Goal: Task Accomplishment & Management: Manage account settings

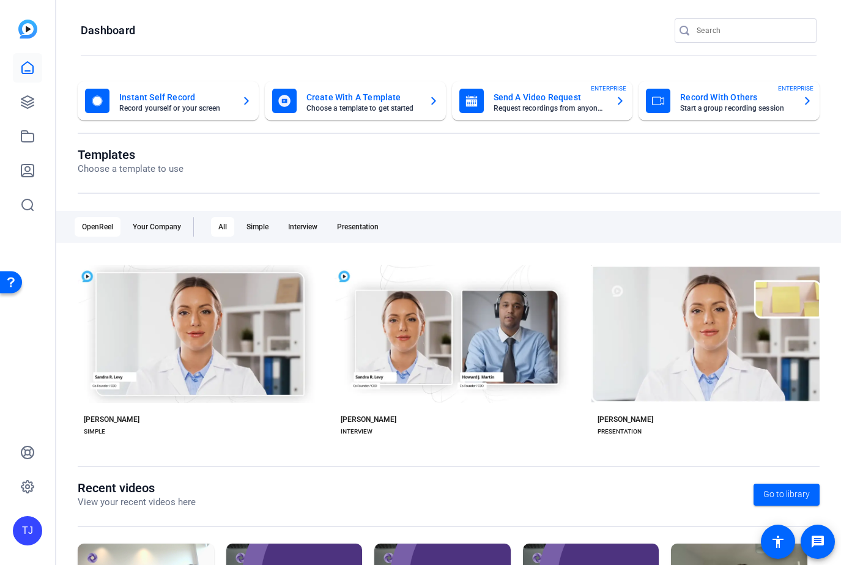
click at [21, 524] on div "TJ" at bounding box center [27, 530] width 29 height 29
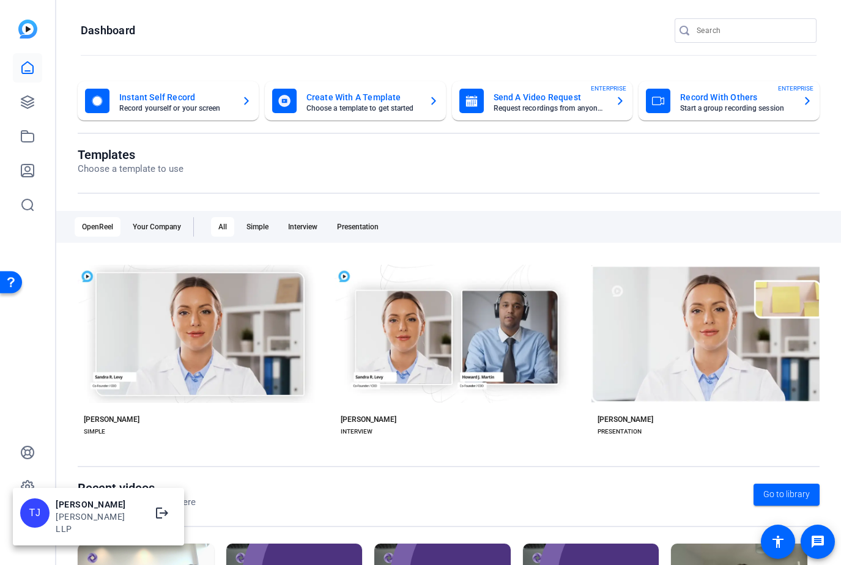
click at [49, 517] on div "TJ" at bounding box center [34, 513] width 29 height 29
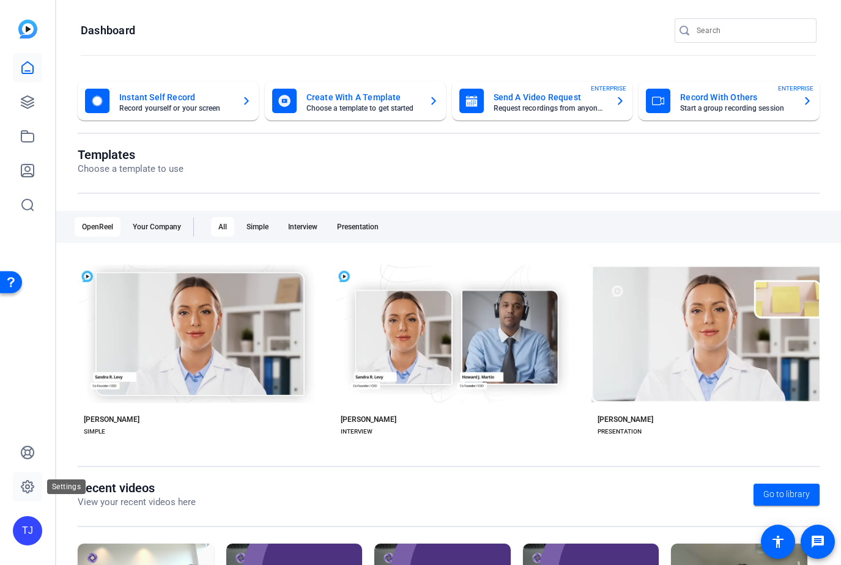
click at [31, 491] on icon at bounding box center [27, 487] width 12 height 12
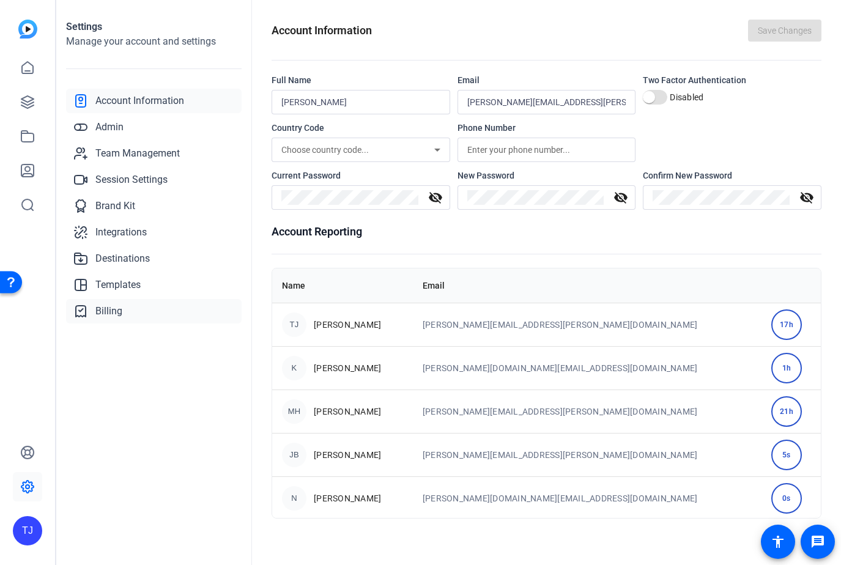
click at [157, 316] on link "Billing" at bounding box center [154, 311] width 176 height 24
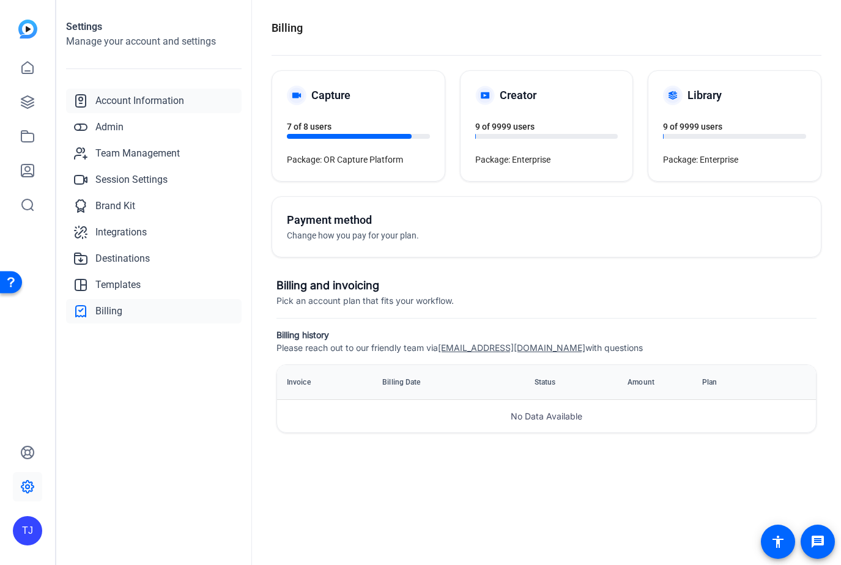
click at [119, 105] on span "Account Information" at bounding box center [139, 101] width 89 height 15
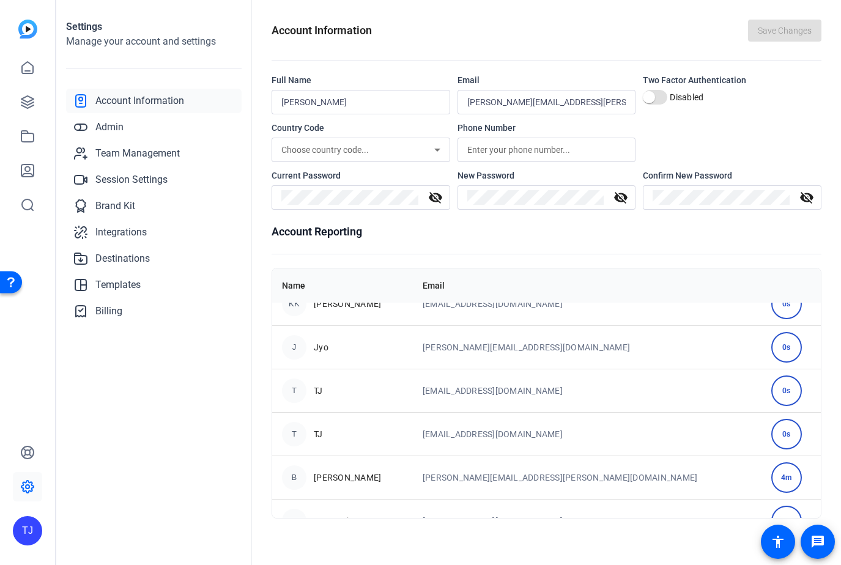
scroll to position [319, 0]
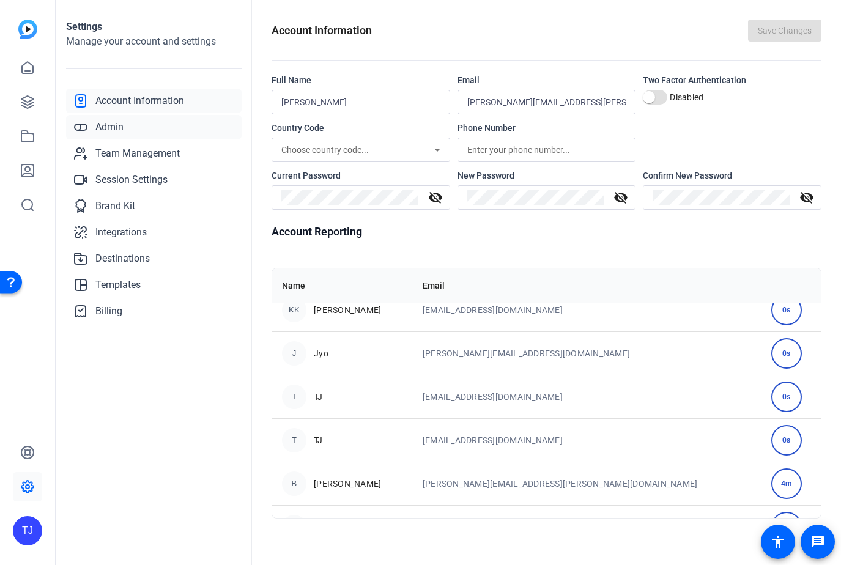
click at [154, 130] on link "Admin" at bounding box center [154, 127] width 176 height 24
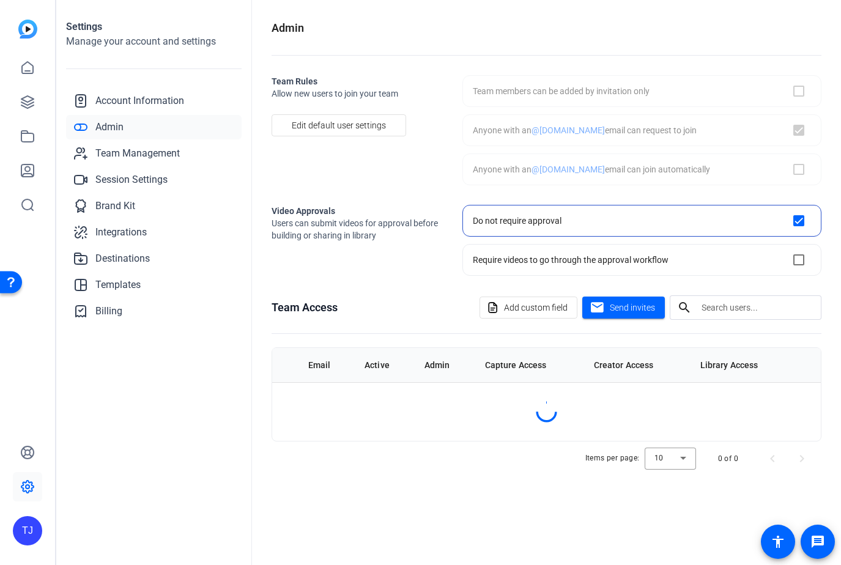
checkbox input "true"
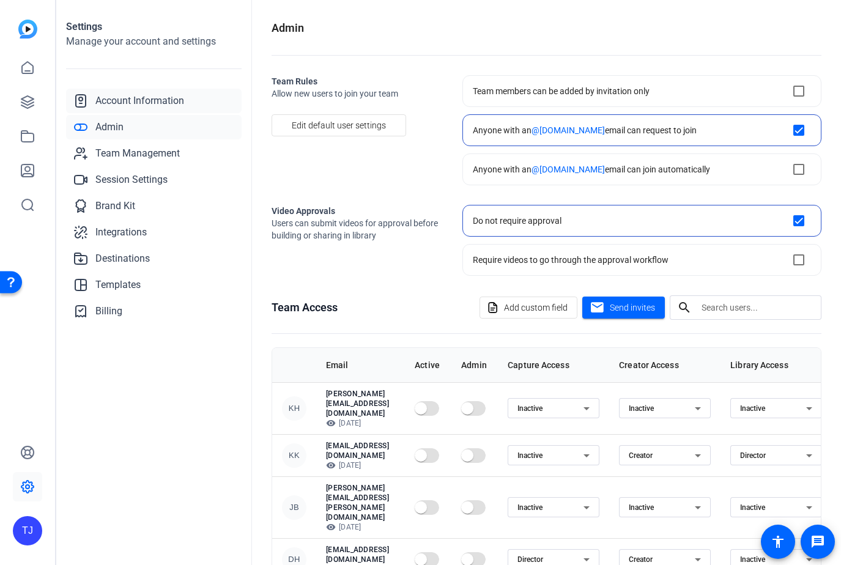
click at [154, 111] on link "Account Information" at bounding box center [154, 101] width 176 height 24
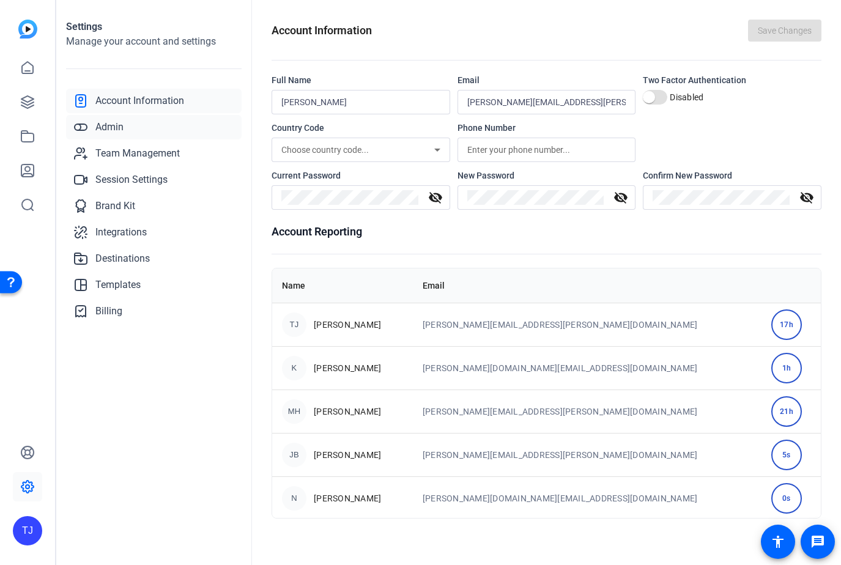
click at [176, 130] on link "Admin" at bounding box center [154, 127] width 176 height 24
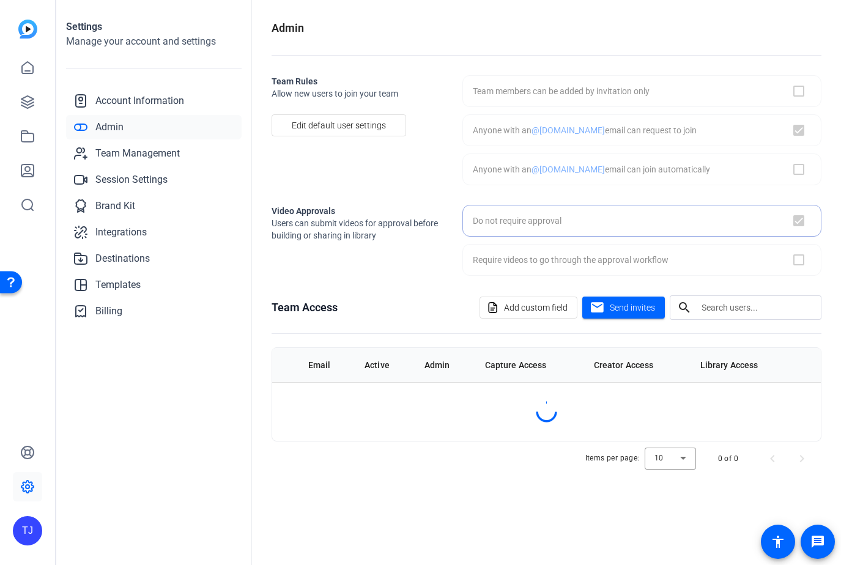
checkbox input "true"
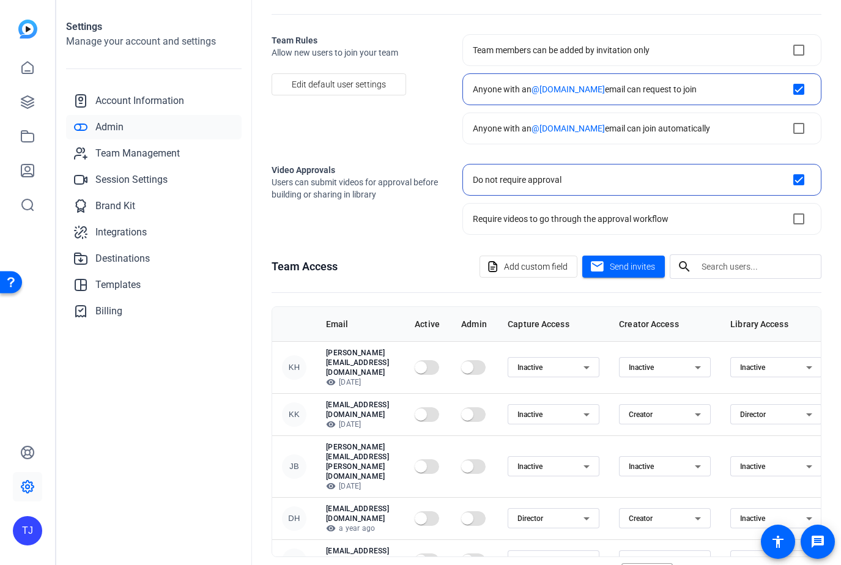
scroll to position [87, 0]
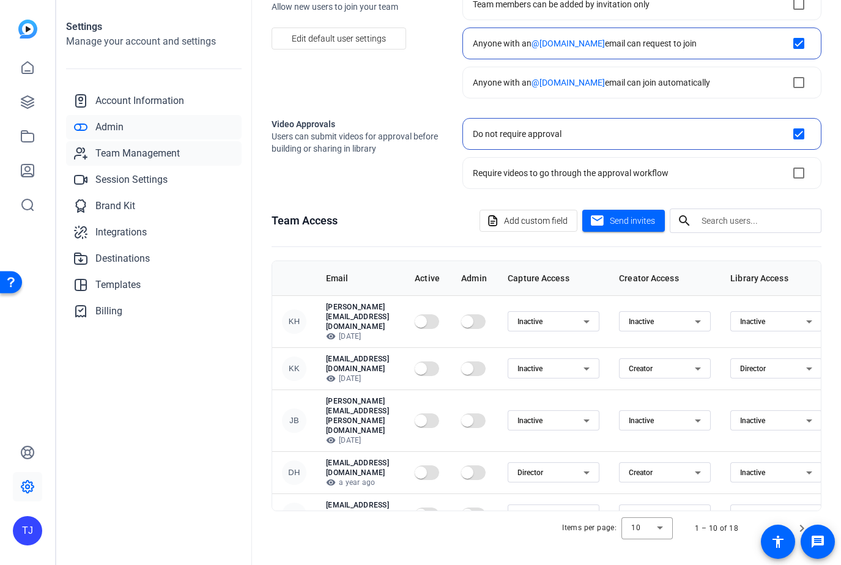
click at [150, 155] on span "Team Management" at bounding box center [137, 153] width 84 height 15
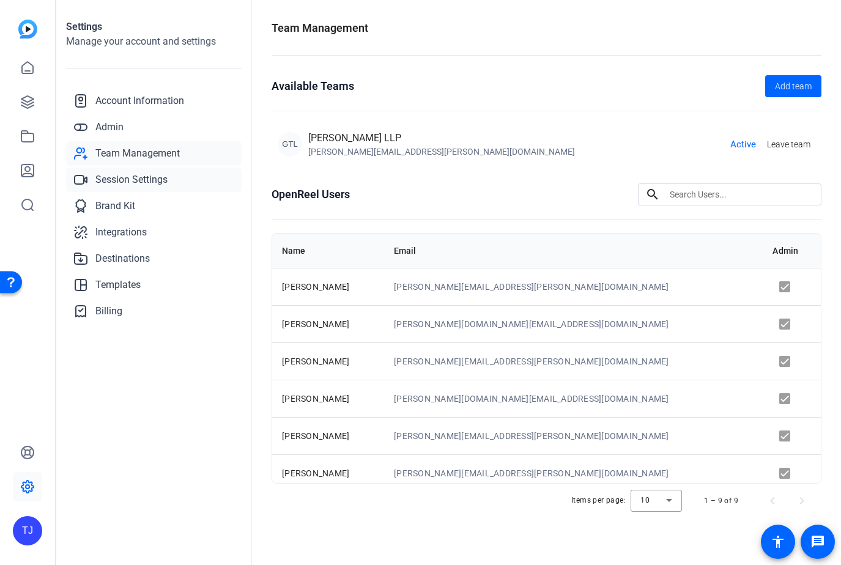
click at [137, 182] on span "Session Settings" at bounding box center [131, 179] width 72 height 15
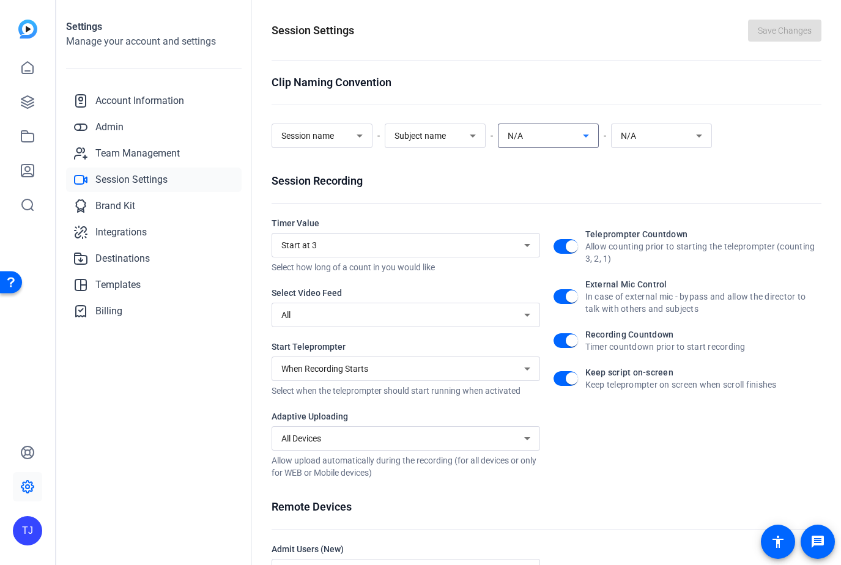
click at [540, 135] on div "N/A" at bounding box center [545, 135] width 75 height 15
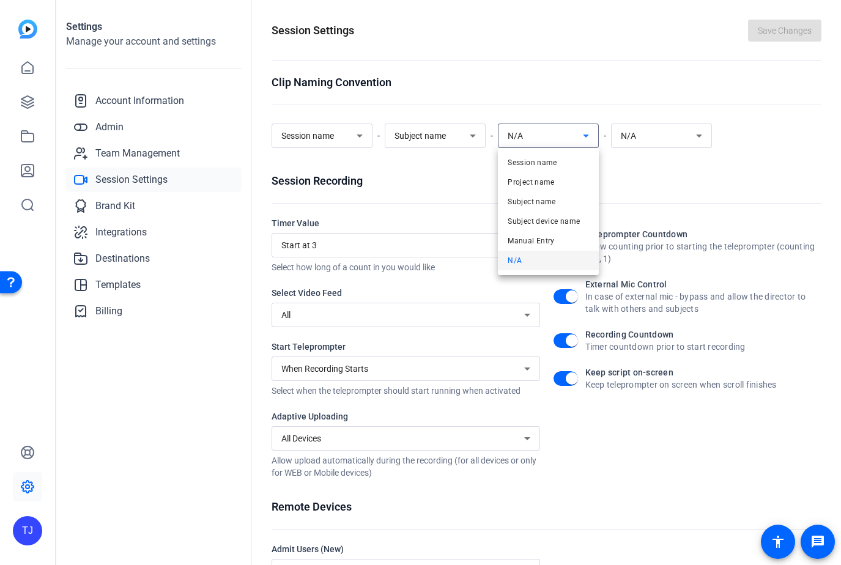
click at [126, 213] on div at bounding box center [420, 282] width 841 height 565
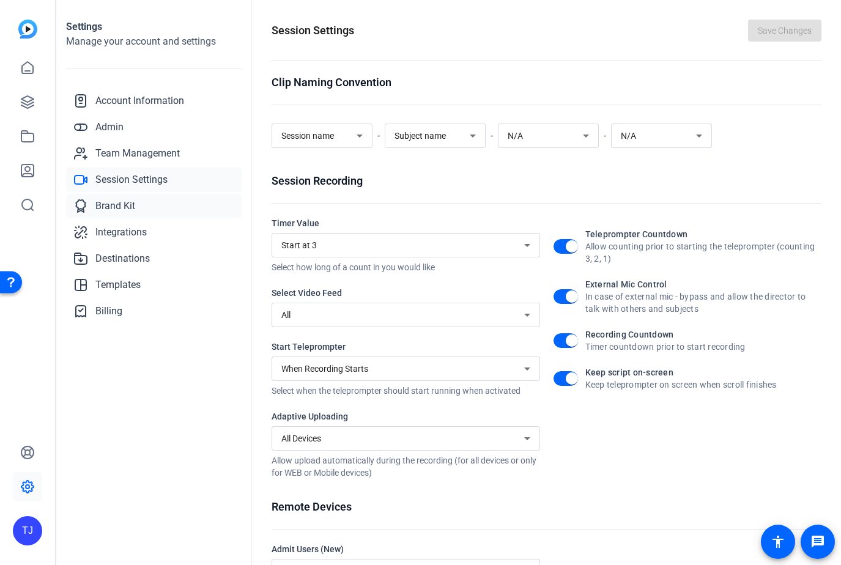
click at [132, 211] on span "Brand Kit" at bounding box center [115, 206] width 40 height 15
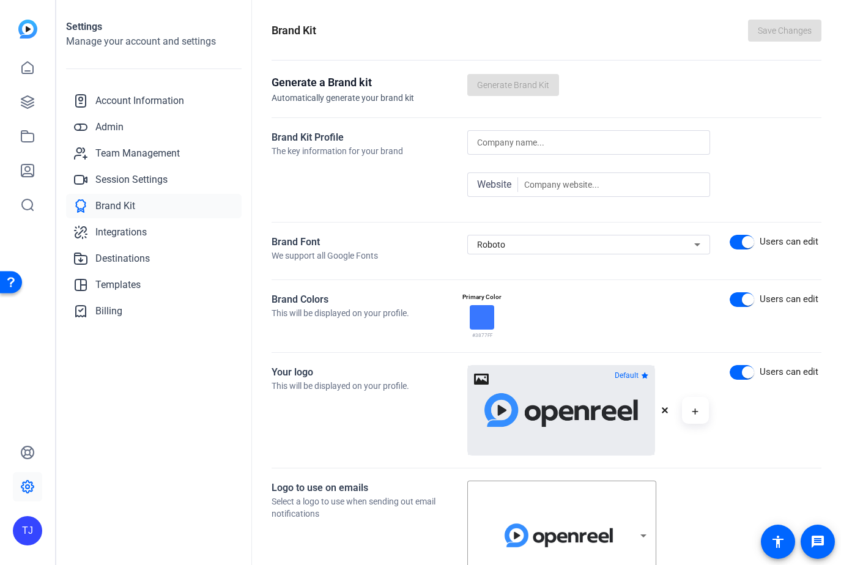
click at [521, 141] on input at bounding box center [588, 142] width 223 height 15
click at [437, 177] on div "Brand Kit Profile The key information for your brand" at bounding box center [370, 170] width 196 height 80
click at [525, 248] on div "Roboto" at bounding box center [585, 244] width 217 height 15
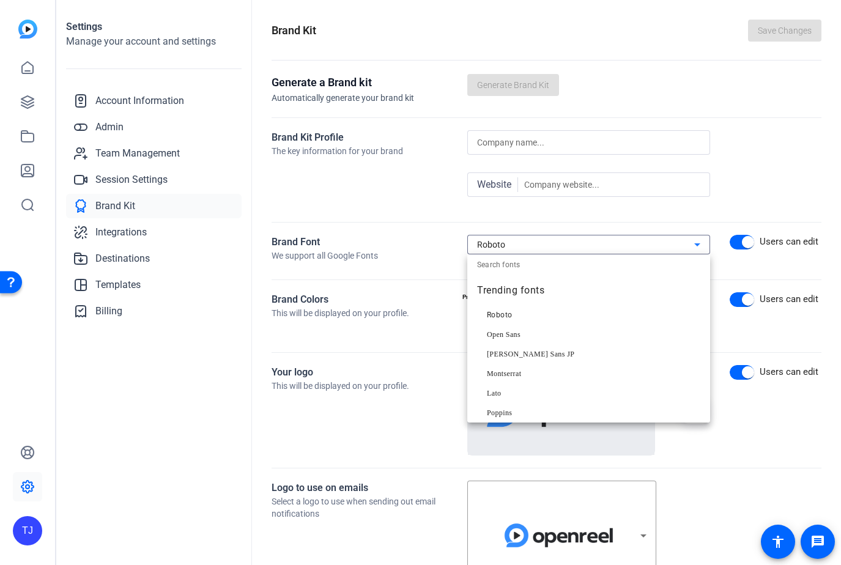
click at [428, 257] on div at bounding box center [420, 282] width 841 height 565
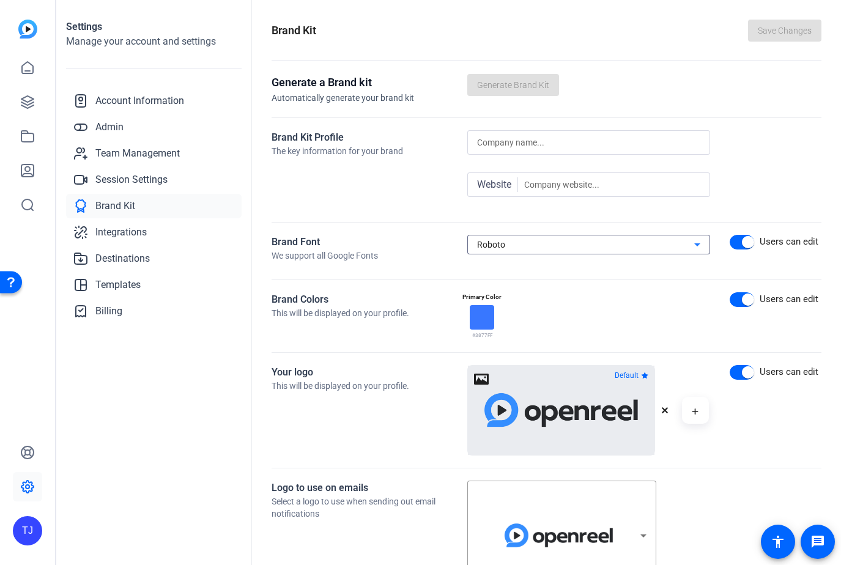
click at [519, 246] on div "Roboto" at bounding box center [585, 244] width 217 height 15
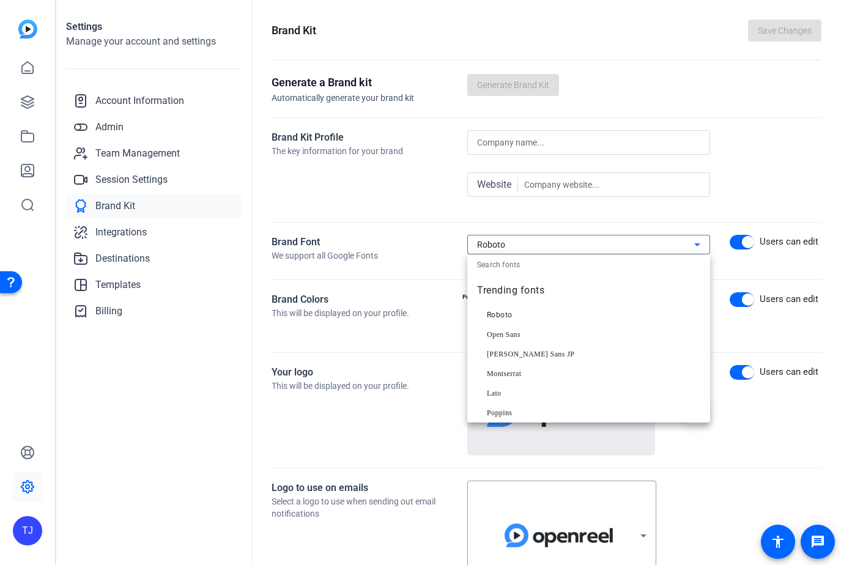
type input "a"
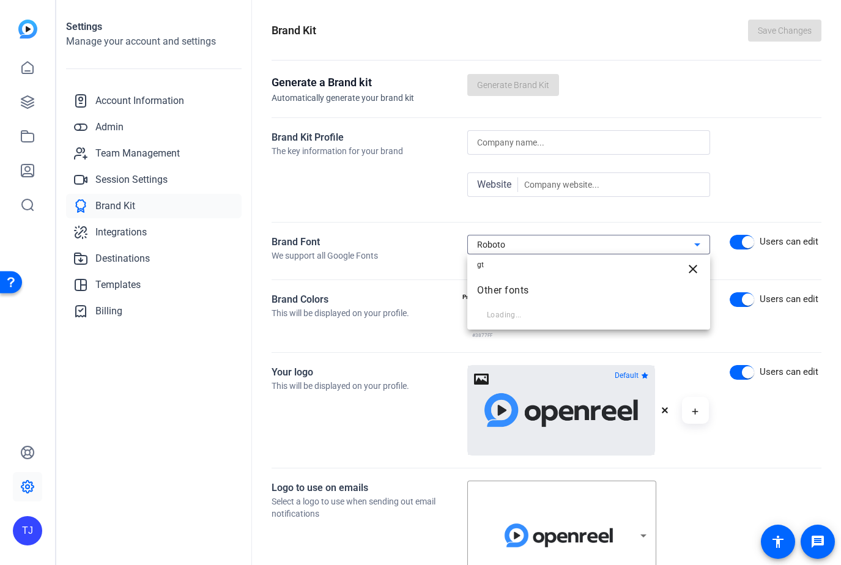
type input "g"
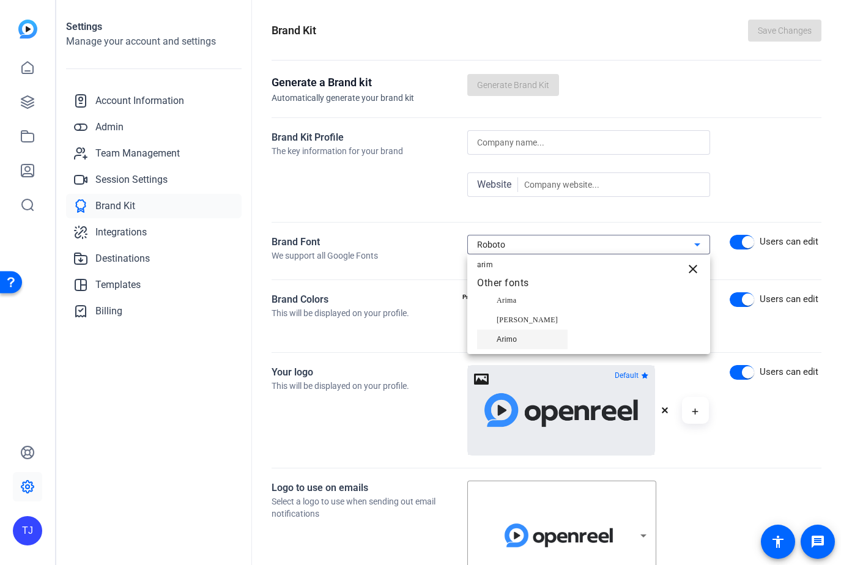
type input "arim"
click at [524, 342] on mat-option "Arimo" at bounding box center [522, 340] width 91 height 20
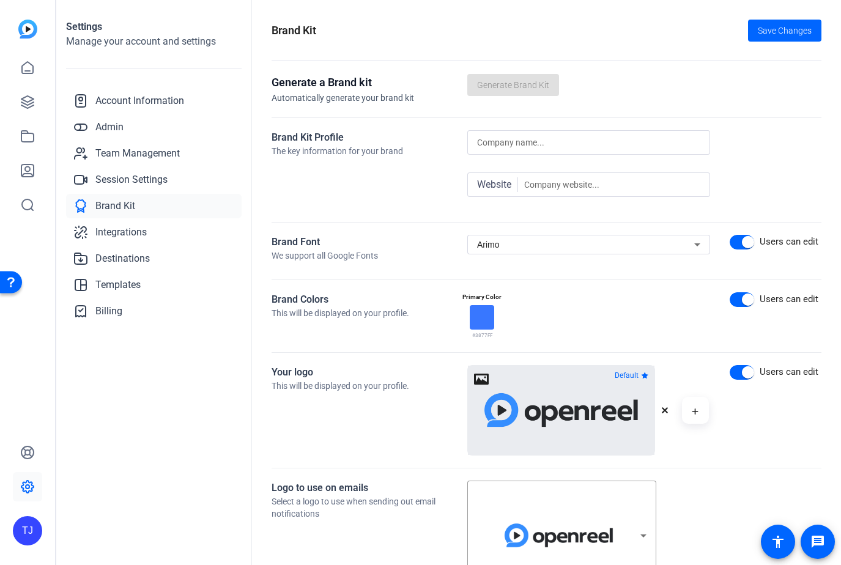
click at [486, 316] on div at bounding box center [482, 317] width 24 height 24
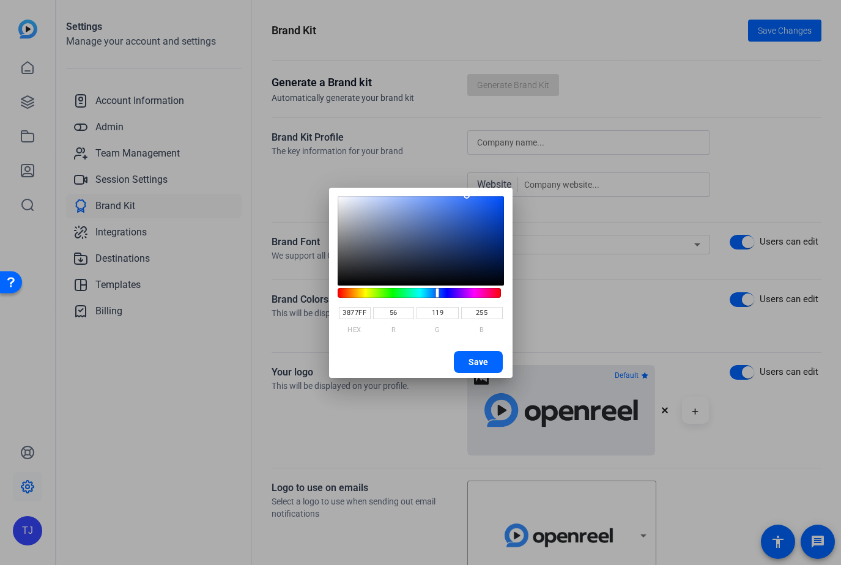
click at [357, 313] on input "3877FF" at bounding box center [355, 313] width 32 height 12
type input "472674"
type input "71"
type input "38"
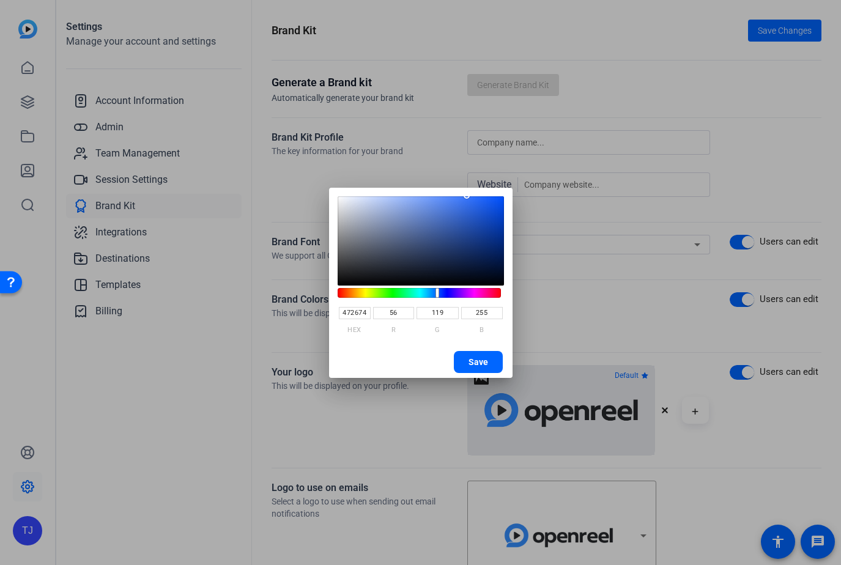
type input "116"
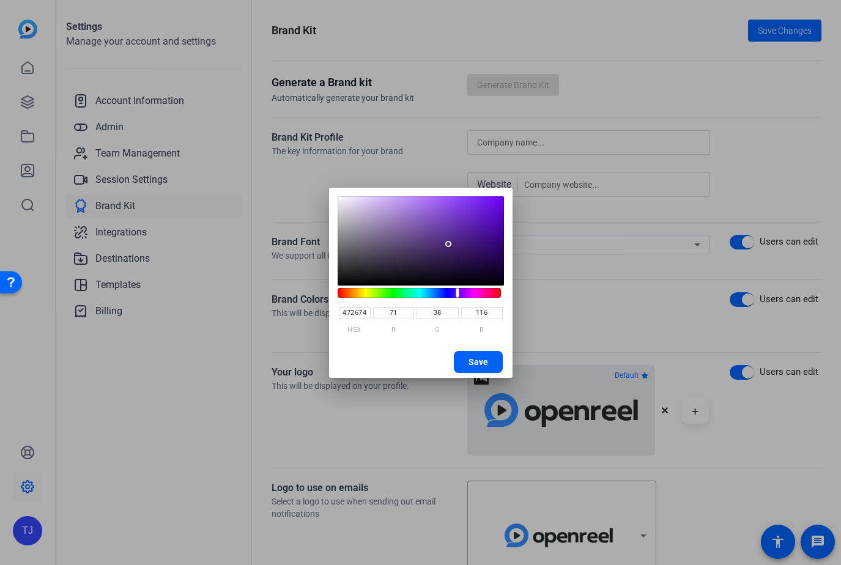
type input "472674"
click at [477, 368] on span "Save" at bounding box center [479, 362] width 20 height 18
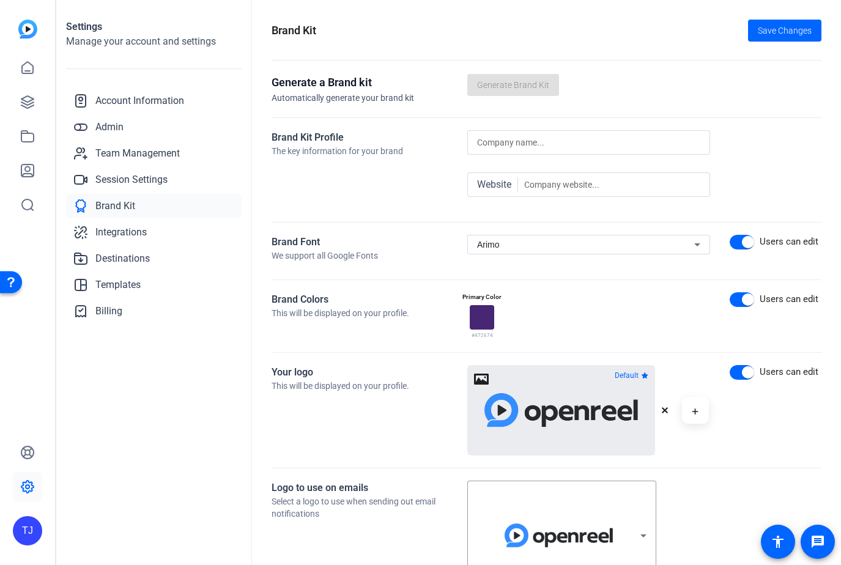
click at [482, 309] on div at bounding box center [482, 317] width 24 height 24
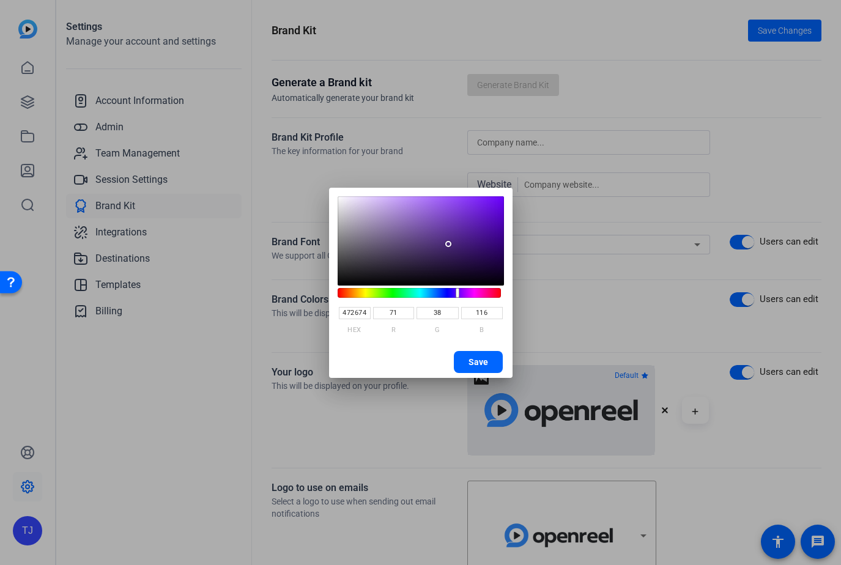
click at [364, 311] on input "472674" at bounding box center [355, 313] width 32 height 12
paste input "f2d7f"
type input "4F2D7F"
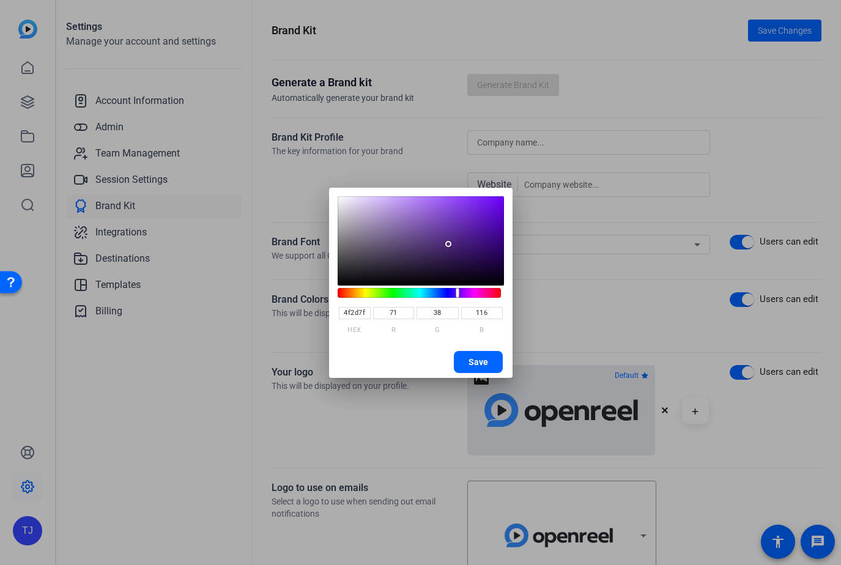
type input "79"
type input "45"
type input "127"
type input "4F2D7F"
click at [475, 359] on span "Save" at bounding box center [479, 362] width 20 height 18
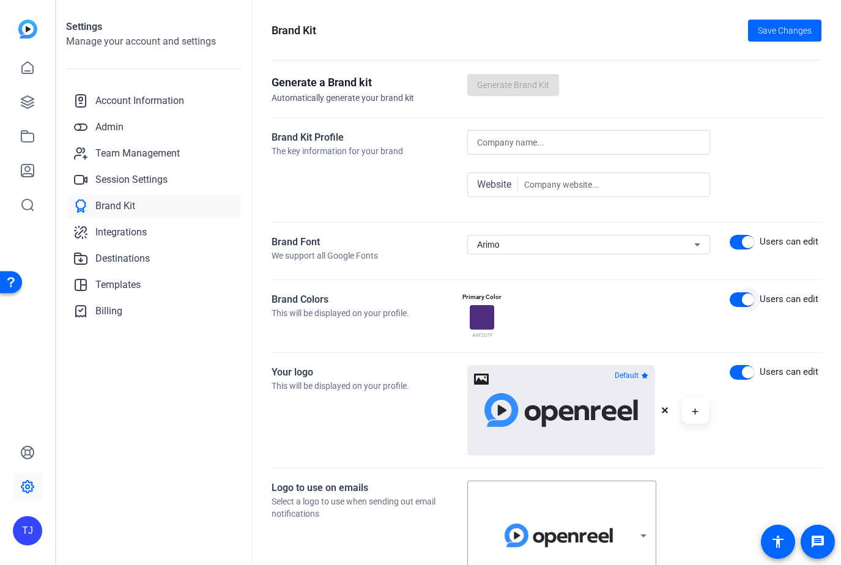
click at [743, 301] on span "button" at bounding box center [748, 300] width 12 height 12
click at [748, 236] on span "button" at bounding box center [748, 242] width 12 height 12
click at [650, 189] on input at bounding box center [612, 184] width 176 height 15
type input "[DOMAIN_NAME]"
click at [665, 136] on input at bounding box center [588, 142] width 223 height 15
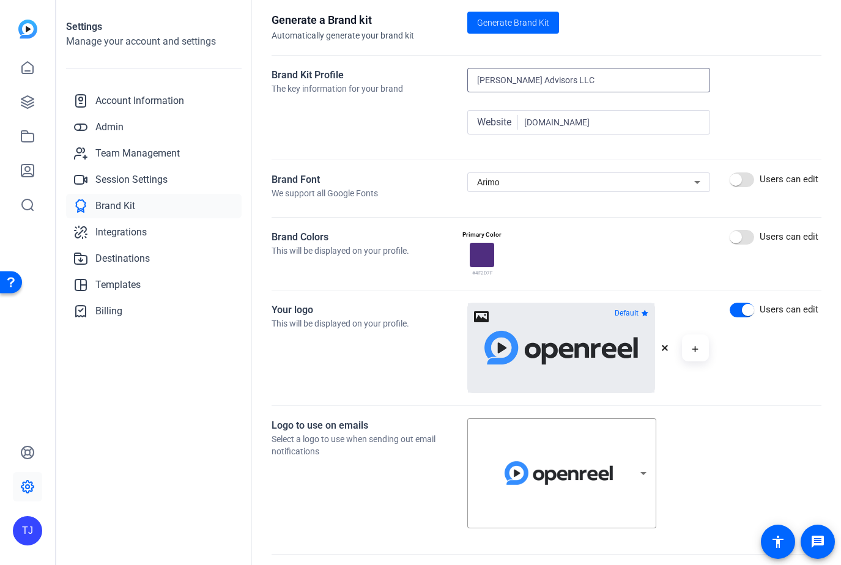
scroll to position [67, 0]
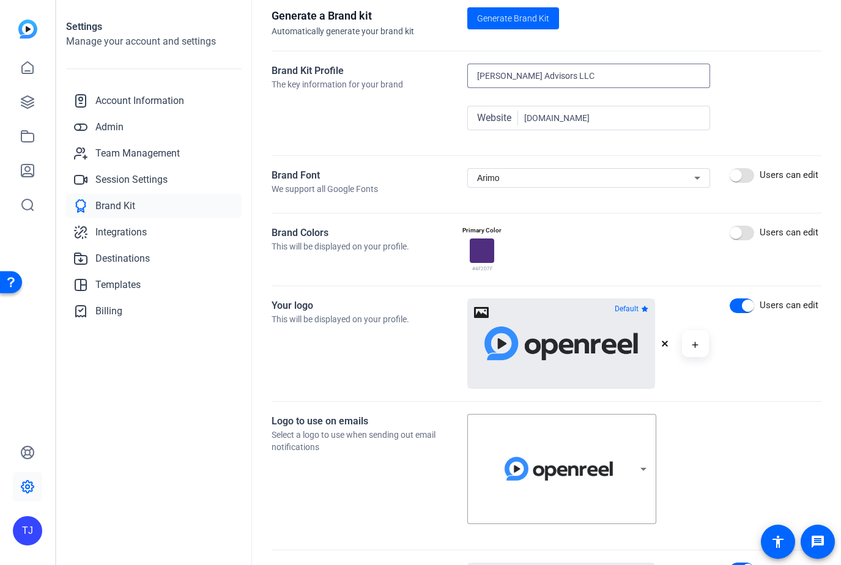
type input "[PERSON_NAME] Advisors LLC"
click at [574, 339] on img at bounding box center [561, 343] width 162 height 53
click at [481, 312] on div at bounding box center [561, 343] width 187 height 89
click at [535, 338] on img at bounding box center [561, 343] width 162 height 53
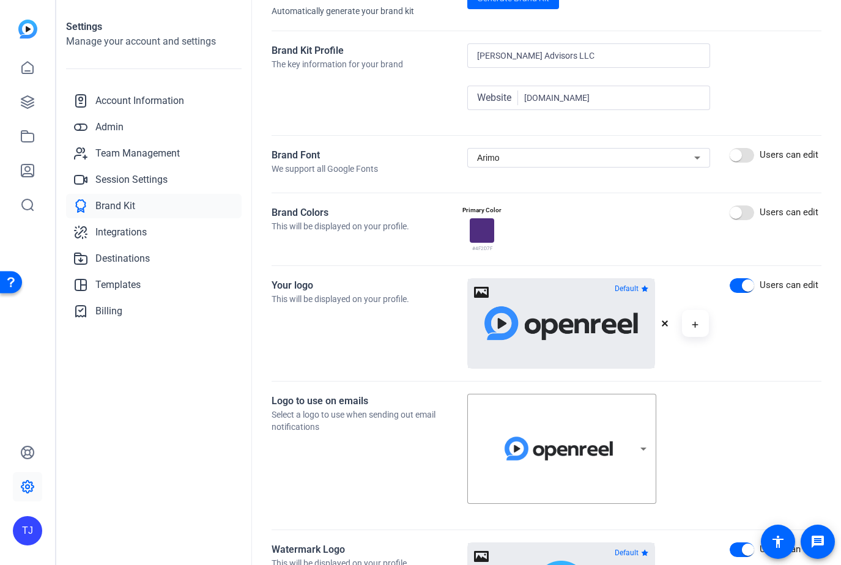
scroll to position [100, 0]
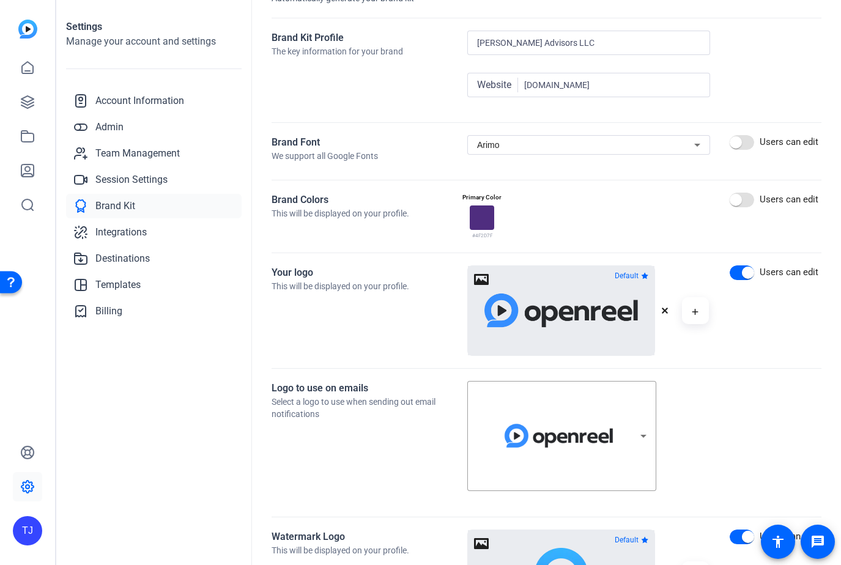
click at [666, 309] on icon "button" at bounding box center [665, 311] width 6 height 6
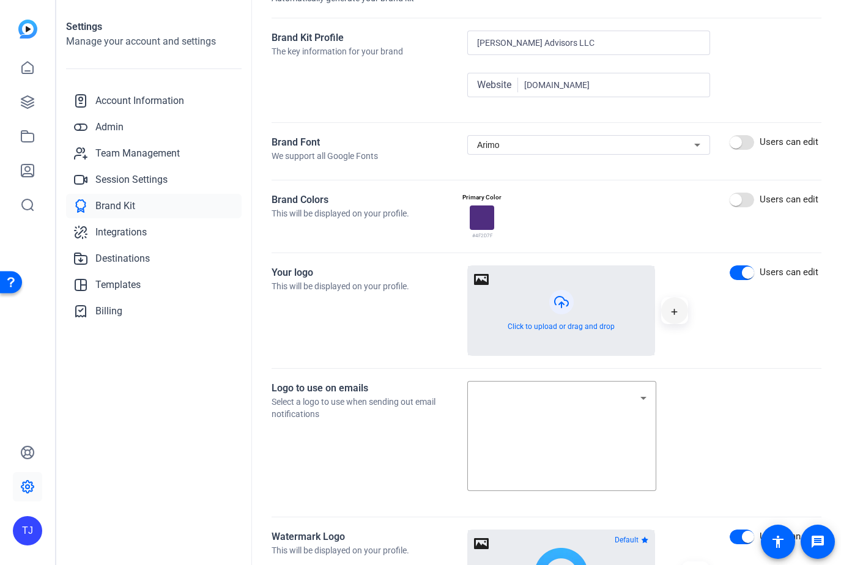
click at [671, 311] on icon "button" at bounding box center [674, 312] width 7 height 15
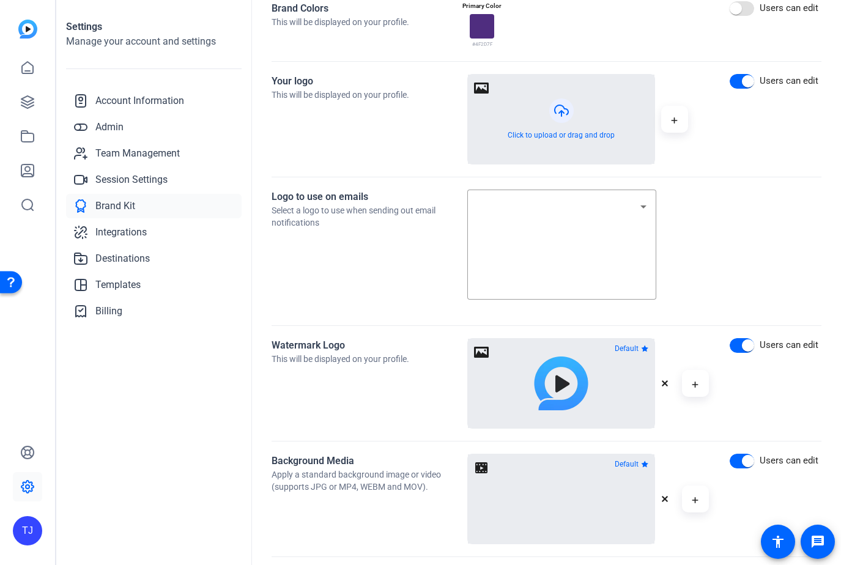
scroll to position [279, 0]
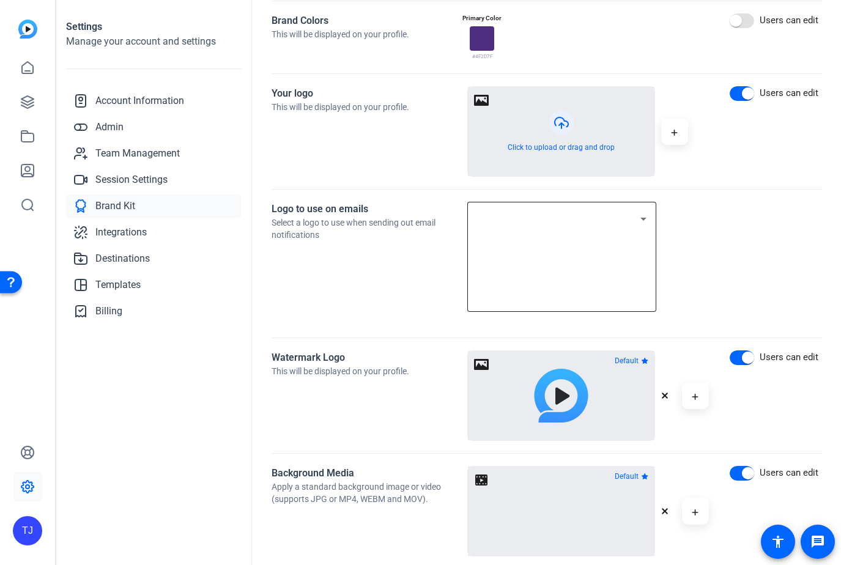
click at [644, 221] on icon at bounding box center [643, 219] width 15 height 15
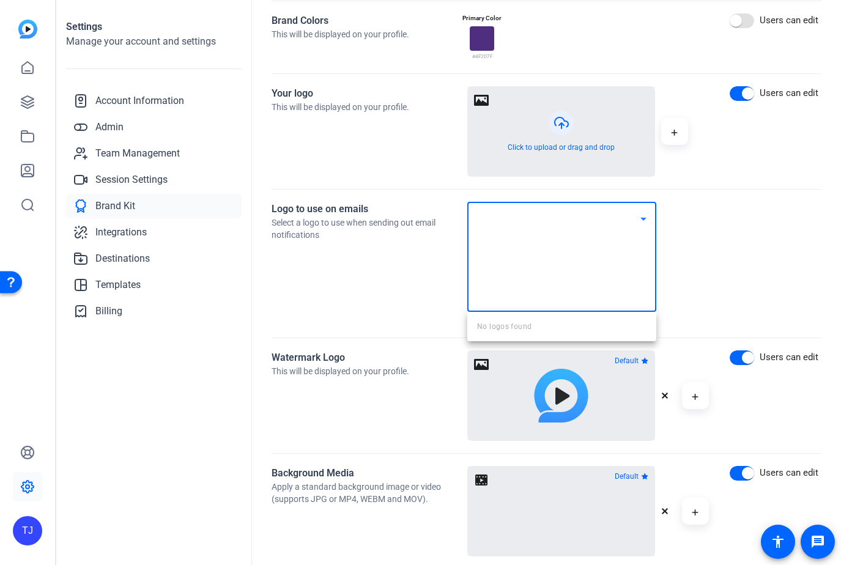
click at [640, 226] on div at bounding box center [420, 282] width 841 height 565
click at [568, 237] on mat-select at bounding box center [561, 257] width 169 height 91
click at [568, 237] on div at bounding box center [420, 282] width 841 height 565
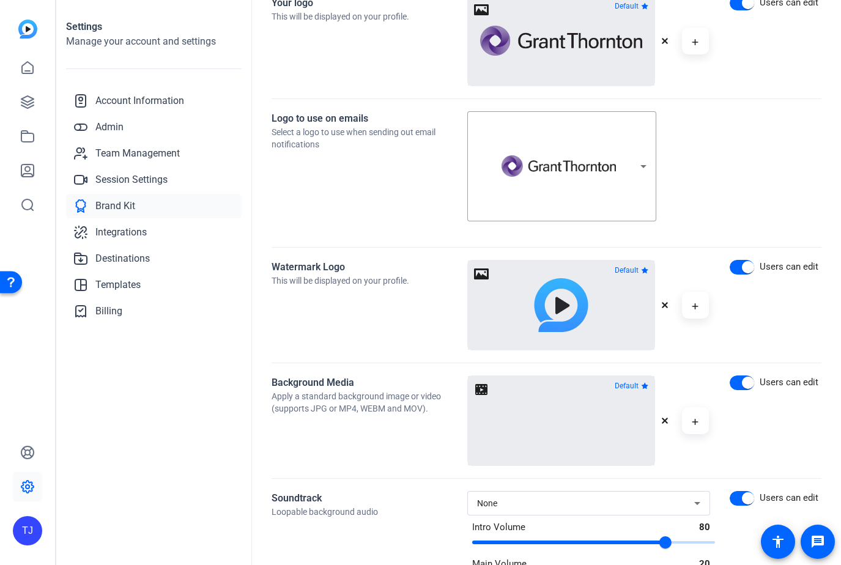
scroll to position [369, 0]
click at [665, 308] on icon "button" at bounding box center [664, 305] width 7 height 7
click at [749, 267] on span "button" at bounding box center [748, 268] width 12 height 12
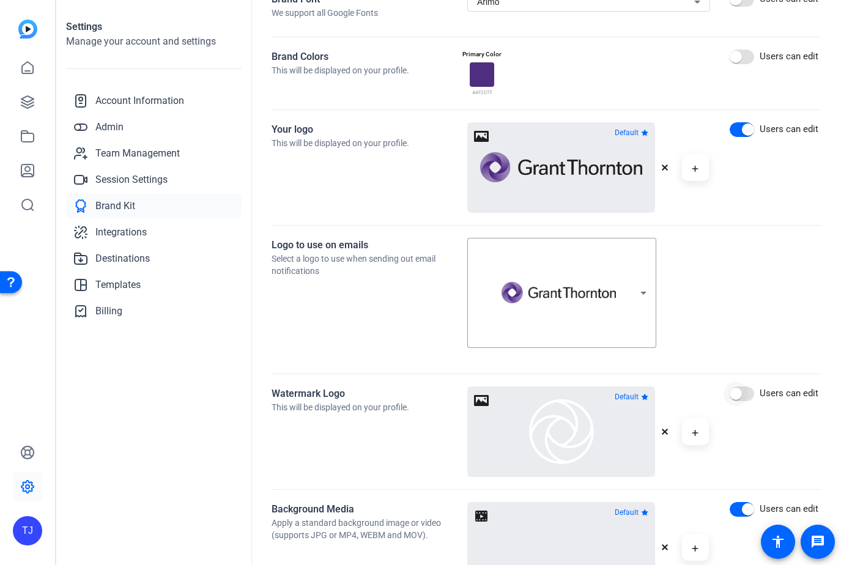
scroll to position [234, 0]
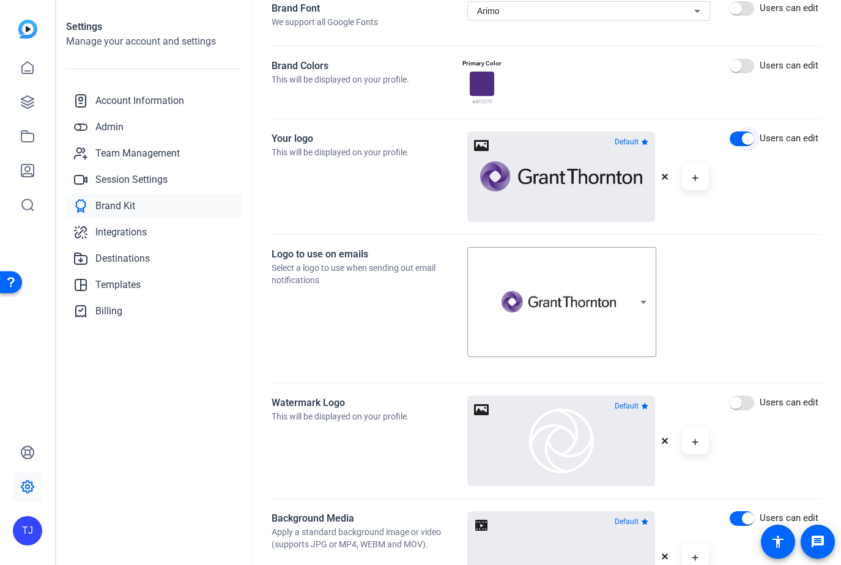
click at [750, 141] on span "button" at bounding box center [748, 139] width 12 height 12
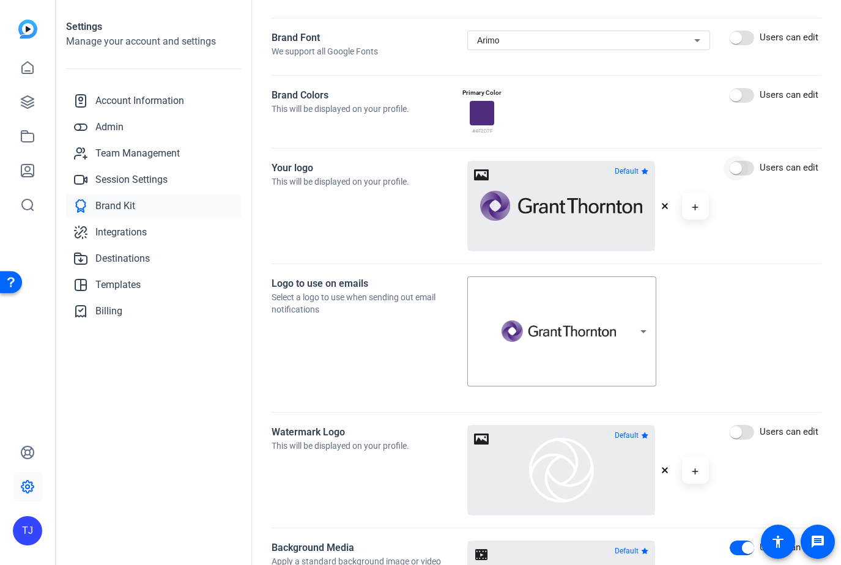
scroll to position [455, 0]
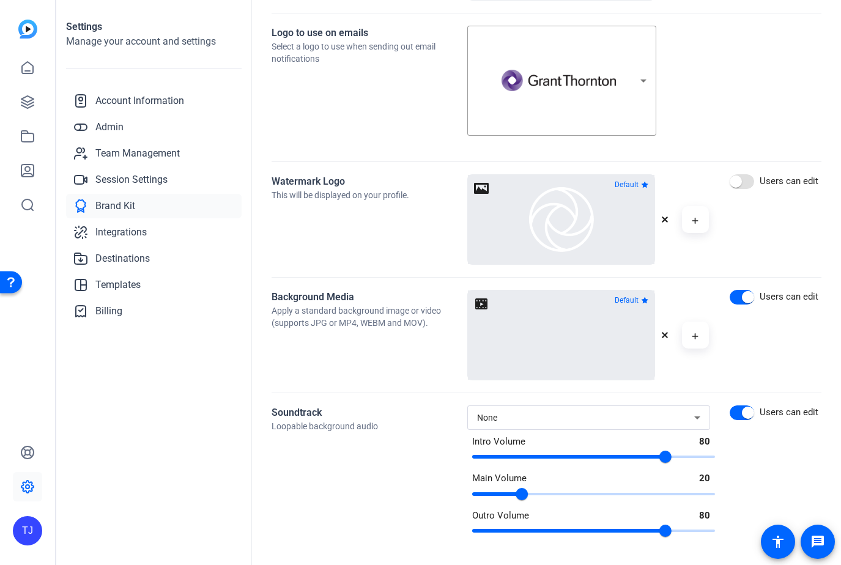
click at [580, 324] on video at bounding box center [562, 335] width 130 height 65
click at [667, 333] on icon "button" at bounding box center [664, 335] width 7 height 7
click at [560, 327] on button "button" at bounding box center [561, 335] width 187 height 89
click at [691, 338] on mat-icon "button" at bounding box center [693, 336] width 9 height 15
click at [692, 417] on icon at bounding box center [697, 417] width 15 height 15
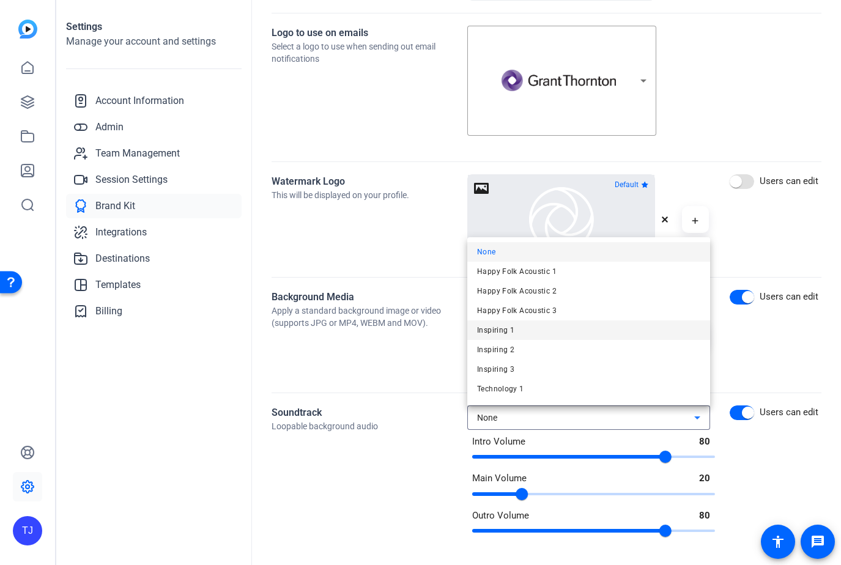
click at [574, 333] on mat-option "Inspiring 1" at bounding box center [588, 331] width 243 height 20
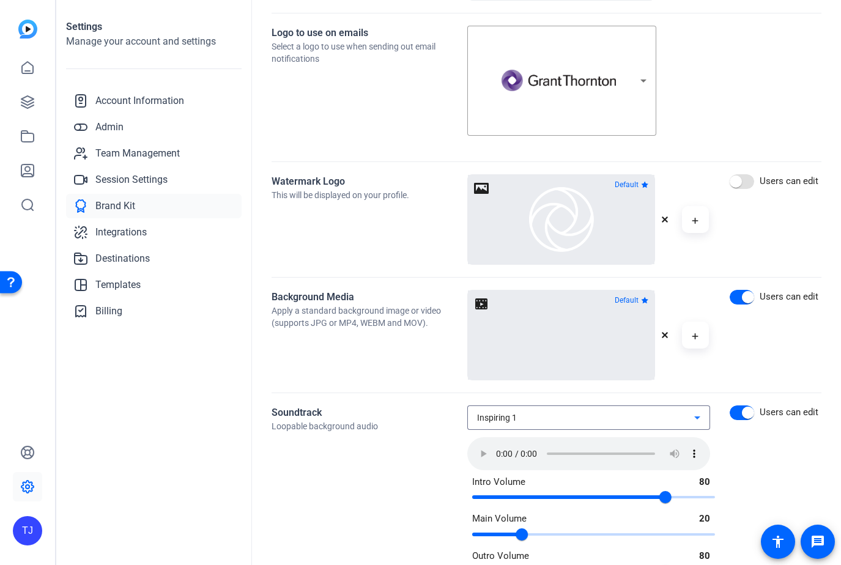
click at [581, 422] on div "Inspiring 1" at bounding box center [585, 417] width 217 height 15
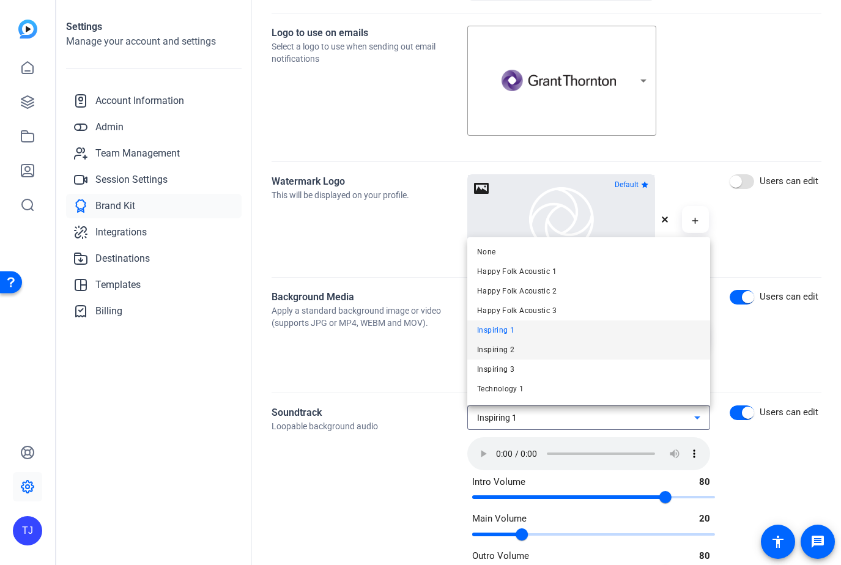
click at [560, 353] on mat-option "Inspiring 2" at bounding box center [588, 350] width 243 height 20
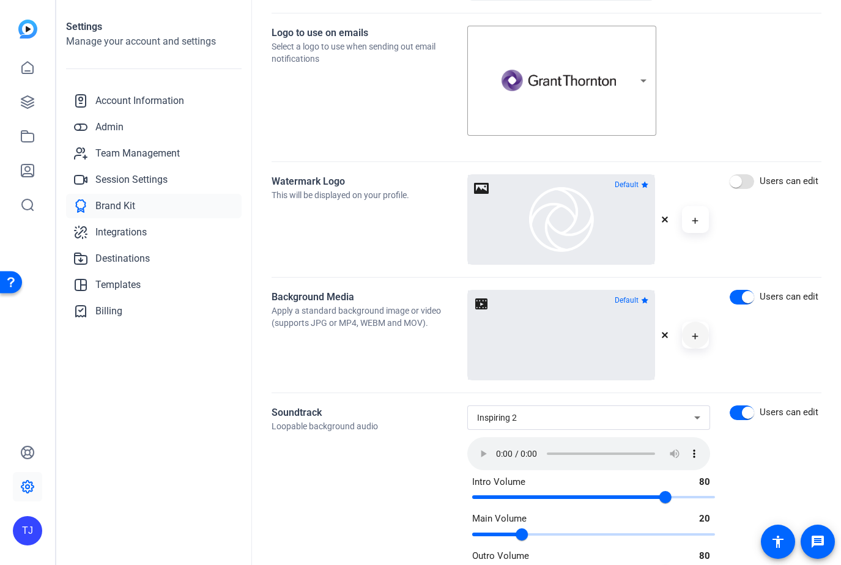
click at [692, 335] on icon "button" at bounding box center [695, 336] width 7 height 15
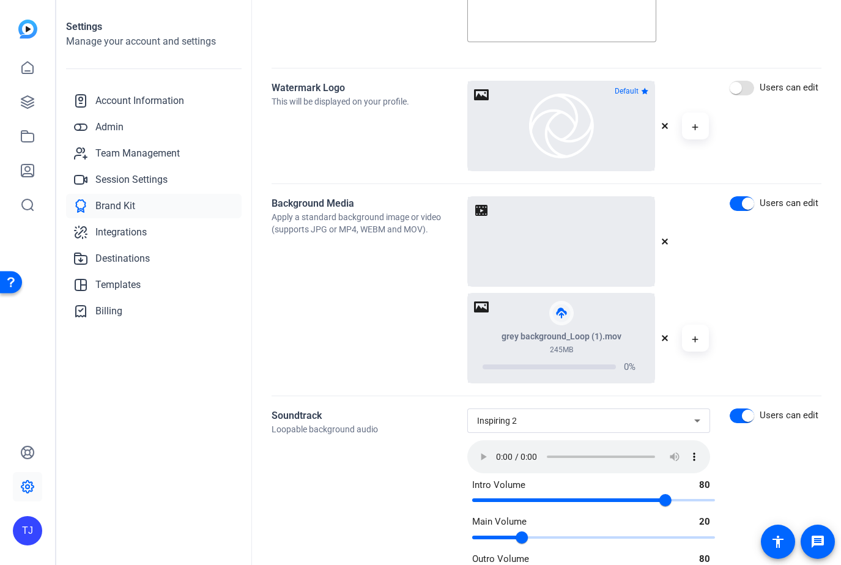
scroll to position [592, 0]
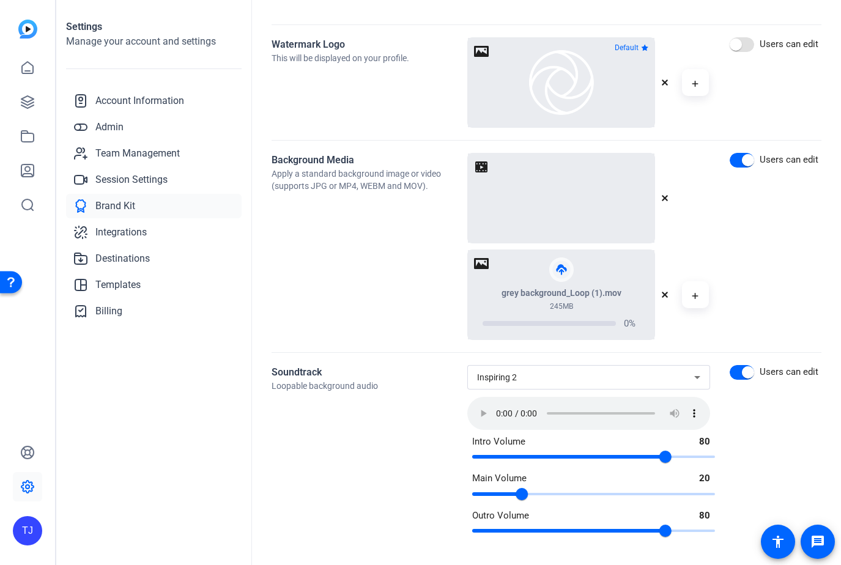
click at [596, 380] on div "Inspiring 2" at bounding box center [585, 377] width 217 height 15
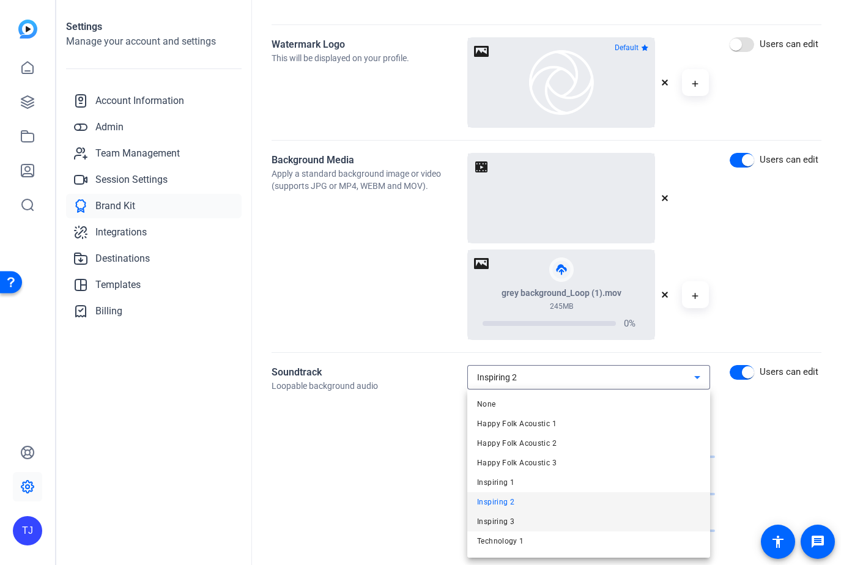
click at [564, 517] on mat-option "Inspiring 3" at bounding box center [588, 522] width 243 height 20
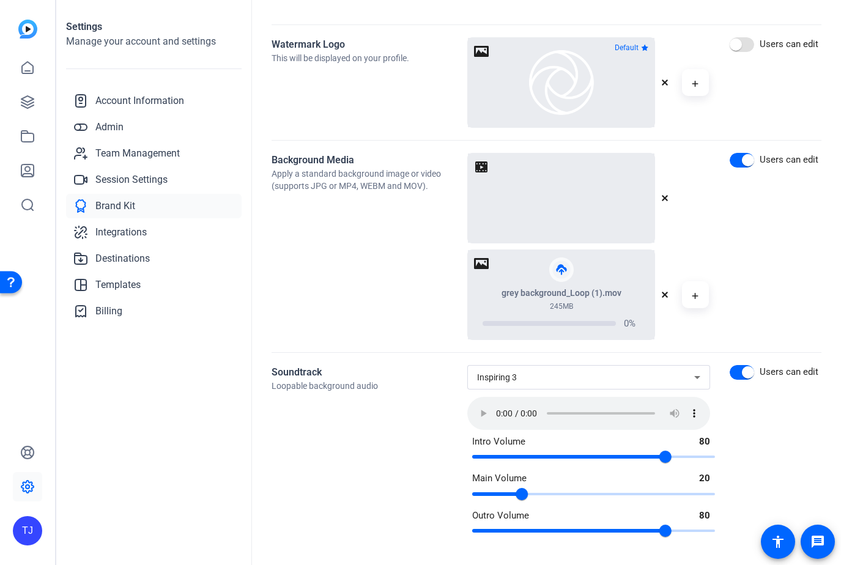
click at [545, 378] on div "Inspiring 3" at bounding box center [585, 377] width 217 height 15
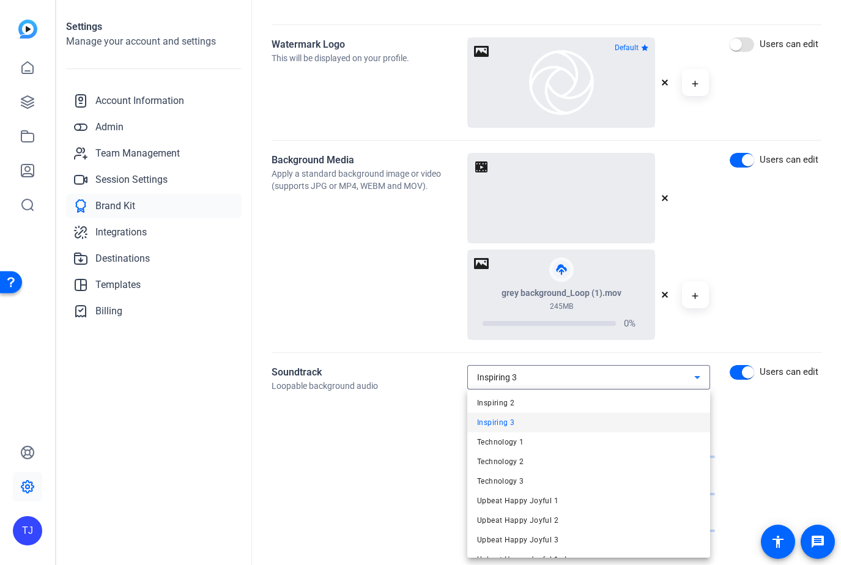
scroll to position [97, 0]
click at [508, 440] on span "Technology 1" at bounding box center [500, 444] width 47 height 15
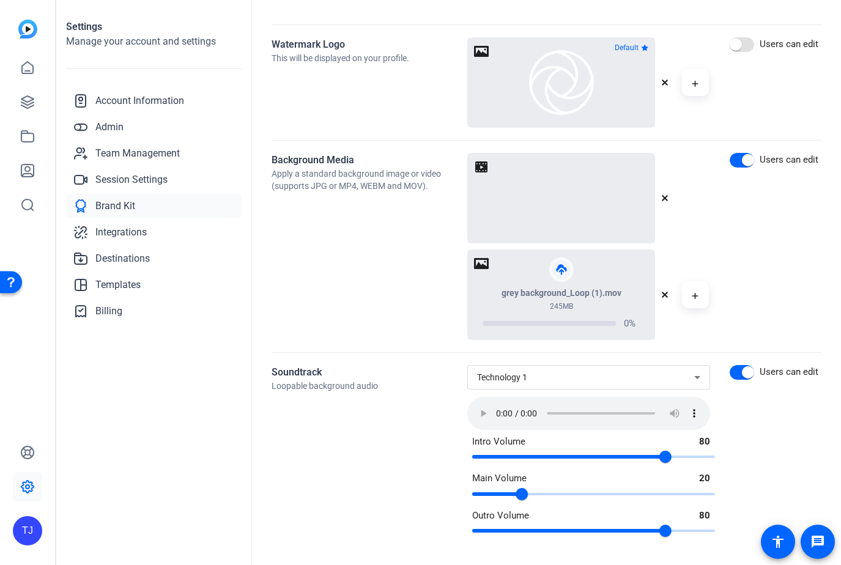
click at [517, 381] on span "Technology 1" at bounding box center [502, 378] width 50 height 10
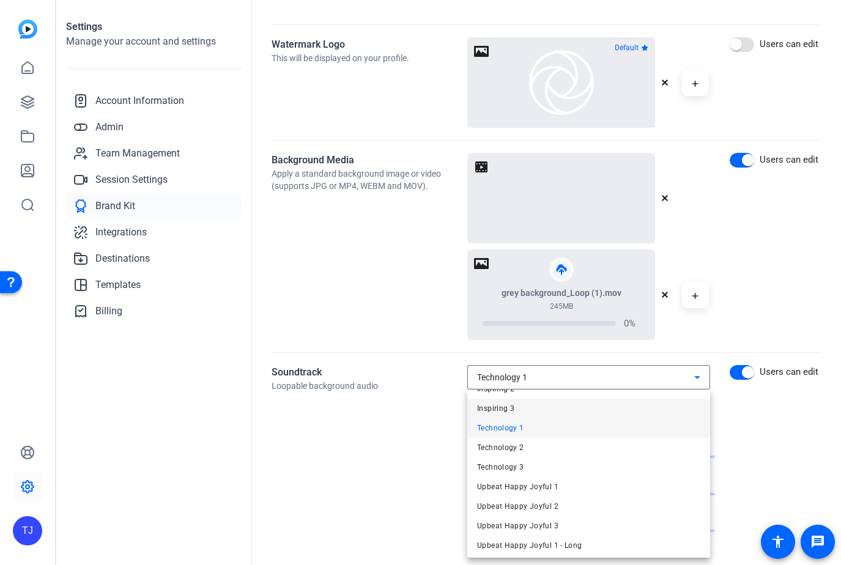
scroll to position [111, 0]
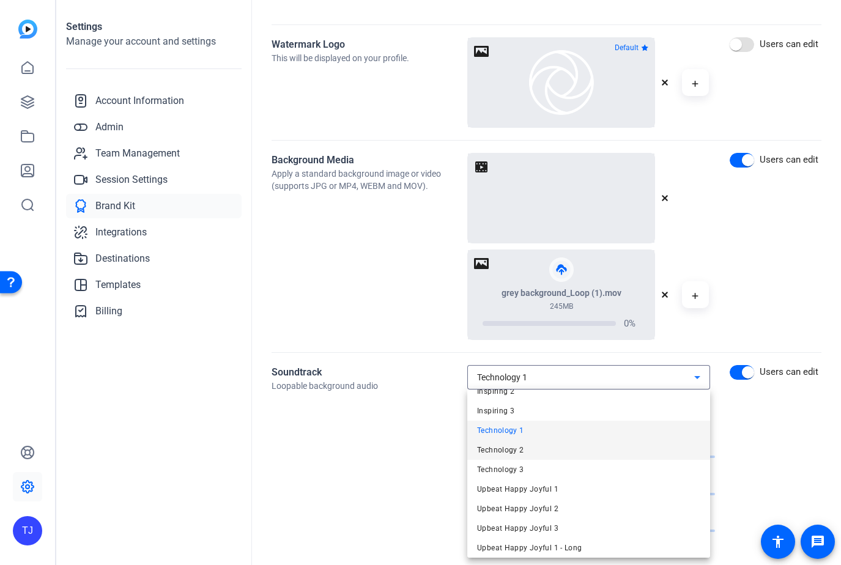
click at [517, 458] on mat-option "Technology 2" at bounding box center [588, 450] width 243 height 20
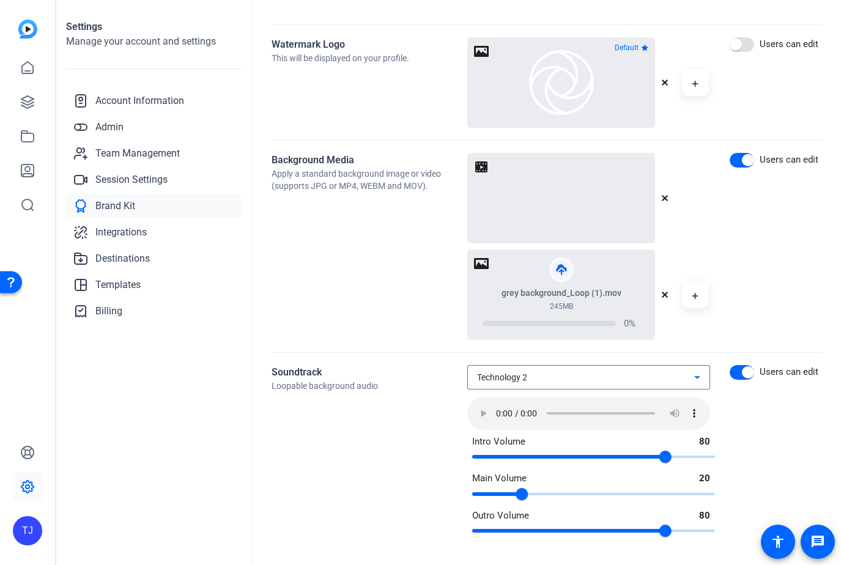
click at [632, 380] on div "Technology 2" at bounding box center [585, 377] width 217 height 15
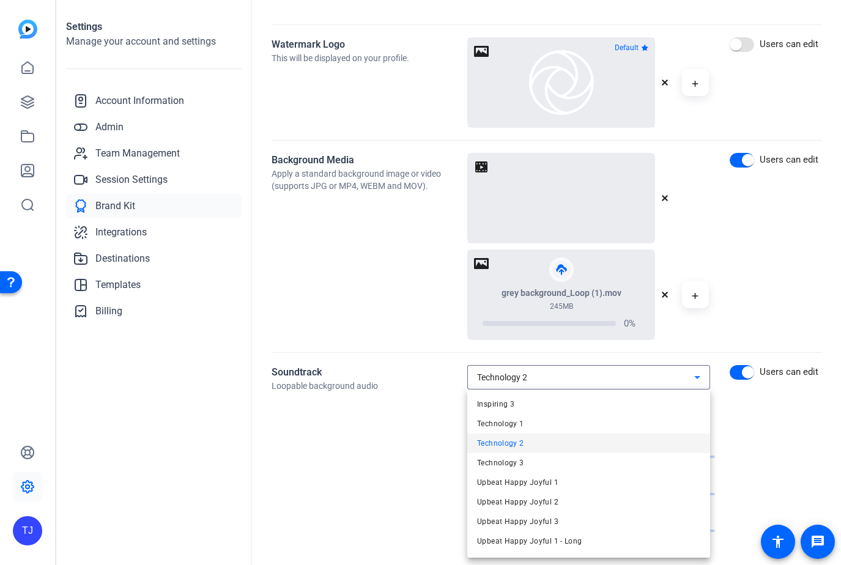
scroll to position [103, 0]
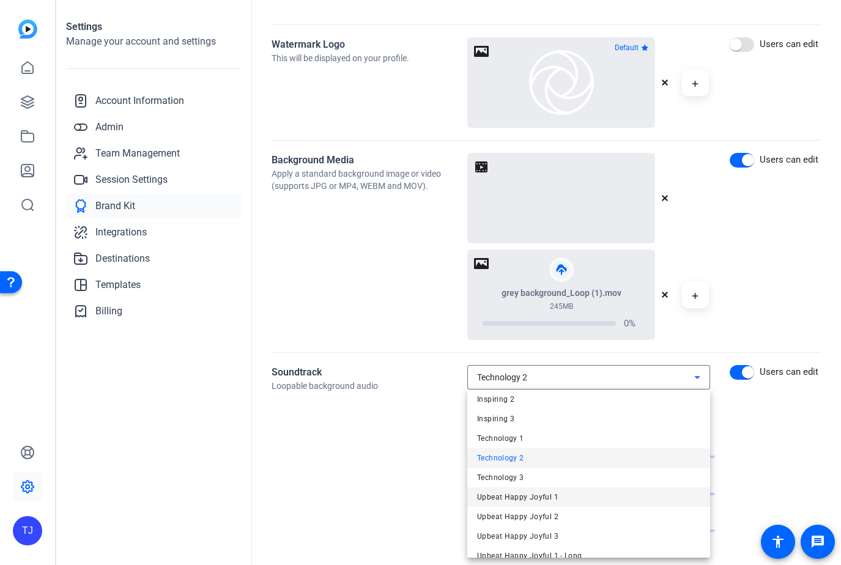
click at [591, 505] on mat-option "Upbeat Happy Joyful 1" at bounding box center [588, 498] width 243 height 20
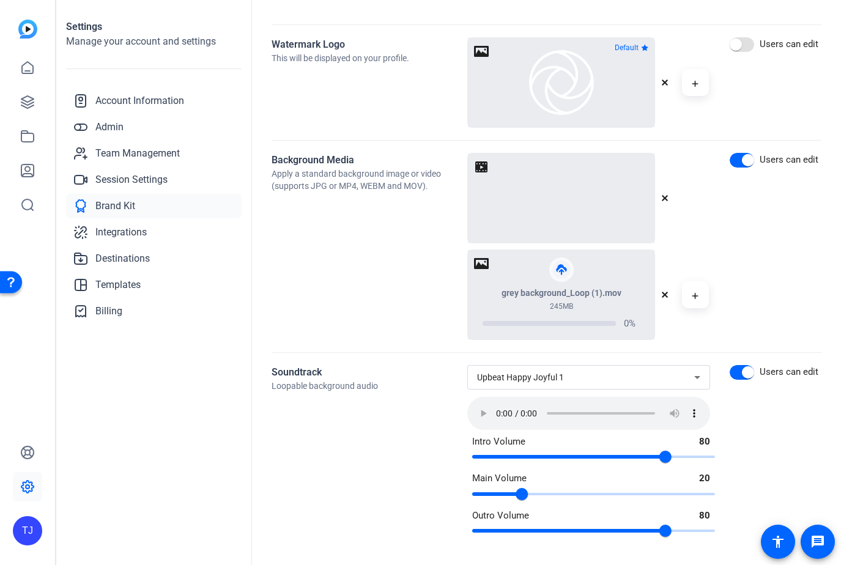
click at [611, 385] on div "Upbeat Happy Joyful 1" at bounding box center [588, 377] width 223 height 24
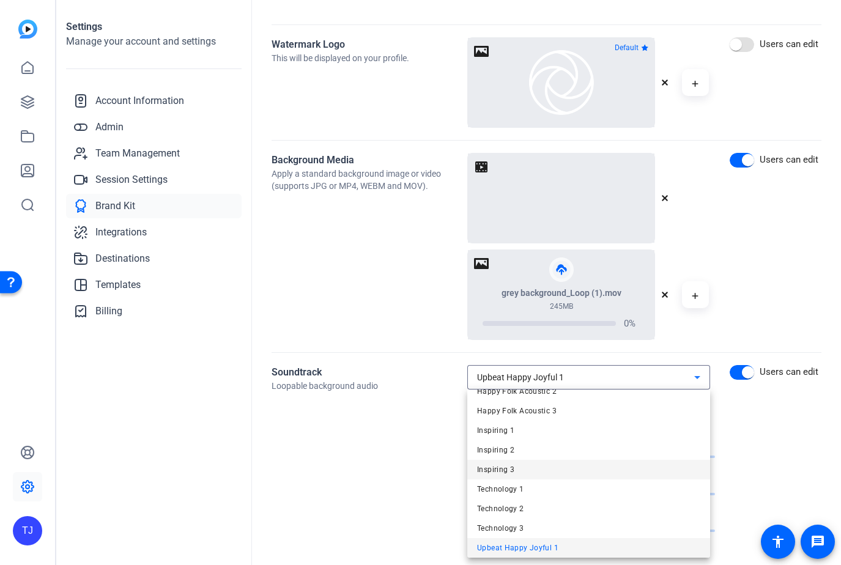
scroll to position [0, 0]
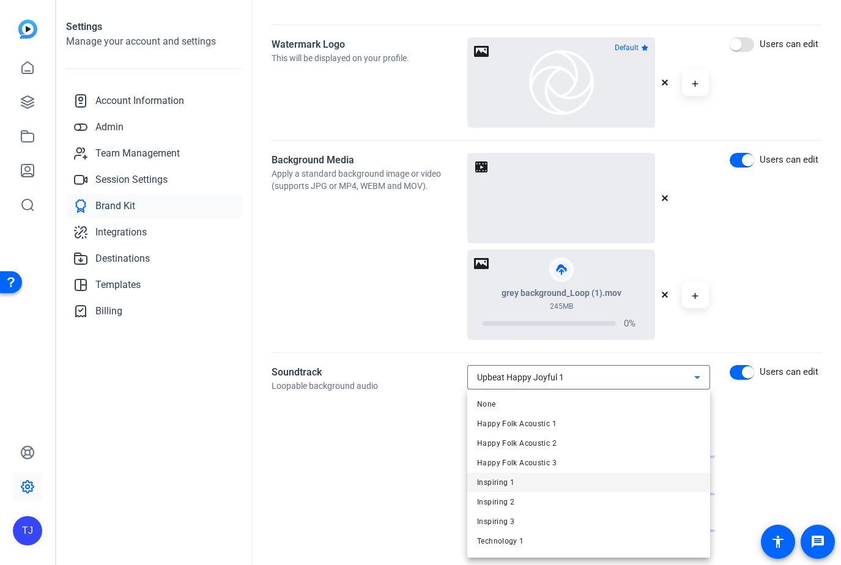
click at [577, 484] on mat-option "Inspiring 1" at bounding box center [588, 483] width 243 height 20
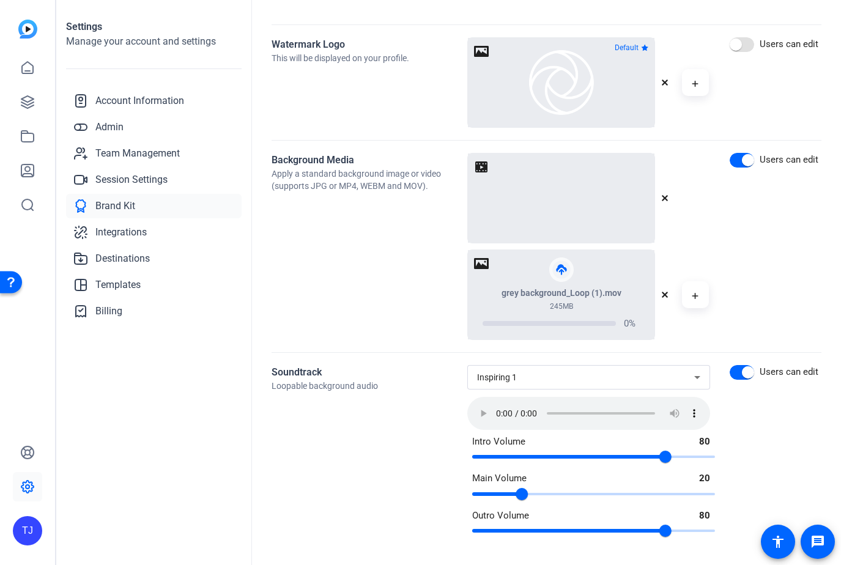
click at [623, 458] on input "range" at bounding box center [593, 456] width 269 height 27
type input "67"
click at [635, 456] on input "range" at bounding box center [593, 456] width 269 height 27
click at [588, 299] on div "grey background_Loop (1).mov" at bounding box center [561, 293] width 187 height 12
click at [665, 296] on icon "button" at bounding box center [664, 294] width 7 height 7
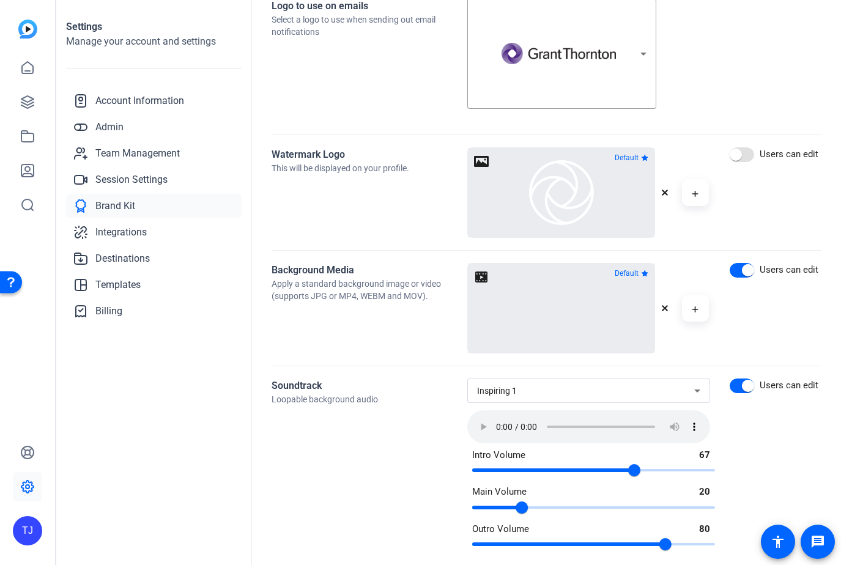
scroll to position [495, 0]
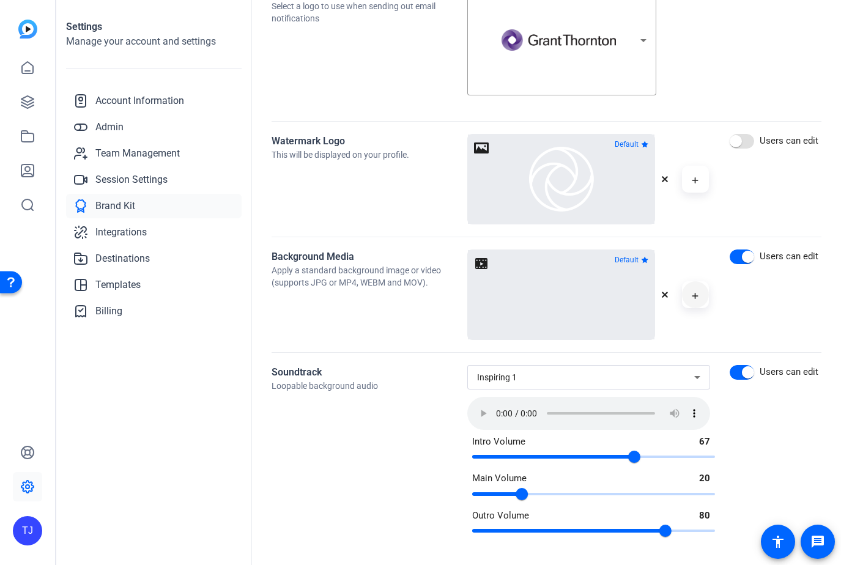
click at [694, 295] on icon "button" at bounding box center [695, 296] width 7 height 15
click at [694, 246] on form "Brand Kit Profile The key information for your brand Grant Thornton Advisors LL…" at bounding box center [547, 90] width 550 height 911
click at [694, 297] on icon "button" at bounding box center [695, 296] width 7 height 15
click at [757, 319] on openreel-brand-kit-setting-permissions "Users can edit" at bounding box center [776, 295] width 92 height 91
click at [514, 272] on video at bounding box center [562, 294] width 130 height 65
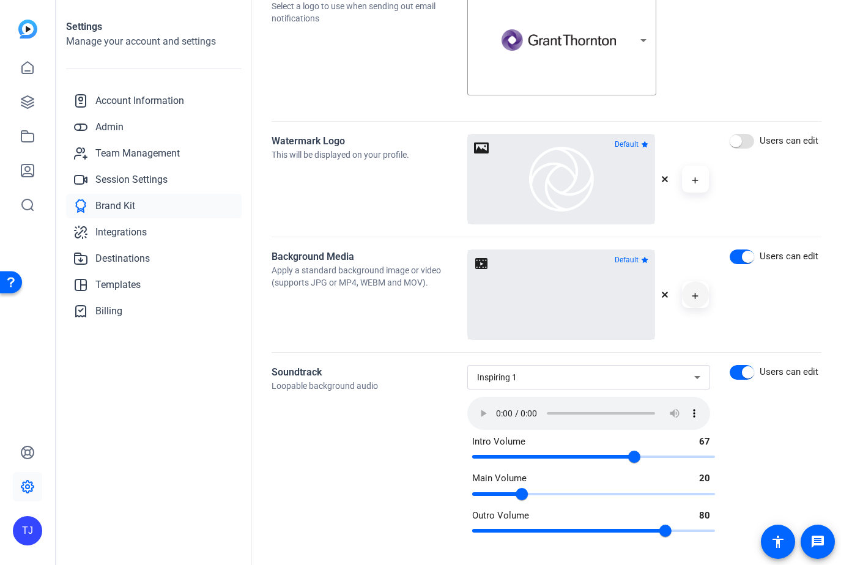
click at [702, 297] on span "button" at bounding box center [695, 294] width 29 height 29
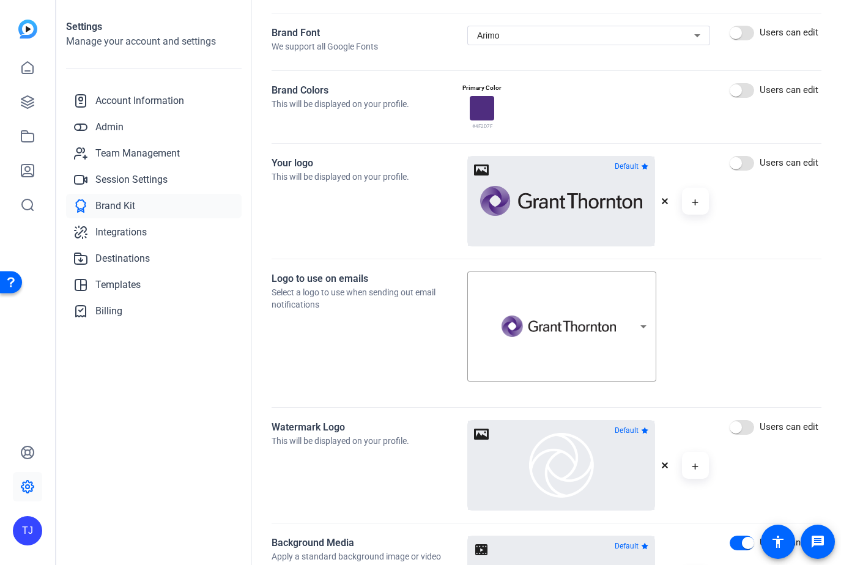
scroll to position [0, 0]
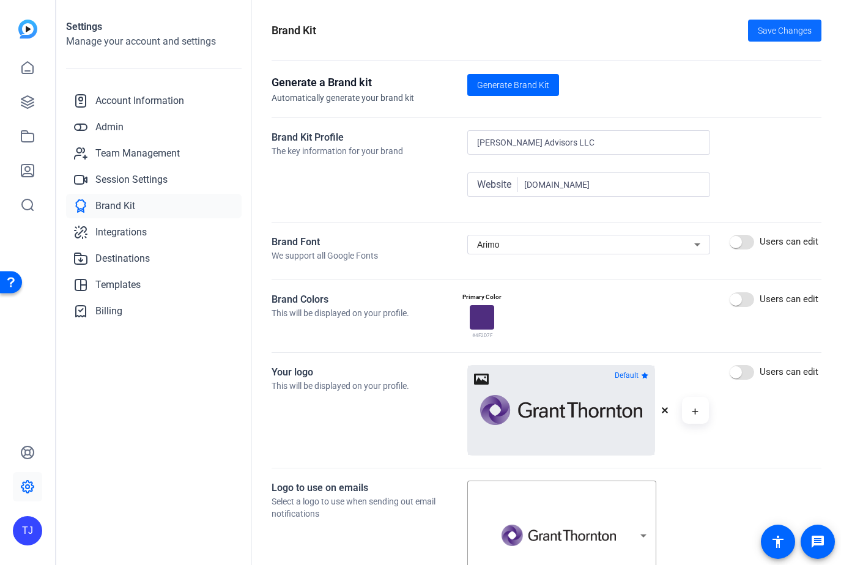
click at [794, 30] on span "Save Changes" at bounding box center [785, 30] width 54 height 13
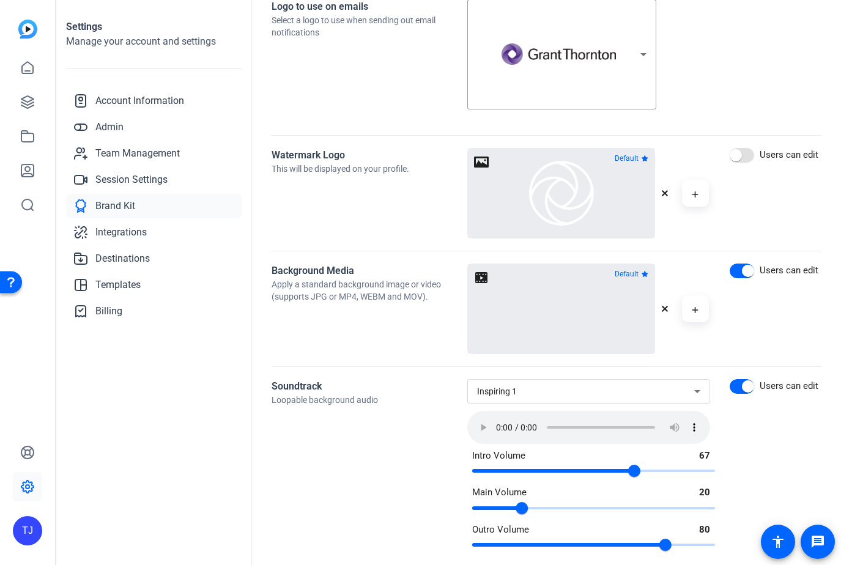
scroll to position [481, 0]
click at [694, 313] on icon "button" at bounding box center [695, 310] width 7 height 15
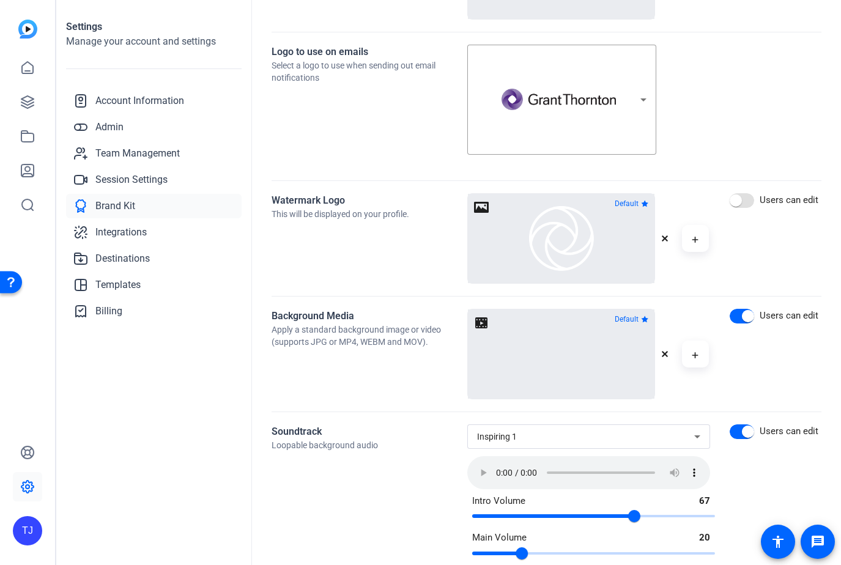
scroll to position [439, 0]
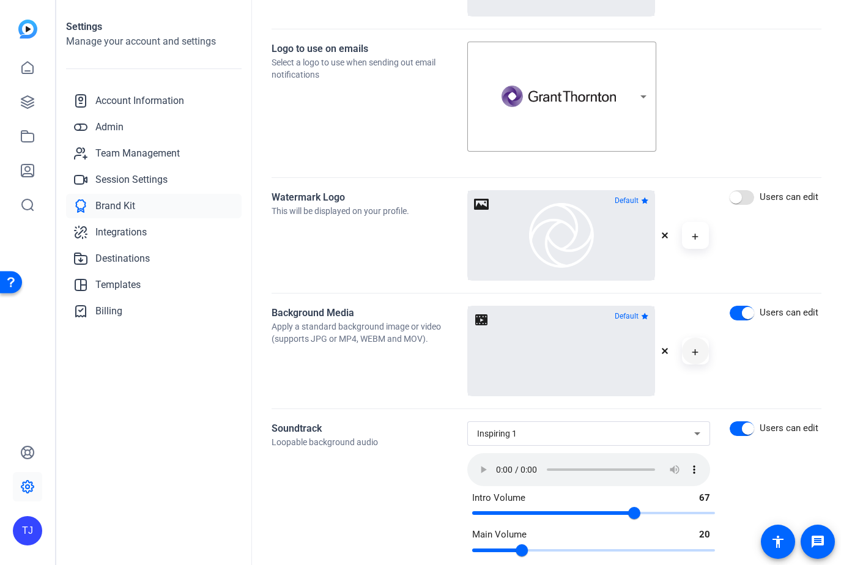
click at [688, 343] on span "button" at bounding box center [695, 350] width 29 height 29
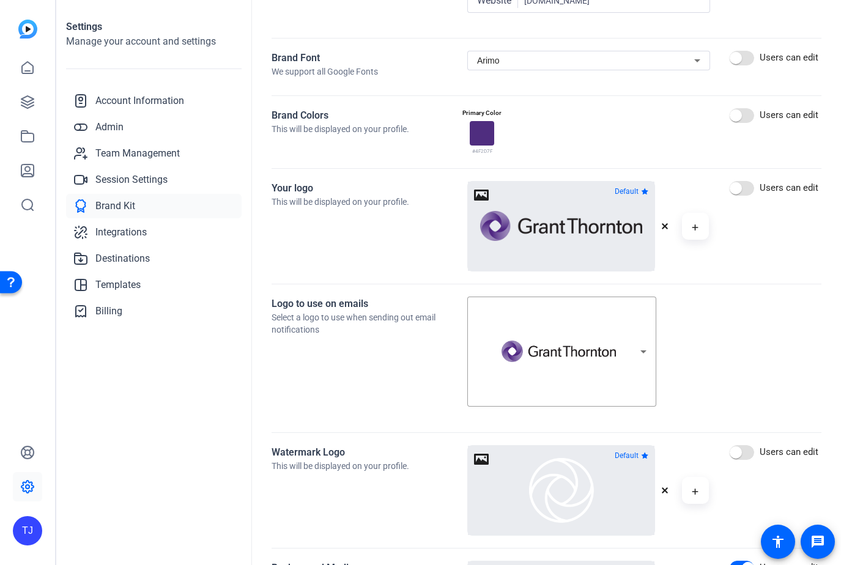
scroll to position [0, 0]
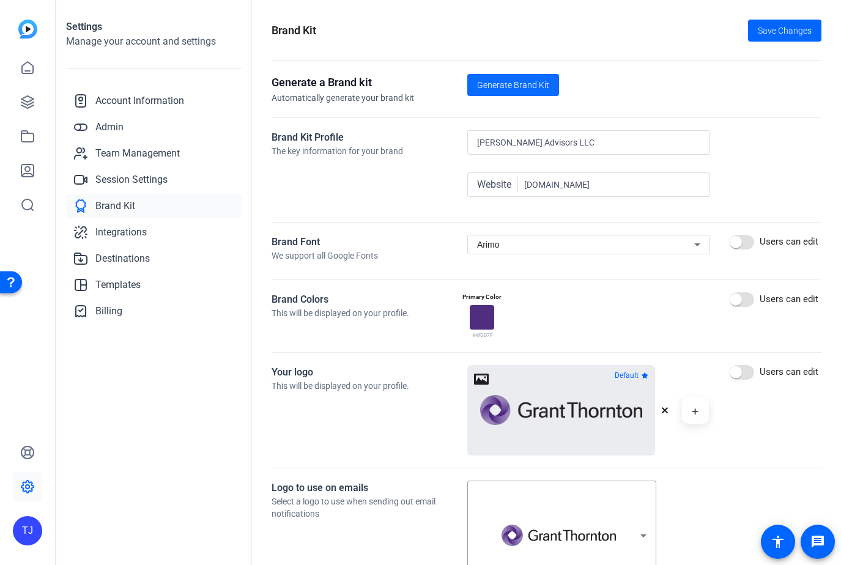
click at [524, 83] on span "Generate Brand Kit" at bounding box center [513, 85] width 72 height 13
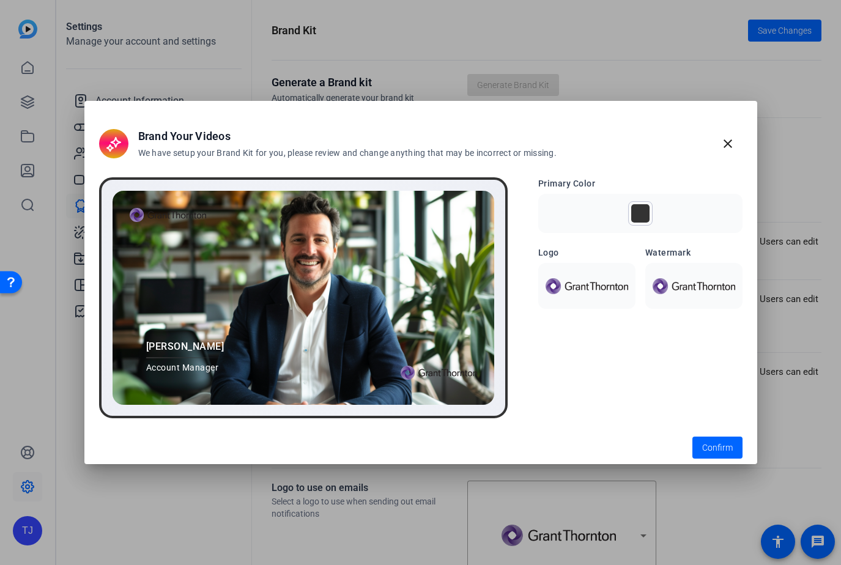
click at [680, 290] on img at bounding box center [694, 285] width 83 height 15
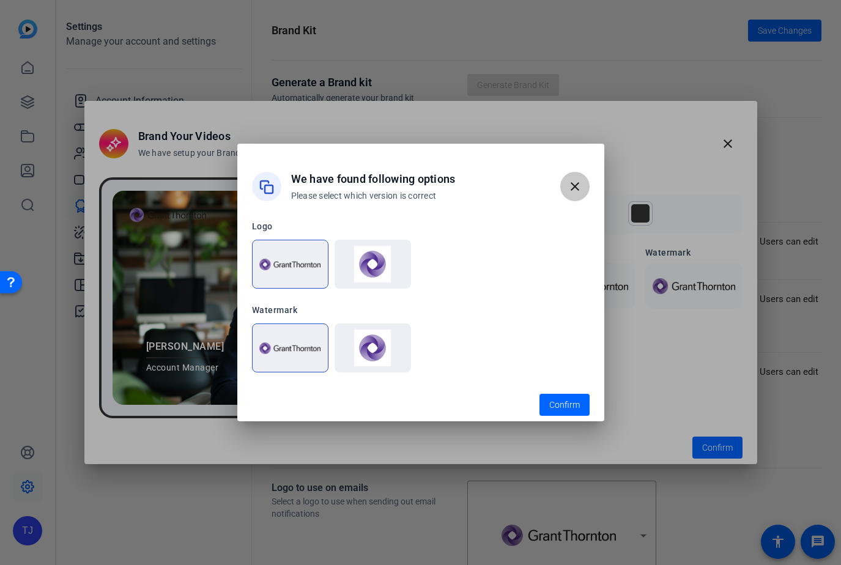
click at [566, 190] on span "button" at bounding box center [574, 186] width 29 height 29
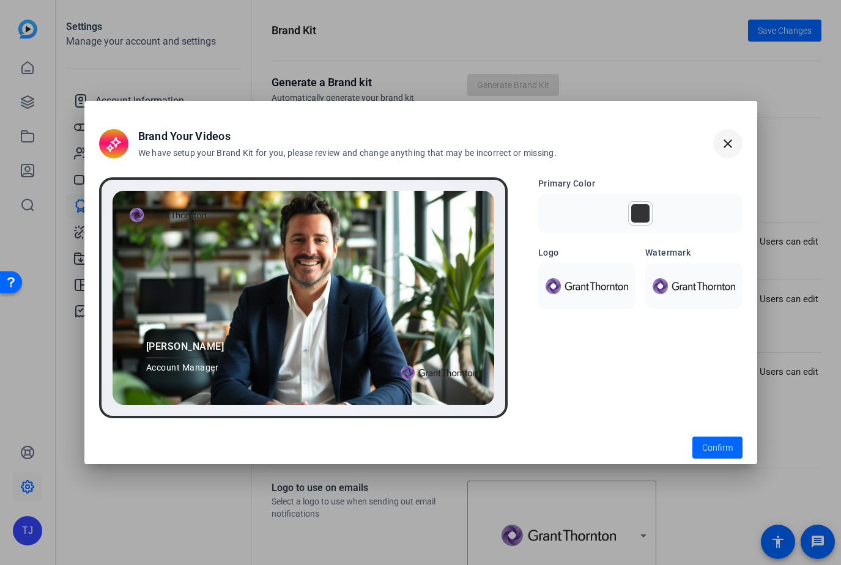
click at [729, 136] on span "button" at bounding box center [727, 143] width 29 height 29
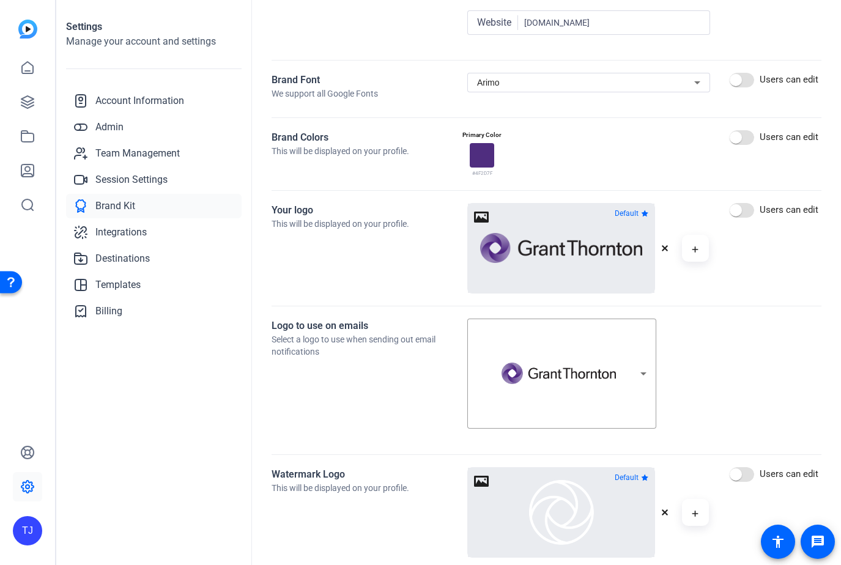
scroll to position [164, 0]
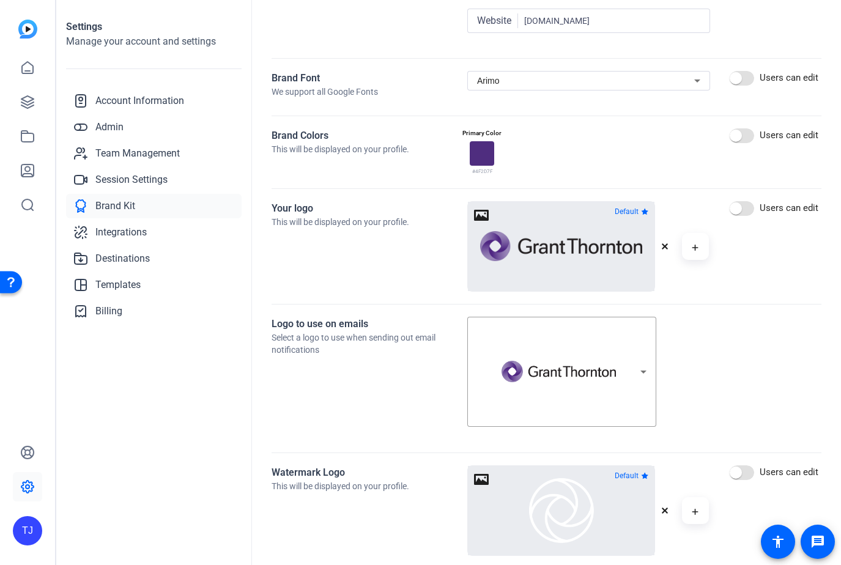
click at [668, 248] on icon "button" at bounding box center [664, 246] width 7 height 7
click at [700, 249] on span "button" at bounding box center [695, 246] width 29 height 29
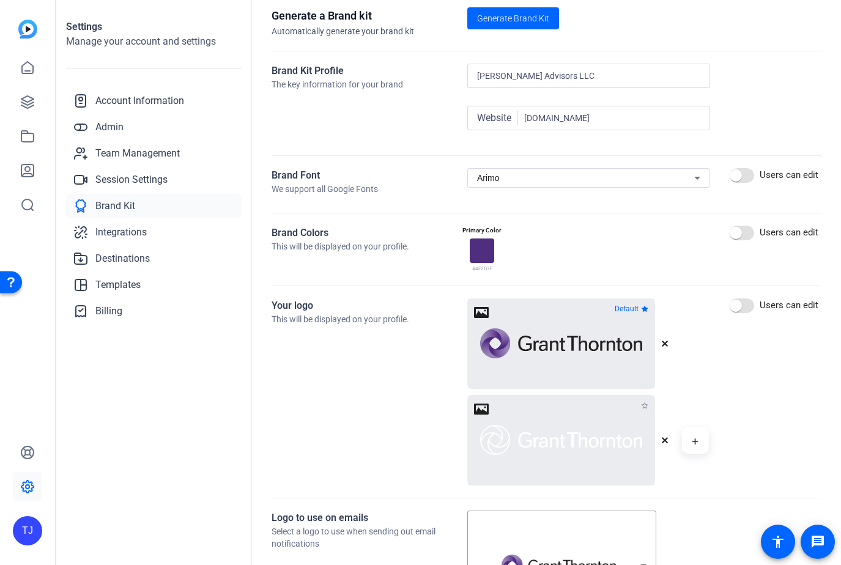
scroll to position [0, 0]
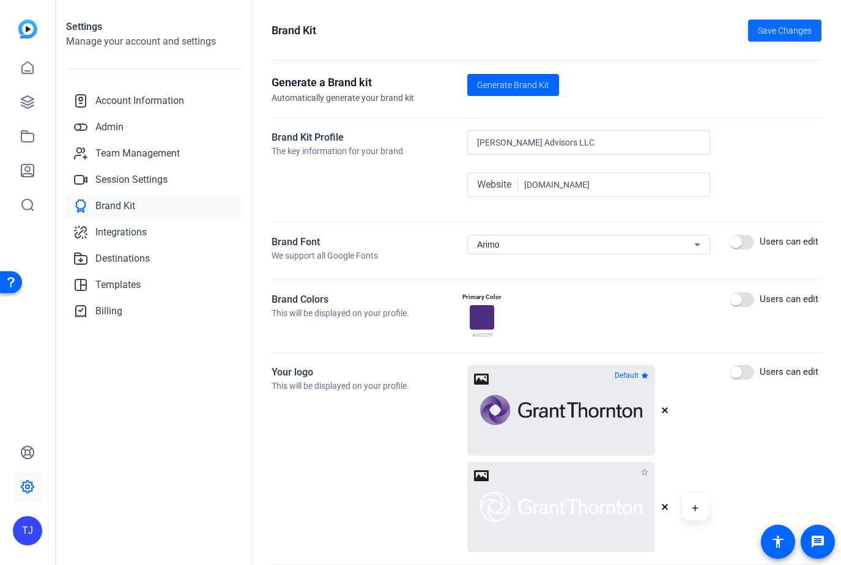
click at [790, 29] on span "Save Changes" at bounding box center [785, 30] width 54 height 13
click at [528, 91] on span "Generate Brand Kit" at bounding box center [513, 85] width 72 height 13
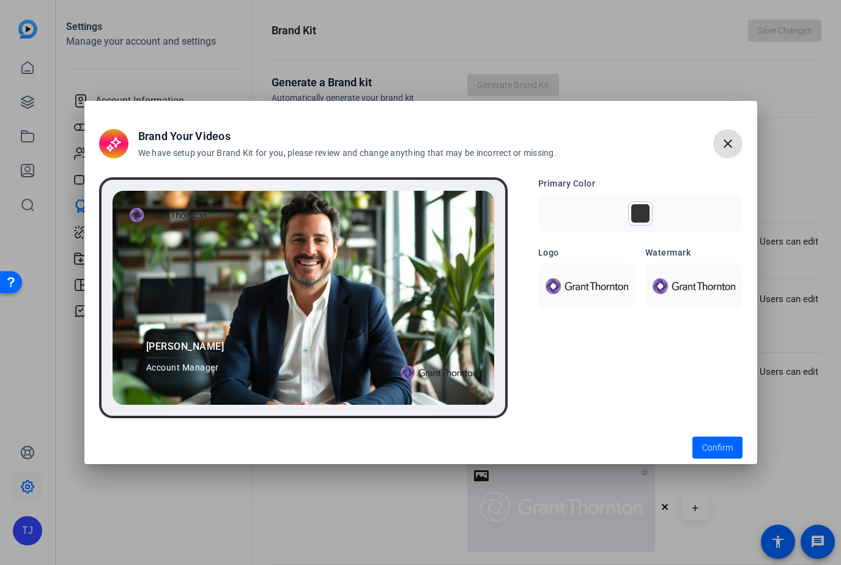
click at [611, 349] on openreel-brandkit-preview-form "Primary Color Logo Watermark" at bounding box center [640, 297] width 204 height 241
click at [600, 291] on img at bounding box center [587, 285] width 83 height 15
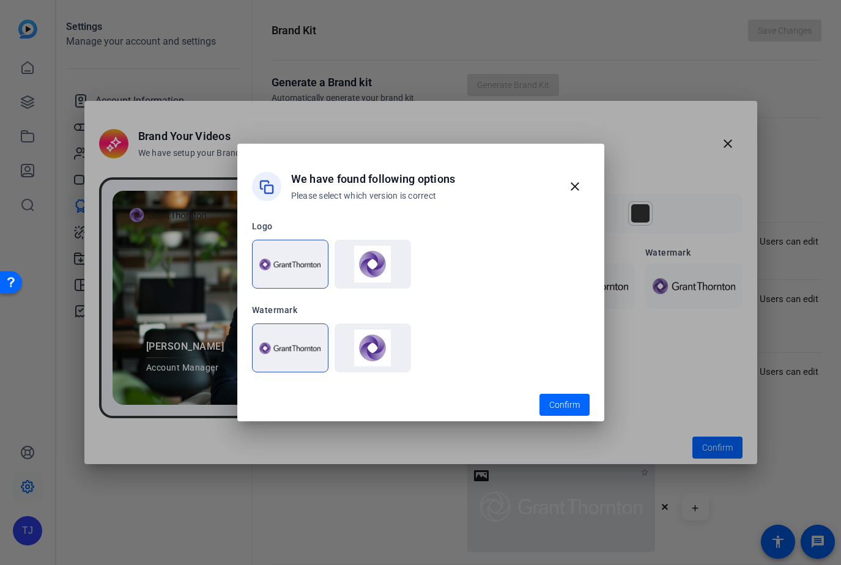
click at [370, 268] on img at bounding box center [372, 264] width 61 height 37
click at [377, 341] on img at bounding box center [372, 348] width 61 height 37
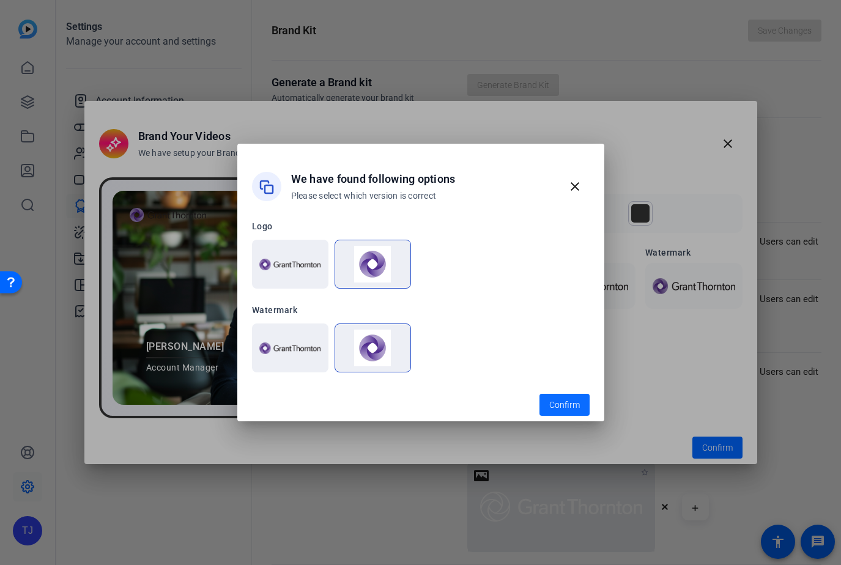
click at [560, 404] on span "Confirm" at bounding box center [564, 405] width 31 height 13
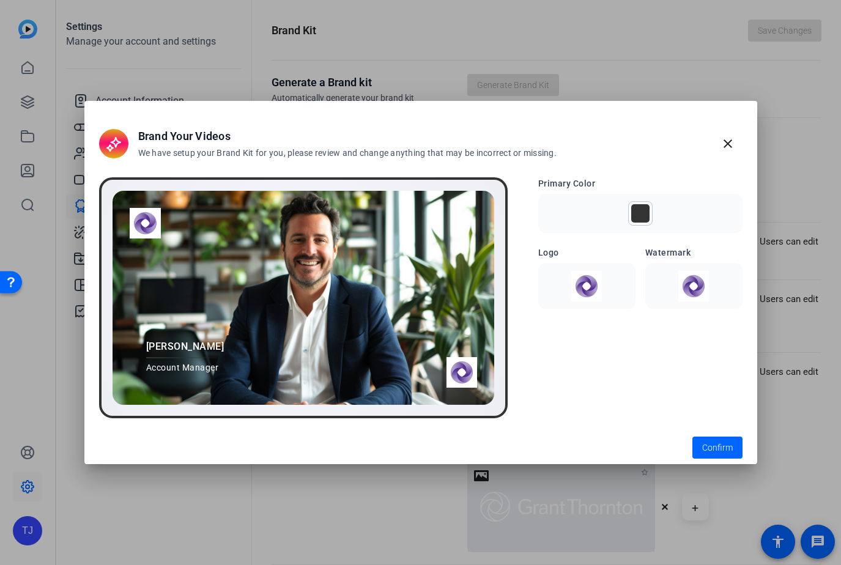
click at [710, 290] on img at bounding box center [694, 286] width 83 height 31
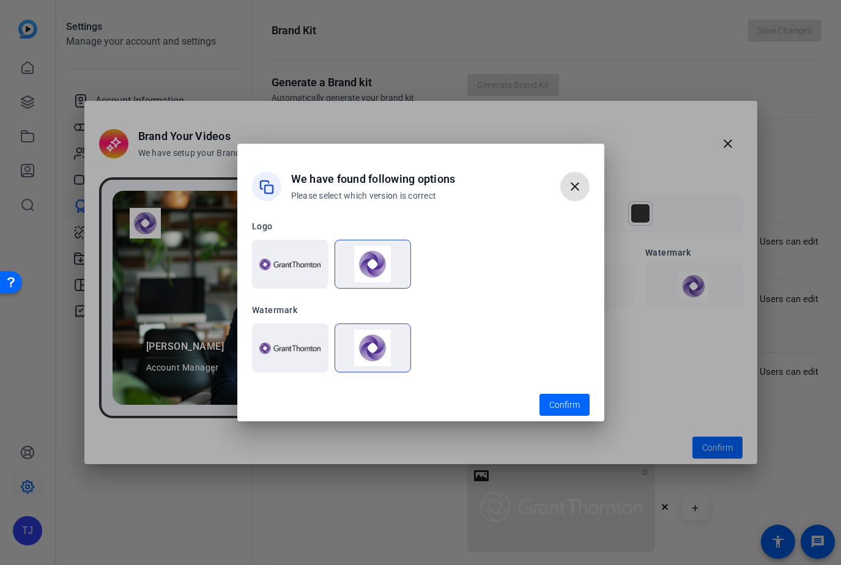
click at [566, 196] on span "button" at bounding box center [574, 186] width 29 height 29
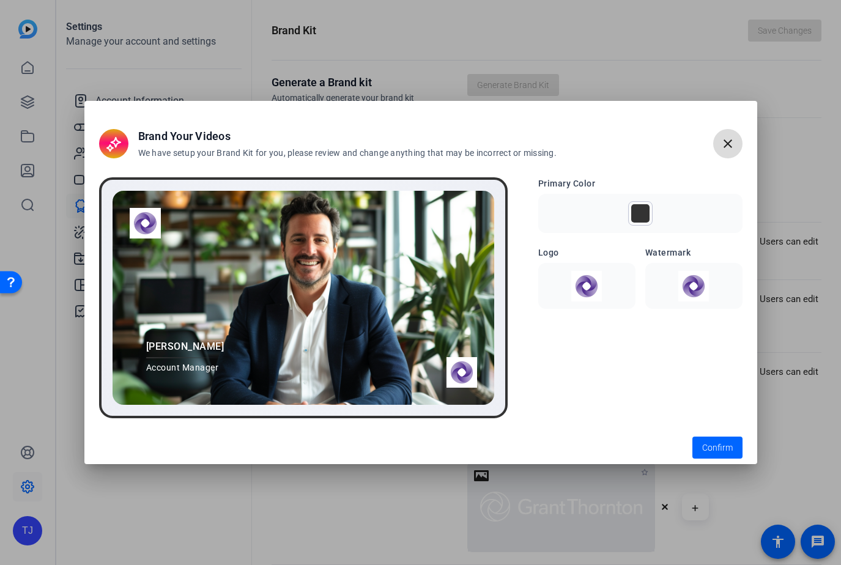
click at [724, 141] on mat-icon "close" at bounding box center [728, 143] width 15 height 15
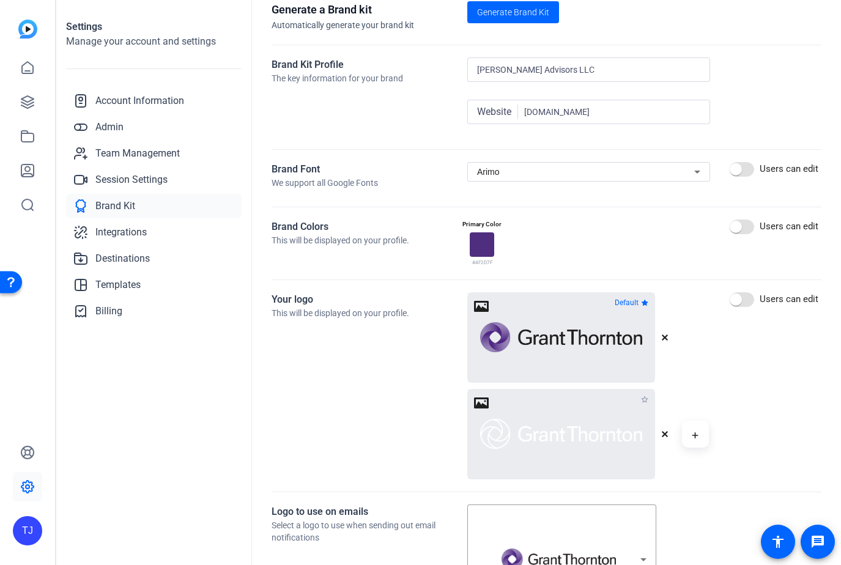
scroll to position [76, 0]
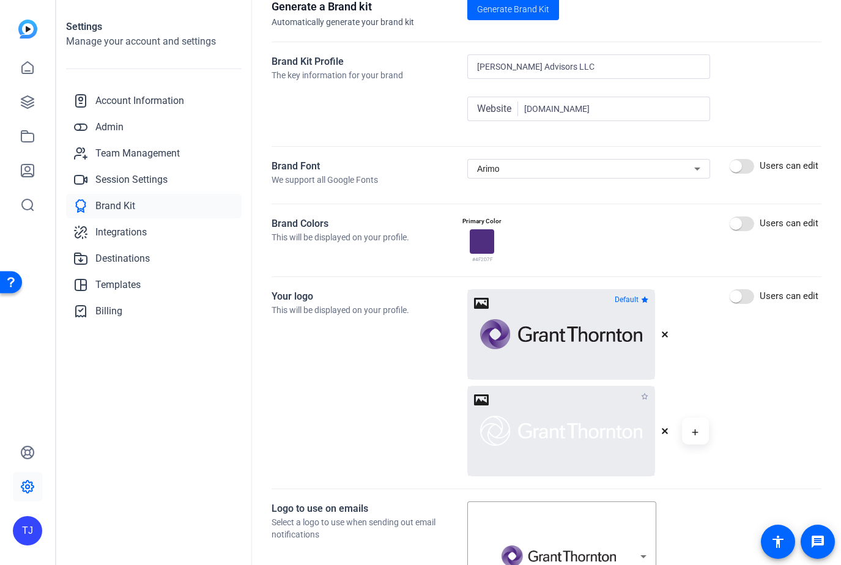
click at [647, 397] on icon "button" at bounding box center [644, 396] width 7 height 7
click at [498, 15] on span at bounding box center [513, 8] width 92 height 29
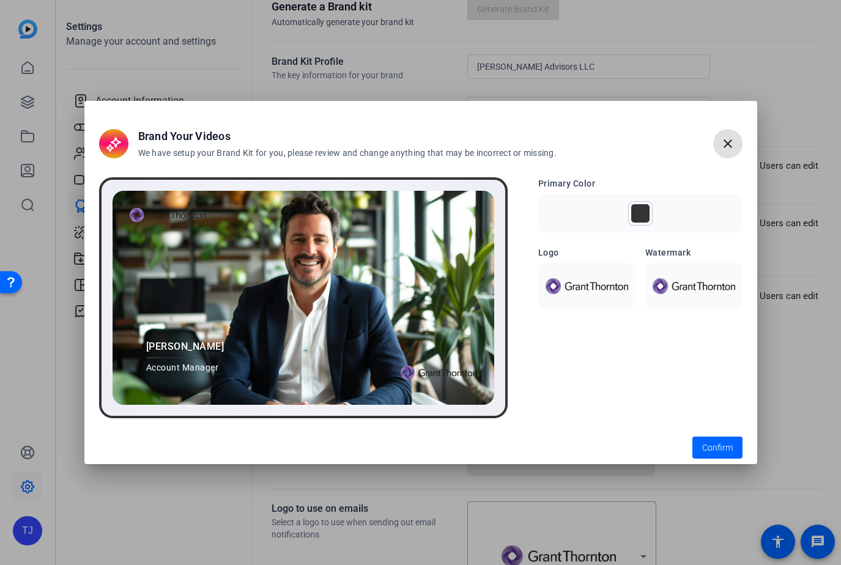
click at [568, 283] on img at bounding box center [587, 285] width 83 height 15
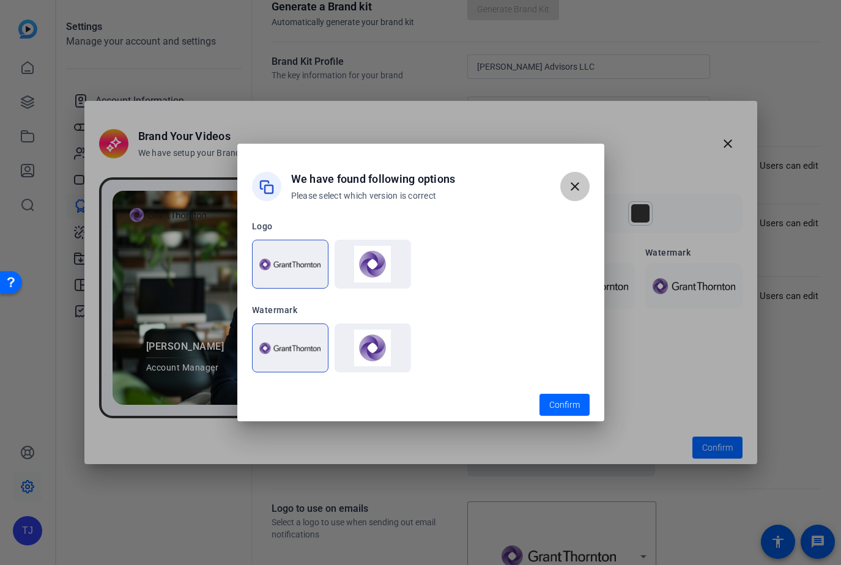
click at [577, 184] on mat-icon "close" at bounding box center [575, 186] width 15 height 15
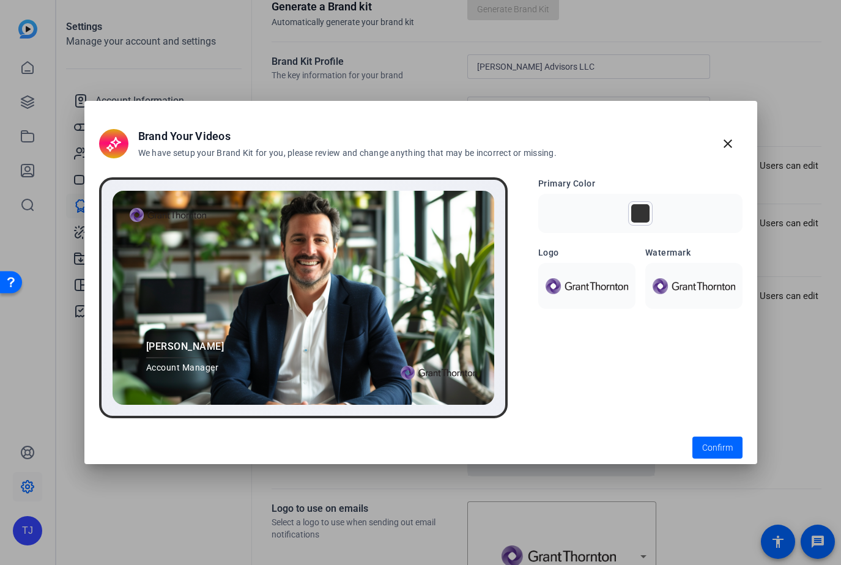
click at [667, 287] on img at bounding box center [694, 285] width 83 height 15
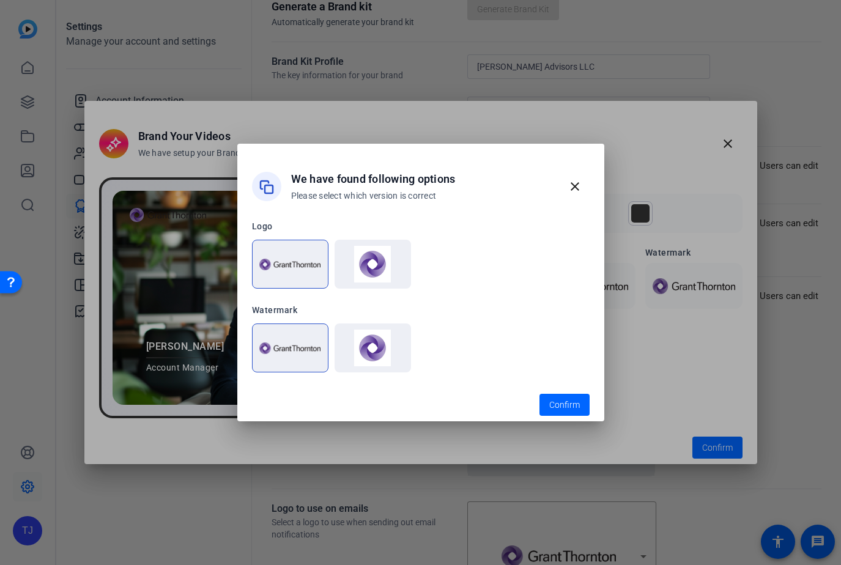
click at [396, 341] on img at bounding box center [372, 348] width 61 height 37
click at [297, 351] on img at bounding box center [289, 349] width 61 height 12
click at [292, 289] on openreel-radio-group at bounding box center [421, 264] width 338 height 55
click at [566, 187] on span "button" at bounding box center [574, 186] width 29 height 29
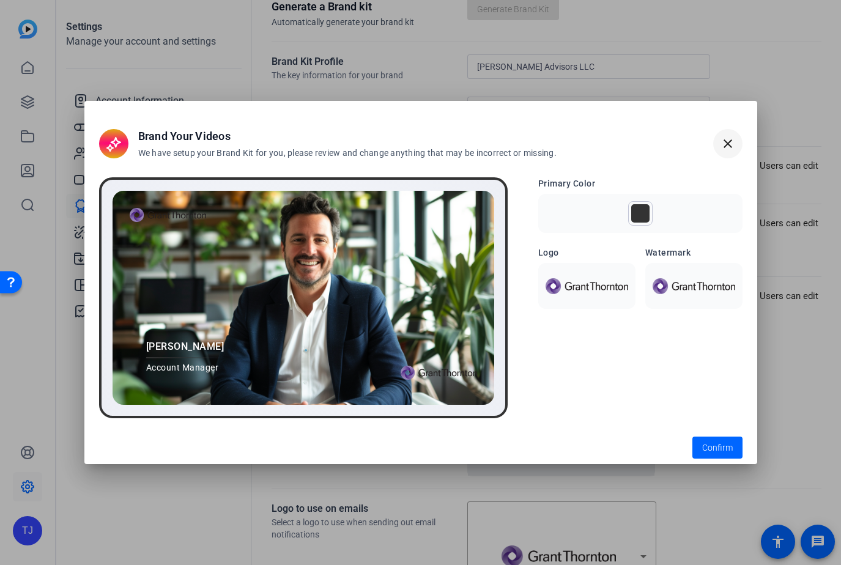
click at [727, 143] on mat-icon "close" at bounding box center [728, 143] width 15 height 15
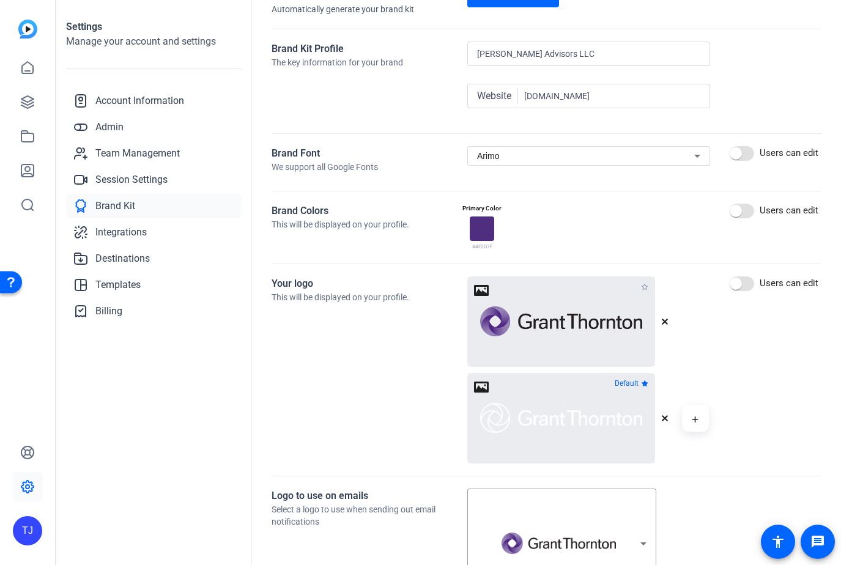
scroll to position [0, 0]
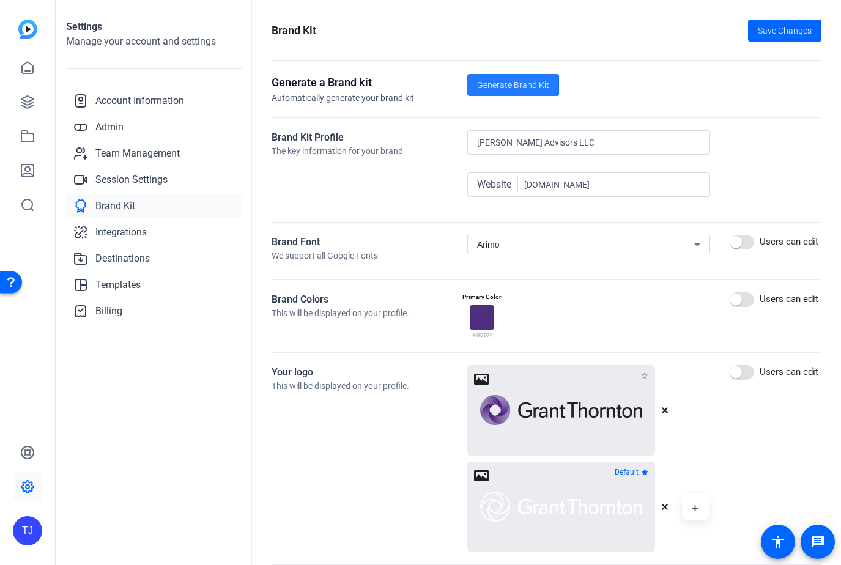
click at [495, 83] on span "Generate Brand Kit" at bounding box center [513, 85] width 72 height 13
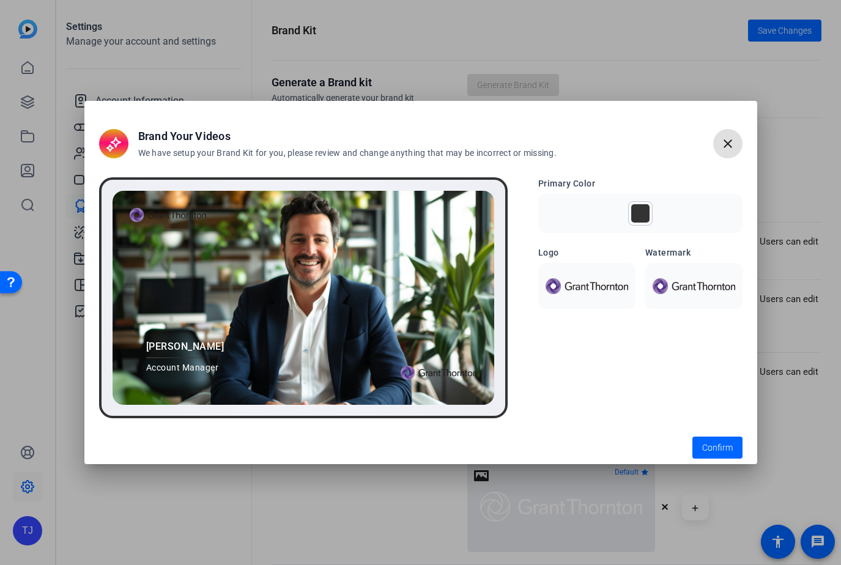
click at [641, 224] on div at bounding box center [640, 213] width 24 height 24
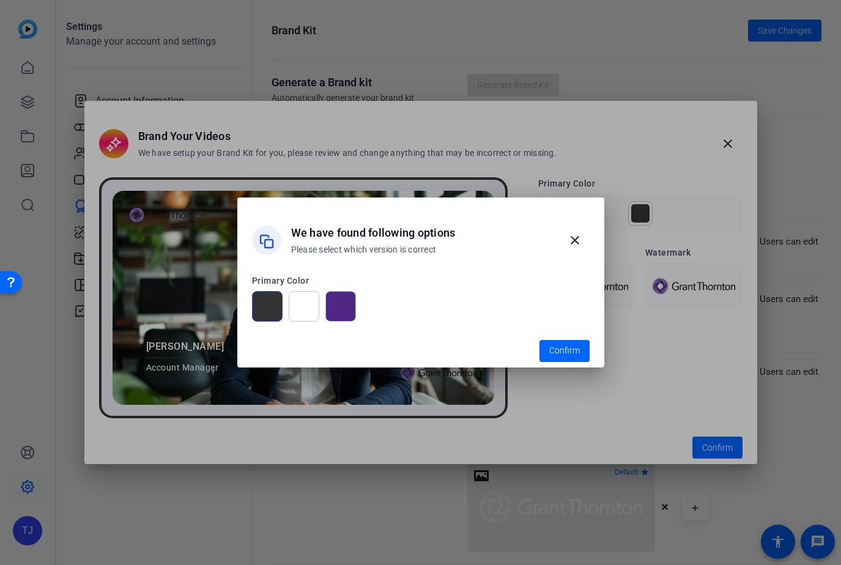
click at [346, 313] on div at bounding box center [340, 306] width 31 height 31
click at [573, 348] on span "Confirm" at bounding box center [564, 350] width 31 height 13
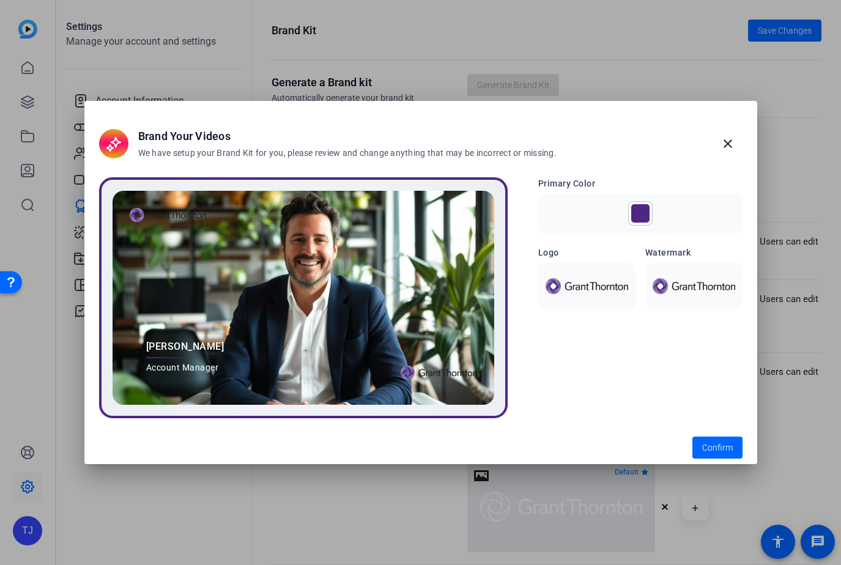
click at [688, 291] on img at bounding box center [694, 285] width 83 height 15
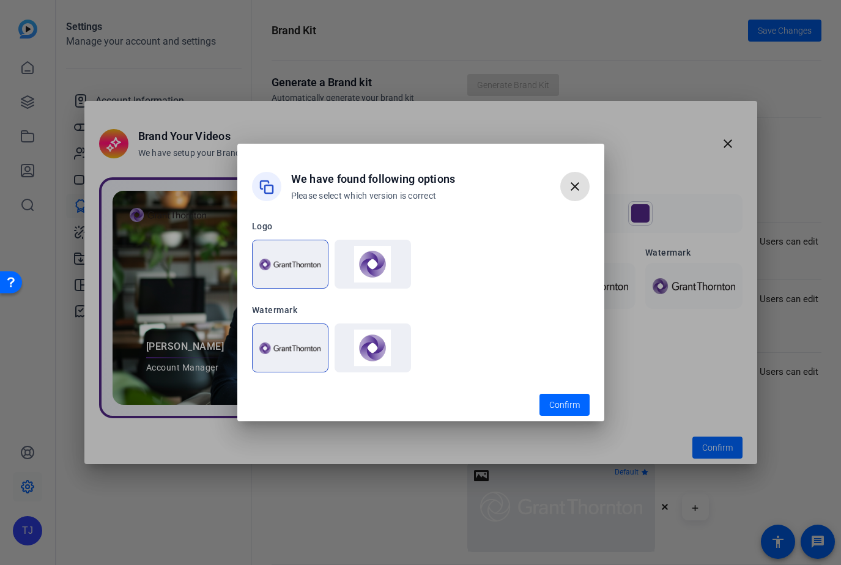
click at [377, 344] on img at bounding box center [372, 348] width 61 height 37
click at [570, 410] on span "Confirm" at bounding box center [564, 405] width 31 height 13
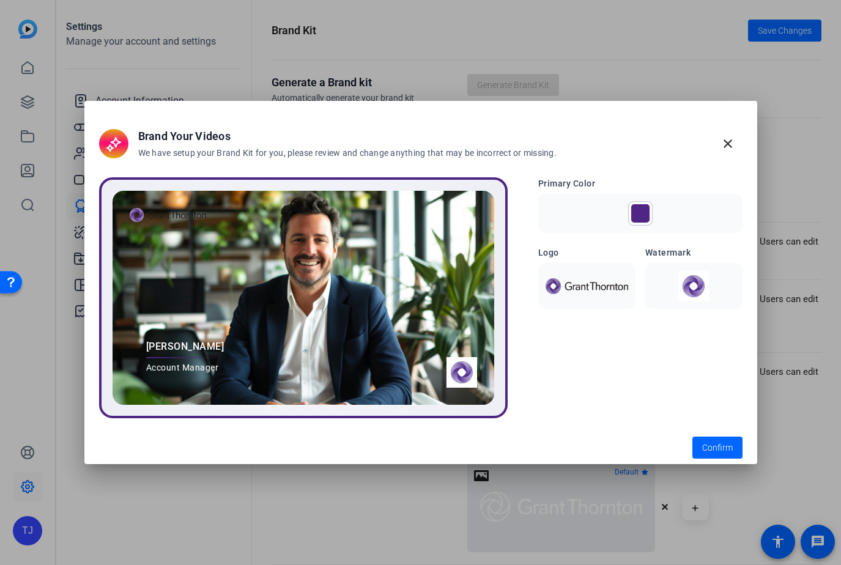
click at [458, 374] on div at bounding box center [439, 372] width 76 height 31
click at [461, 366] on div at bounding box center [439, 372] width 76 height 31
click at [687, 283] on img at bounding box center [694, 286] width 83 height 31
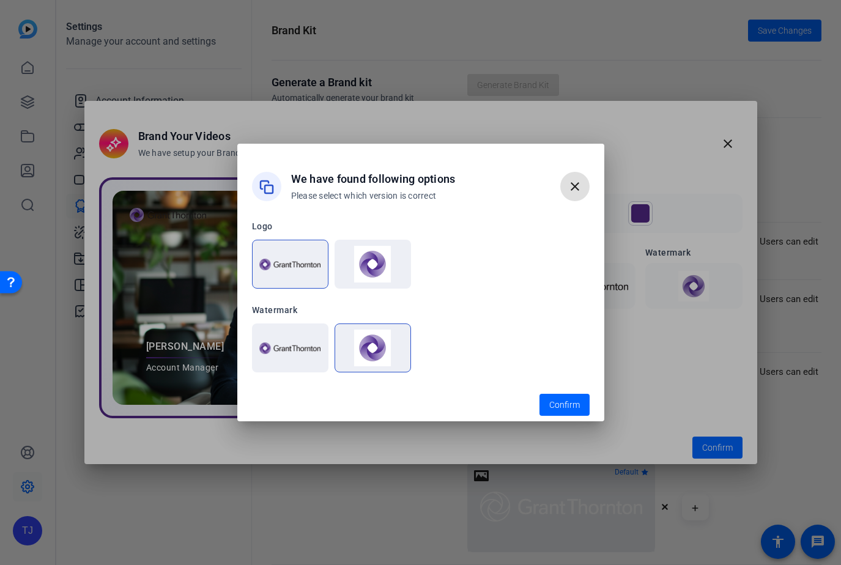
click at [583, 185] on span "button" at bounding box center [574, 186] width 29 height 29
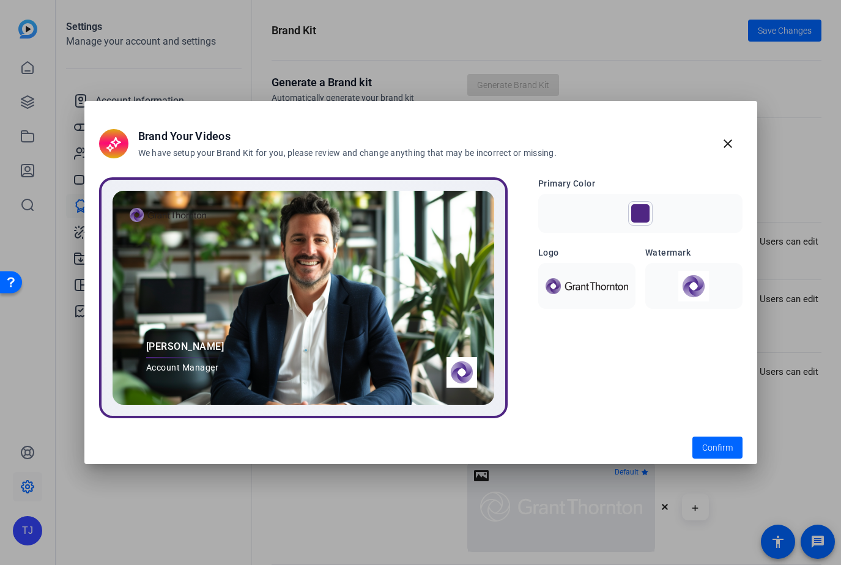
click at [563, 303] on div at bounding box center [586, 286] width 97 height 46
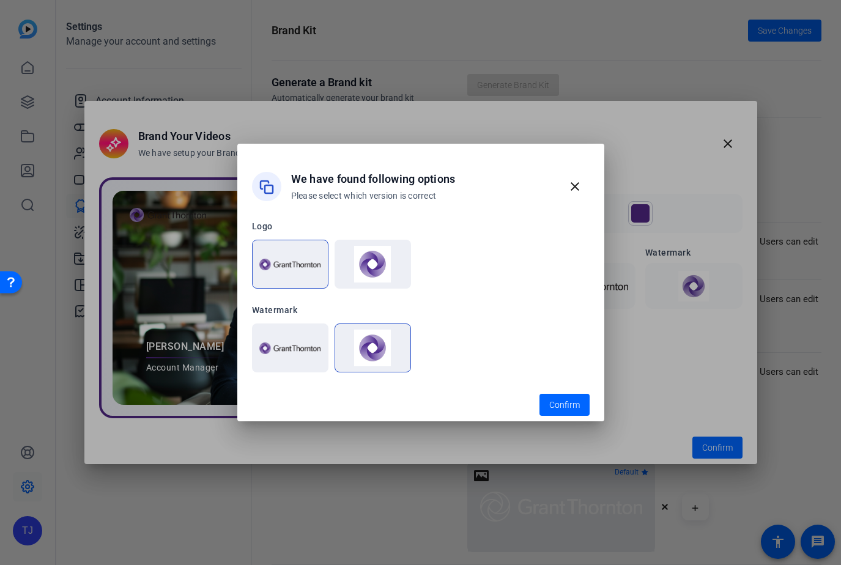
click at [296, 343] on img at bounding box center [289, 349] width 61 height 12
click at [387, 258] on img at bounding box center [372, 264] width 61 height 37
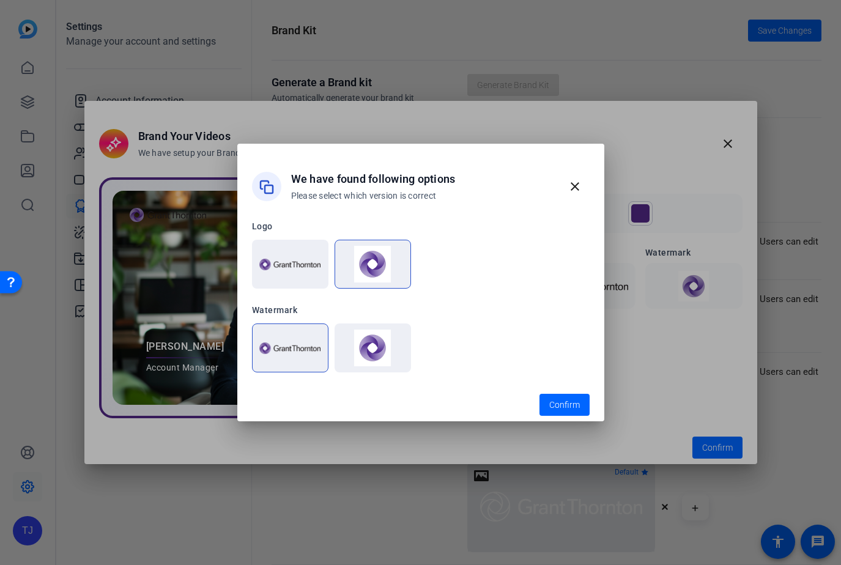
click at [383, 355] on img at bounding box center [372, 348] width 61 height 37
click at [558, 399] on span "Confirm" at bounding box center [564, 405] width 31 height 13
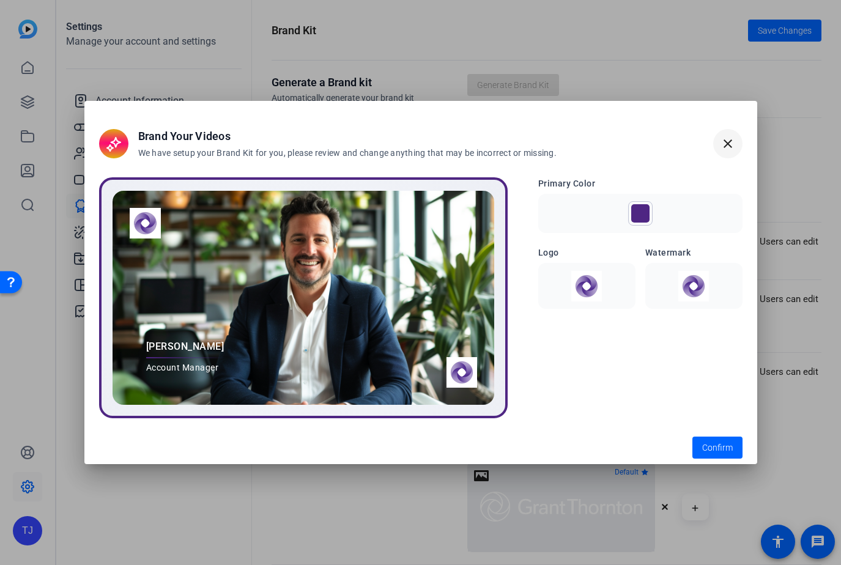
click at [733, 149] on mat-icon "close" at bounding box center [728, 143] width 15 height 15
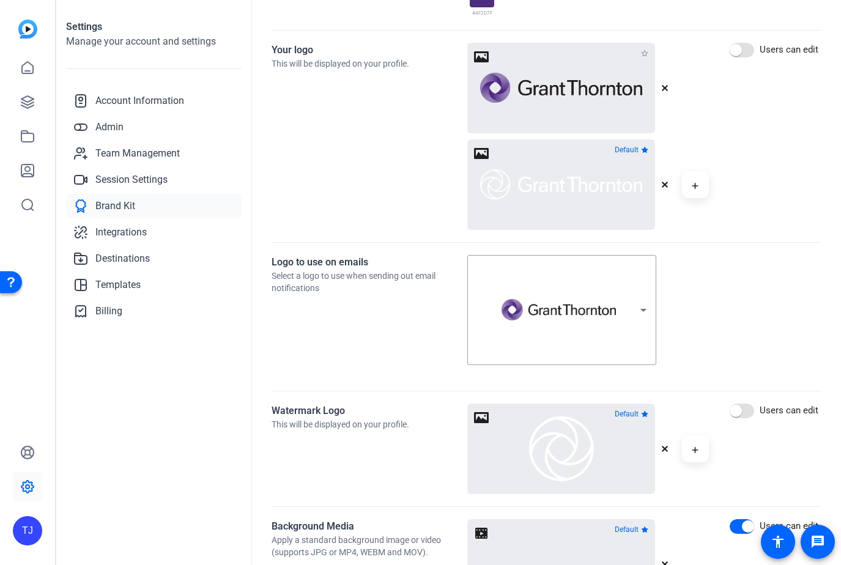
scroll to position [351, 0]
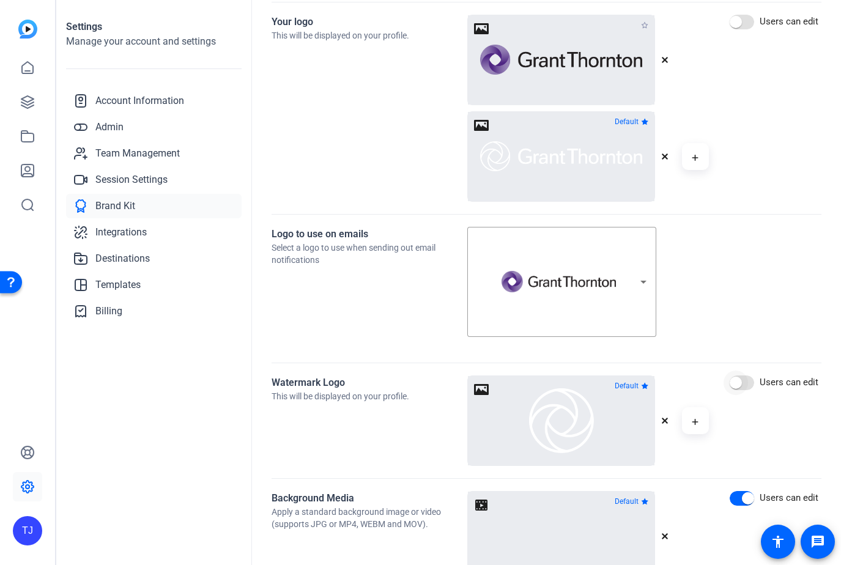
click at [744, 378] on span "button" at bounding box center [736, 383] width 24 height 24
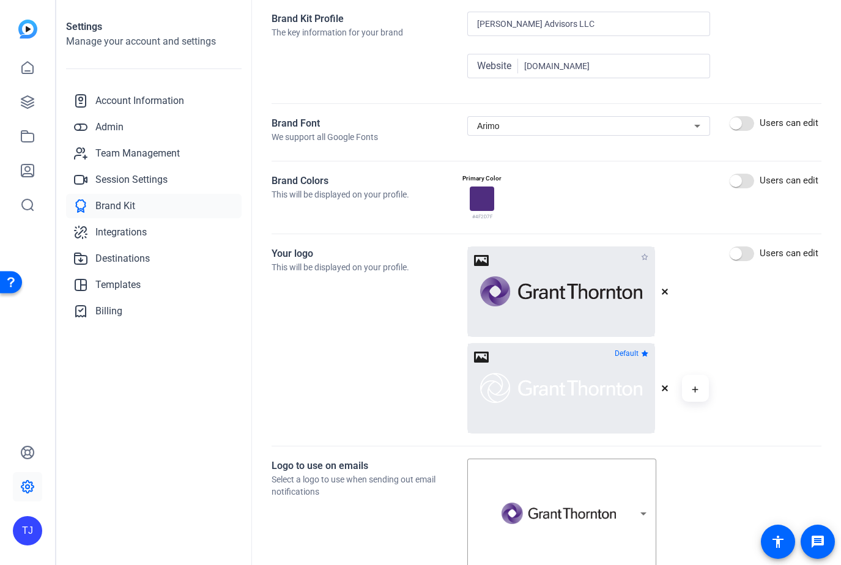
scroll to position [0, 0]
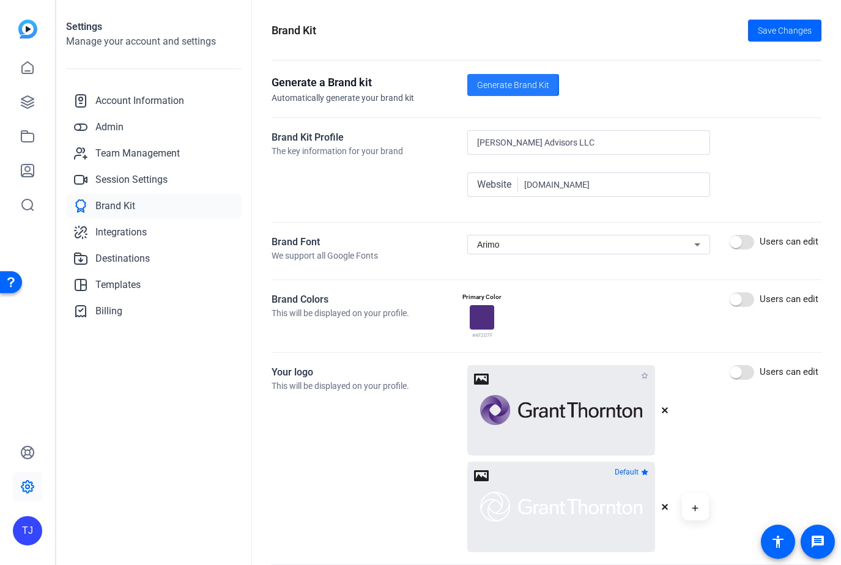
click at [477, 84] on span "Generate Brand Kit" at bounding box center [513, 85] width 72 height 13
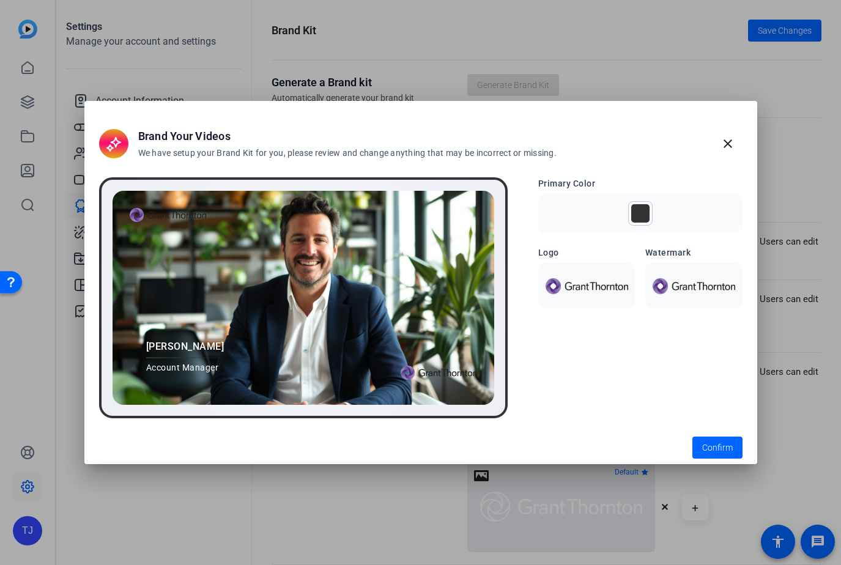
click at [592, 299] on div at bounding box center [586, 286] width 97 height 46
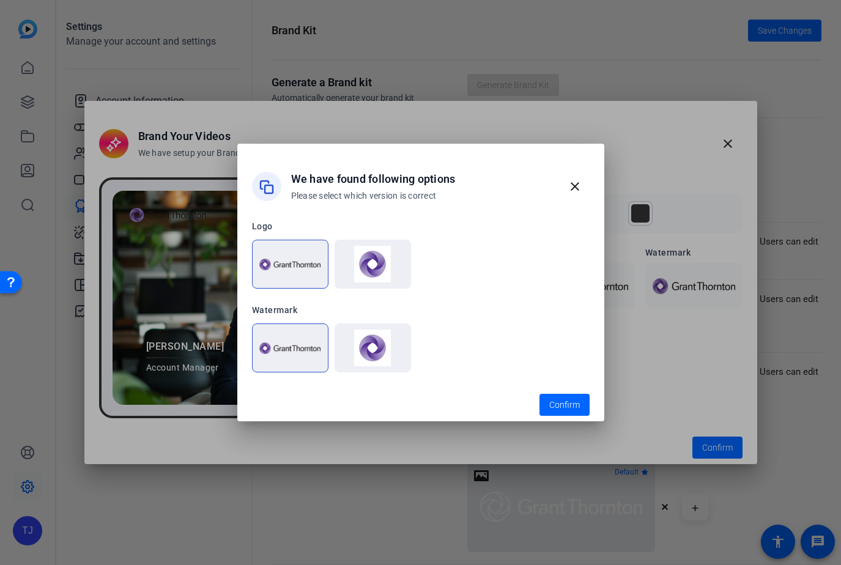
click at [642, 325] on div at bounding box center [420, 282] width 841 height 565
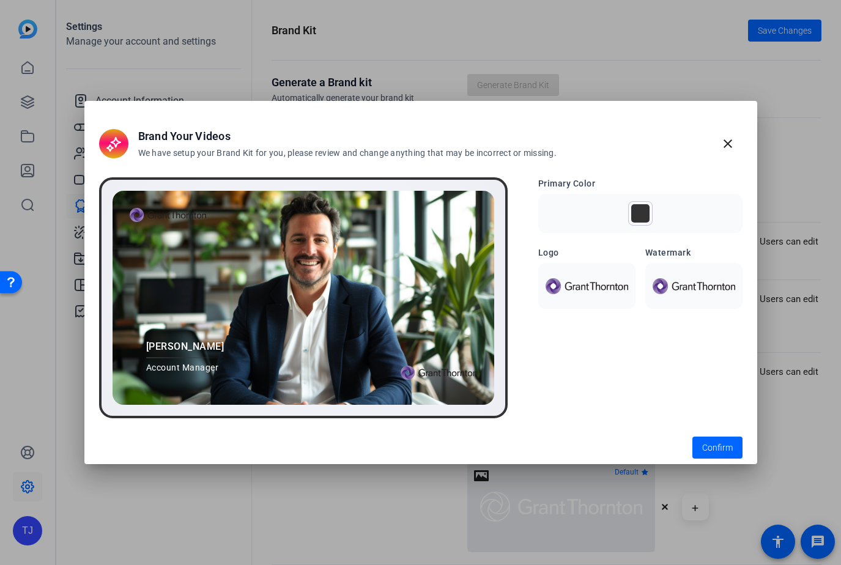
click at [653, 300] on div at bounding box center [693, 286] width 97 height 46
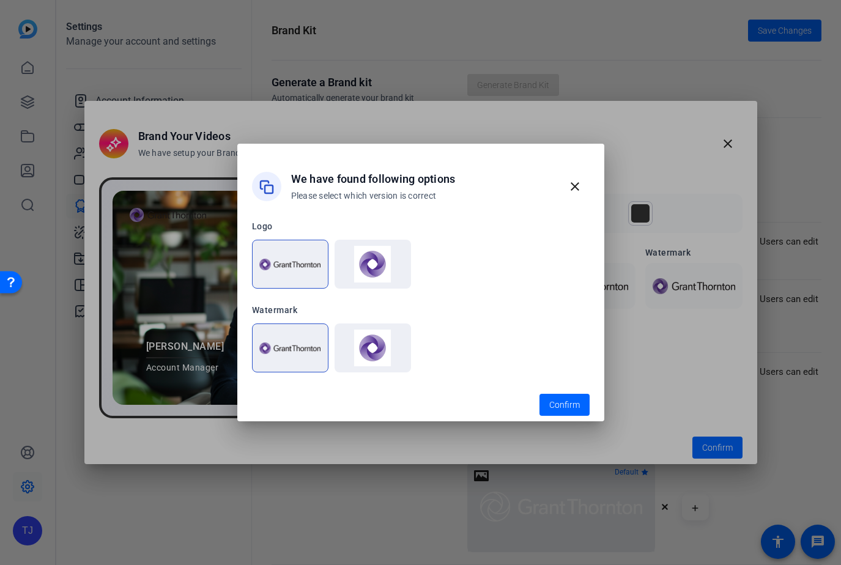
click at [651, 324] on div at bounding box center [420, 282] width 841 height 565
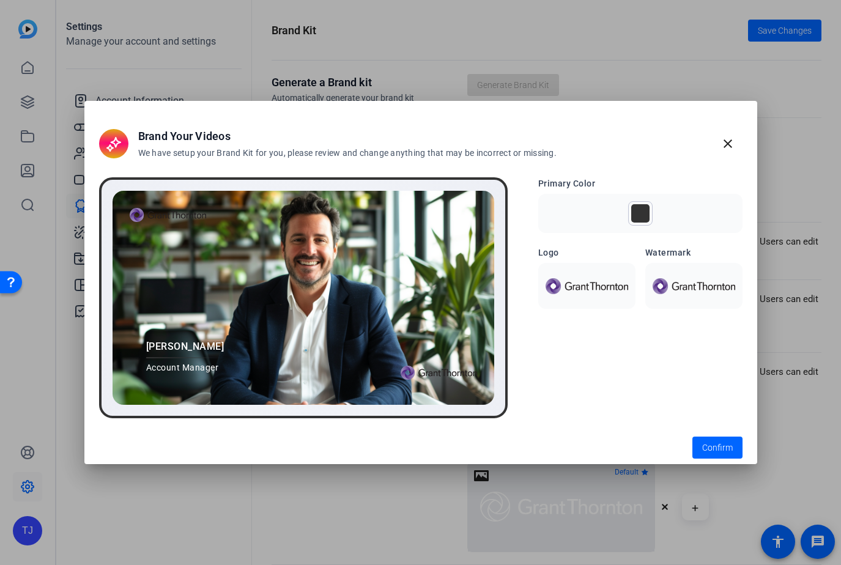
click at [647, 218] on div at bounding box center [640, 213] width 18 height 18
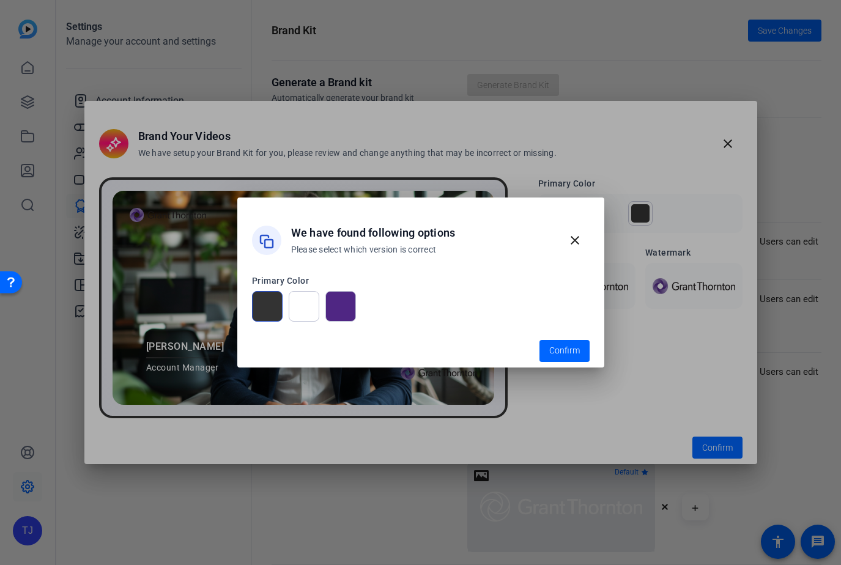
click at [339, 310] on div at bounding box center [340, 306] width 31 height 31
click at [573, 344] on span "Confirm" at bounding box center [564, 350] width 31 height 13
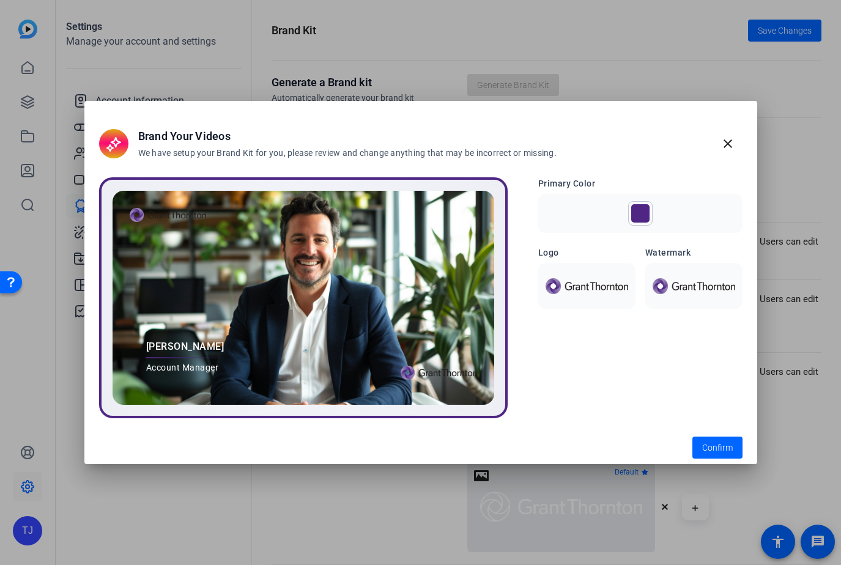
click at [706, 400] on openreel-brandkit-preview-form "Primary Color Logo Watermark" at bounding box center [640, 297] width 204 height 241
click at [687, 312] on openreel-brandkit-preview-form "Primary Color Logo Watermark" at bounding box center [640, 297] width 204 height 241
click at [687, 297] on div at bounding box center [693, 286] width 97 height 46
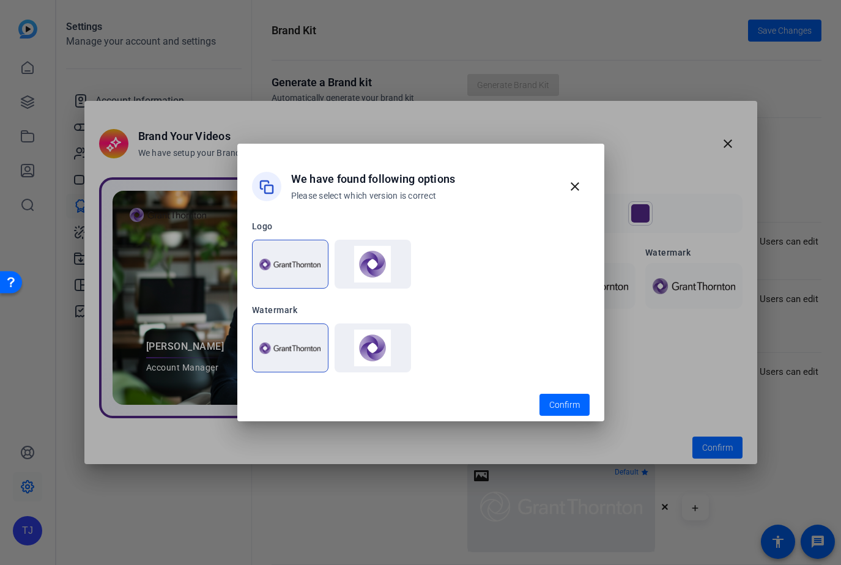
click at [579, 169] on div "We have found following options Please select which version is correct close" at bounding box center [420, 182] width 367 height 76
drag, startPoint x: 579, startPoint y: 181, endPoint x: 601, endPoint y: 365, distance: 185.4
click at [606, 365] on div "Brand Your Videos We have setup your Brand Kit for you, please review and chang…" at bounding box center [420, 282] width 841 height 565
click at [561, 409] on span "Confirm" at bounding box center [564, 405] width 31 height 13
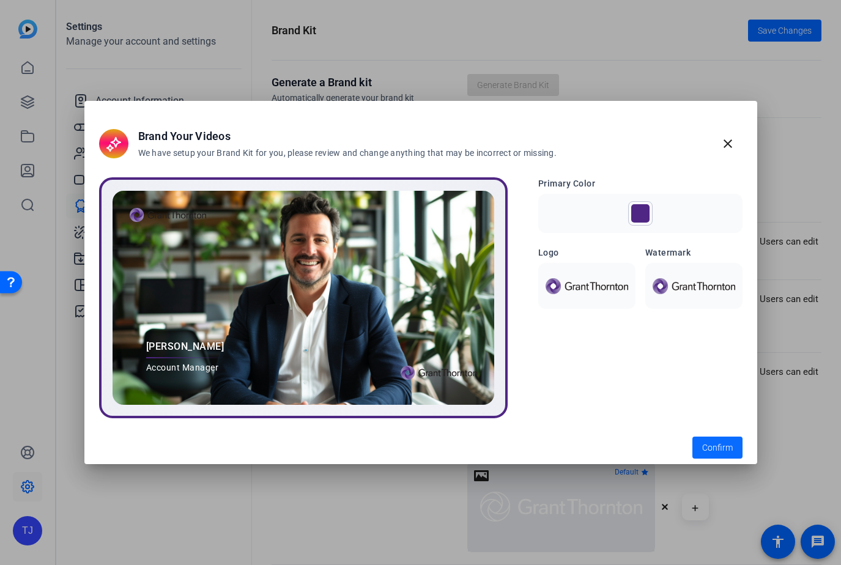
click at [707, 444] on span "Confirm" at bounding box center [717, 448] width 31 height 13
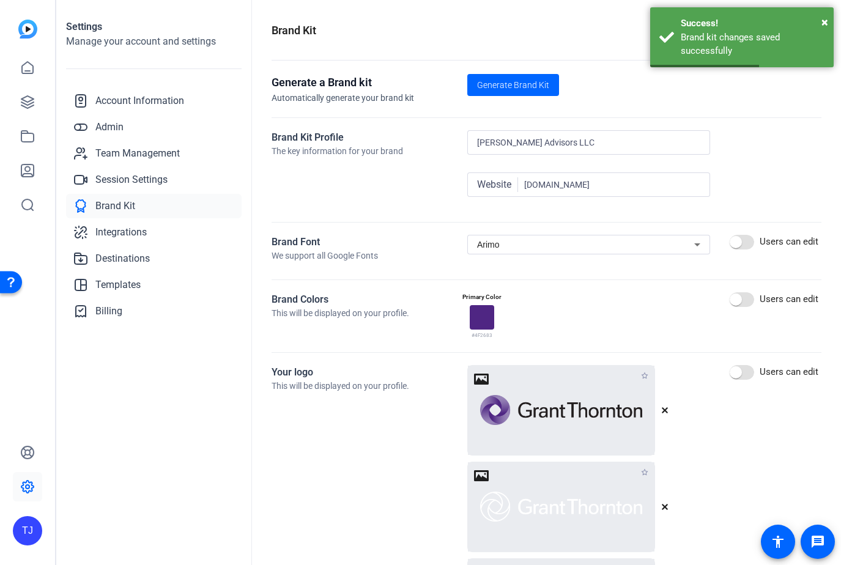
click at [596, 81] on div "Generate a Brand kit Automatically generate your brand kit Generate Brand Kit" at bounding box center [547, 89] width 550 height 31
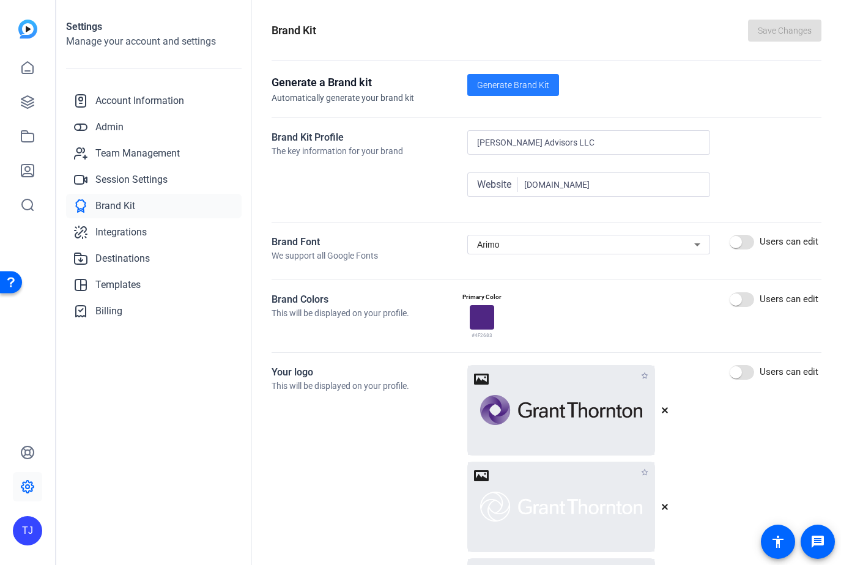
click at [535, 80] on span "Generate Brand Kit" at bounding box center [513, 85] width 72 height 13
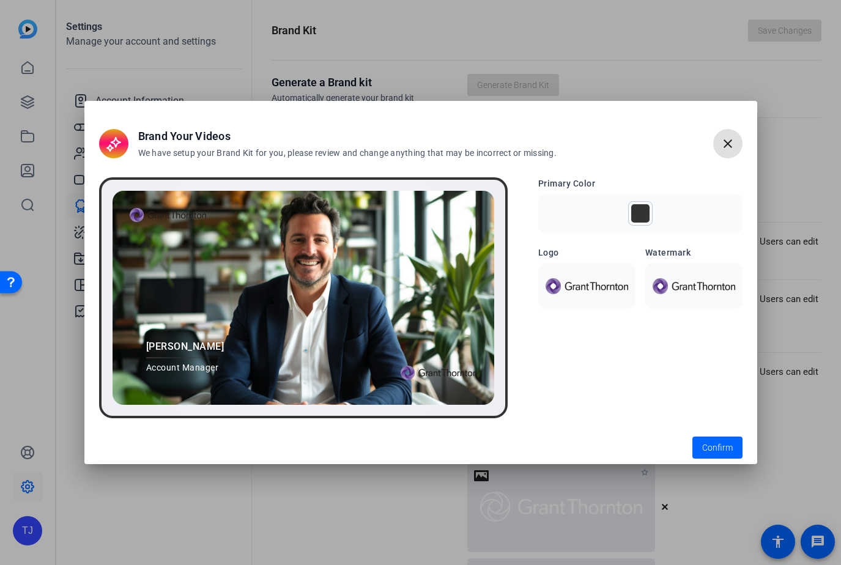
click at [634, 223] on div at bounding box center [640, 213] width 24 height 24
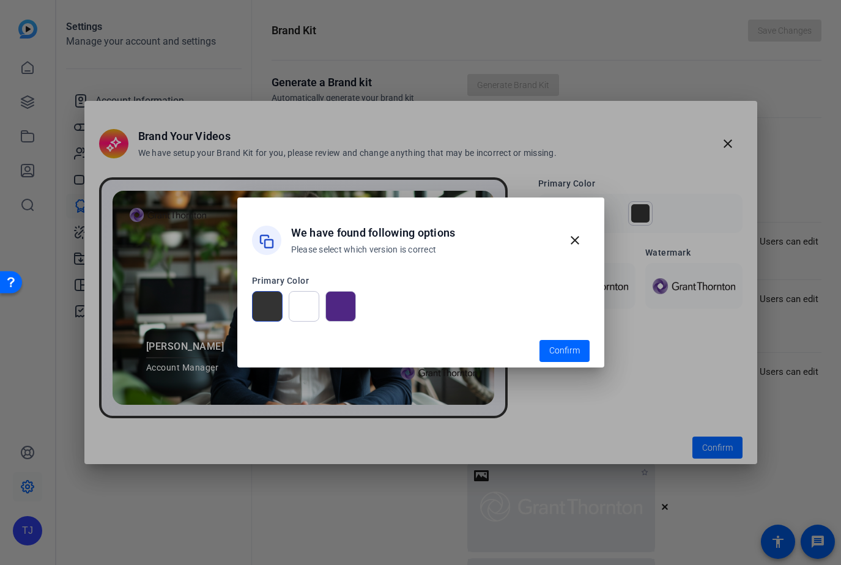
click at [332, 310] on div at bounding box center [340, 306] width 31 height 31
click at [313, 310] on div at bounding box center [304, 306] width 31 height 31
click at [574, 354] on span "Confirm" at bounding box center [564, 350] width 31 height 13
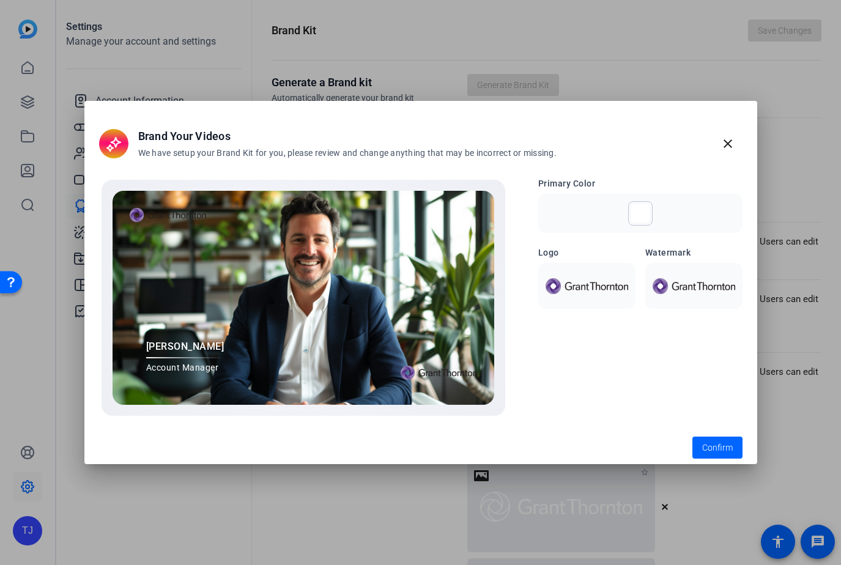
click at [707, 276] on div at bounding box center [693, 286] width 97 height 46
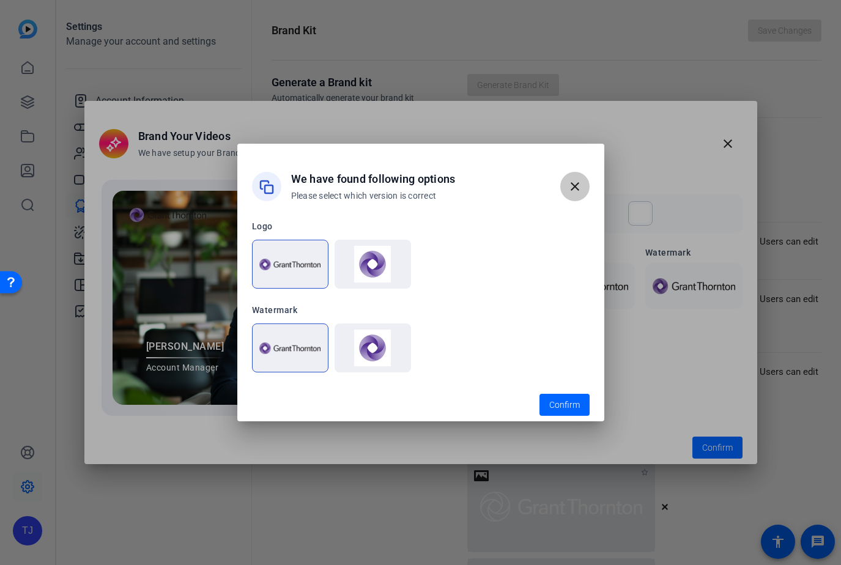
click at [578, 173] on span "button" at bounding box center [574, 186] width 29 height 29
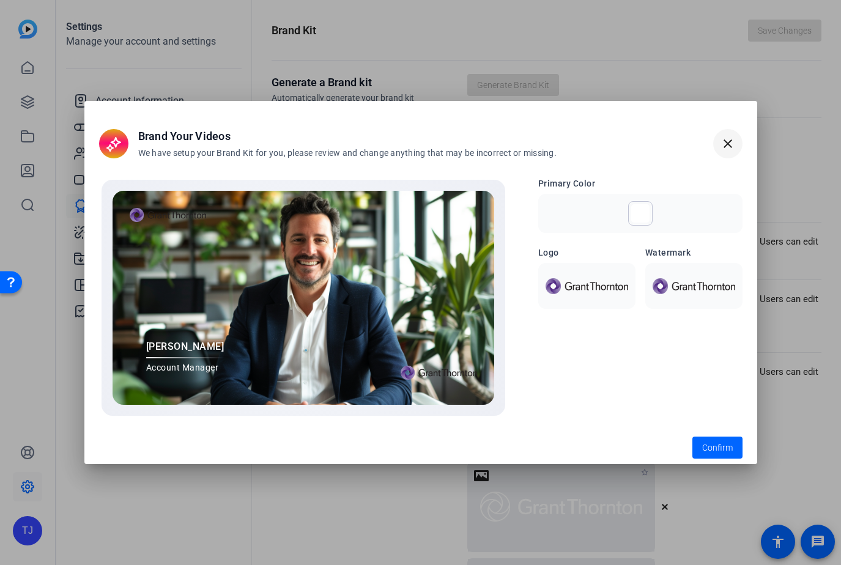
click at [724, 145] on mat-icon "close" at bounding box center [728, 143] width 15 height 15
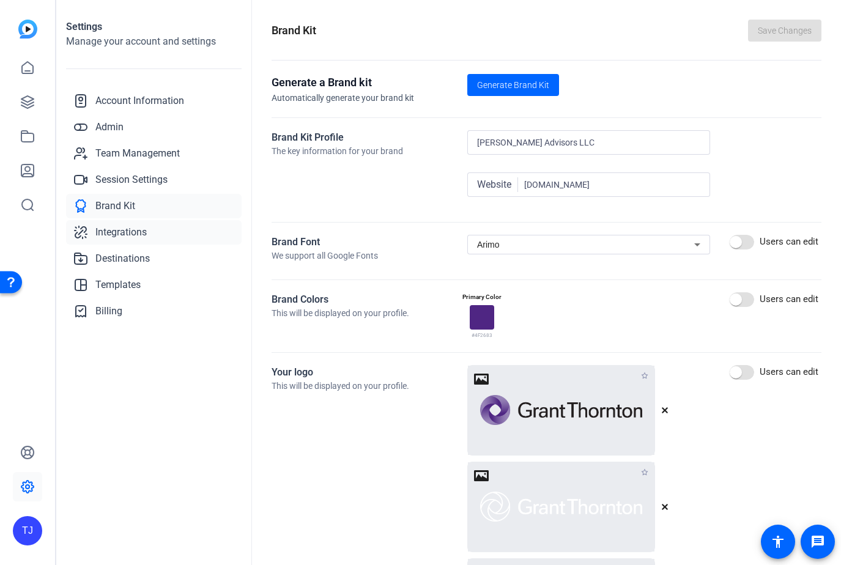
click at [173, 236] on link "Integrations" at bounding box center [154, 232] width 176 height 24
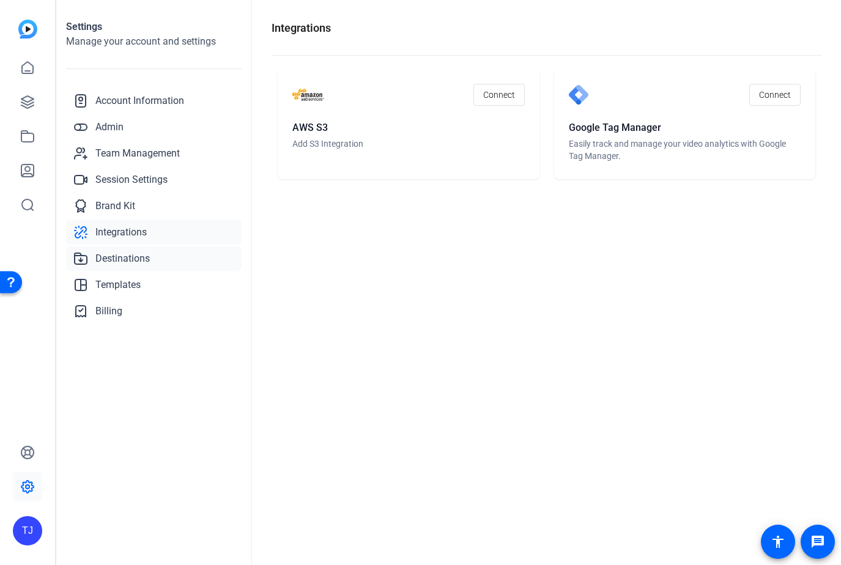
click at [157, 255] on link "Destinations" at bounding box center [154, 259] width 176 height 24
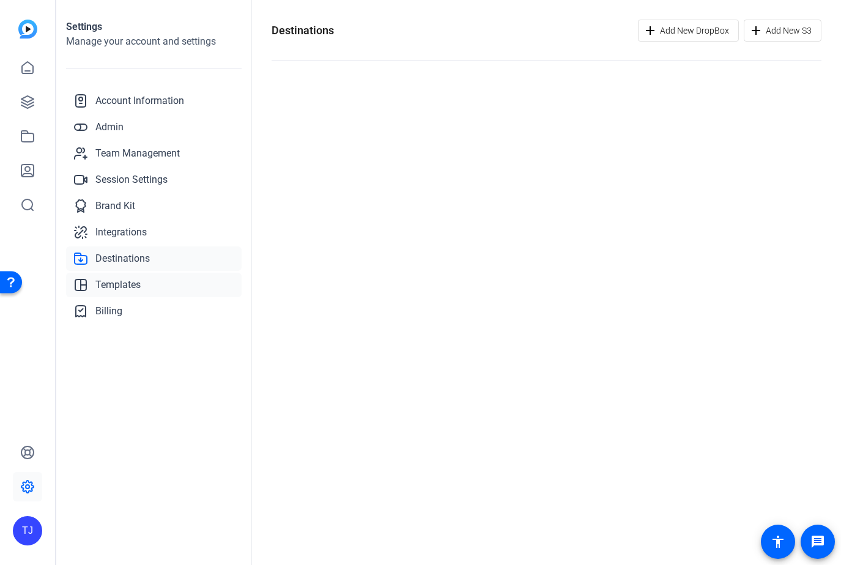
click at [153, 287] on link "Templates" at bounding box center [154, 285] width 176 height 24
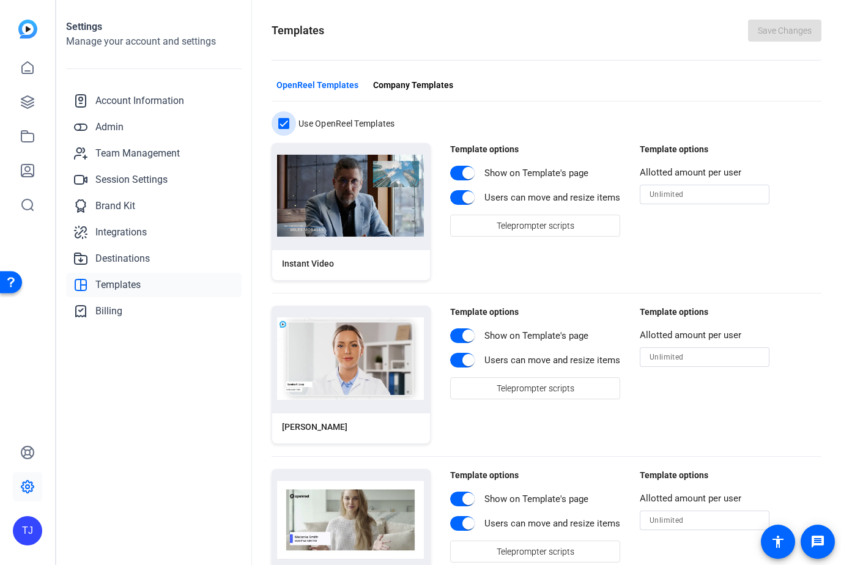
click at [286, 122] on input "Use OpenReel Templates" at bounding box center [284, 123] width 24 height 24
checkbox input "false"
click at [406, 84] on span "Company Templates" at bounding box center [413, 85] width 80 height 13
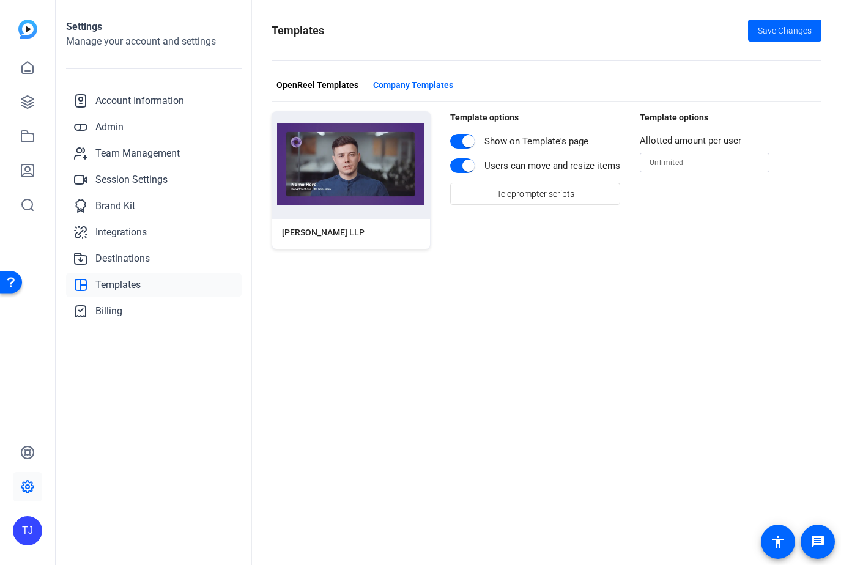
click at [358, 202] on img at bounding box center [350, 164] width 147 height 83
click at [357, 233] on div "[PERSON_NAME] LLP" at bounding box center [351, 234] width 158 height 30
click at [351, 157] on img at bounding box center [350, 164] width 147 height 83
click at [330, 95] on span "button" at bounding box center [318, 84] width 92 height 29
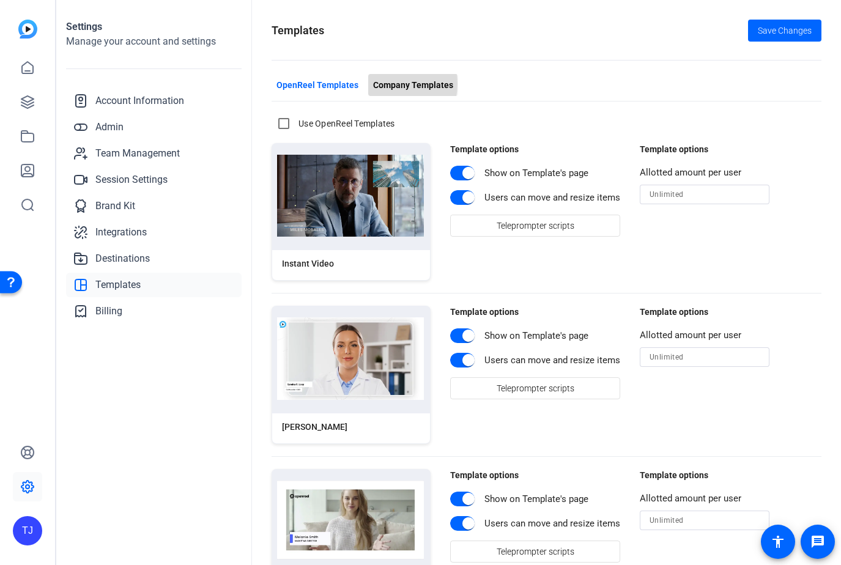
click at [380, 84] on span "Company Templates" at bounding box center [413, 85] width 80 height 13
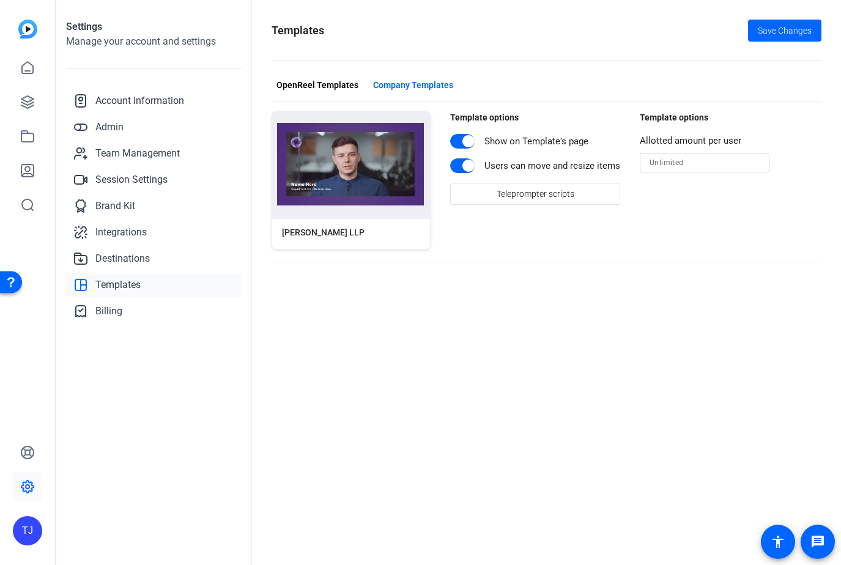
click at [354, 172] on img at bounding box center [350, 164] width 147 height 83
click at [350, 243] on div "[PERSON_NAME] LLP" at bounding box center [351, 234] width 158 height 30
drag, startPoint x: 344, startPoint y: 196, endPoint x: 330, endPoint y: 168, distance: 31.5
click at [330, 168] on img at bounding box center [350, 164] width 147 height 83
click at [327, 226] on div "[PERSON_NAME] LLP" at bounding box center [323, 232] width 83 height 13
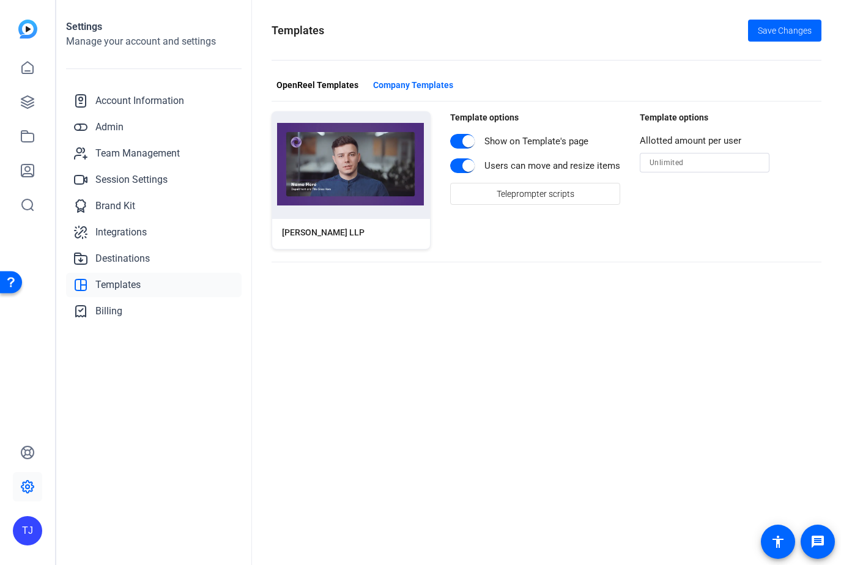
click at [309, 127] on img at bounding box center [350, 164] width 147 height 83
click at [309, 123] on img at bounding box center [350, 164] width 147 height 83
click at [105, 315] on span "Billing" at bounding box center [108, 311] width 27 height 15
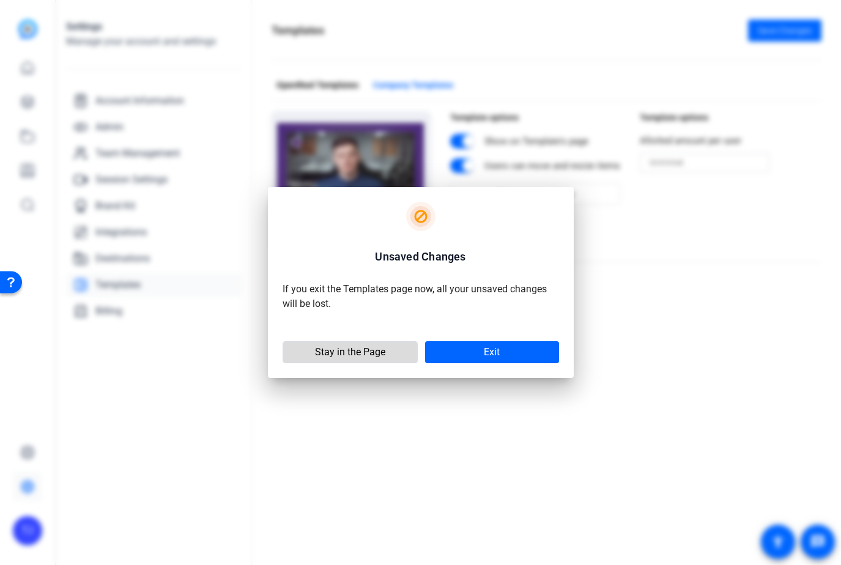
click at [387, 352] on span at bounding box center [350, 352] width 134 height 29
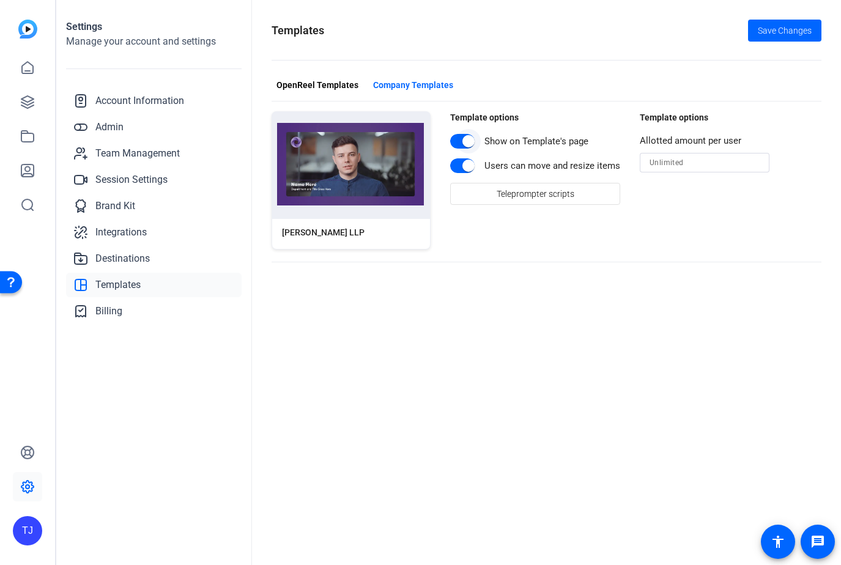
click at [467, 144] on span "button" at bounding box center [468, 141] width 12 height 12
click at [467, 144] on span "button" at bounding box center [456, 141] width 24 height 24
click at [465, 160] on span "button" at bounding box center [468, 166] width 24 height 24
click at [787, 23] on span at bounding box center [784, 30] width 73 height 29
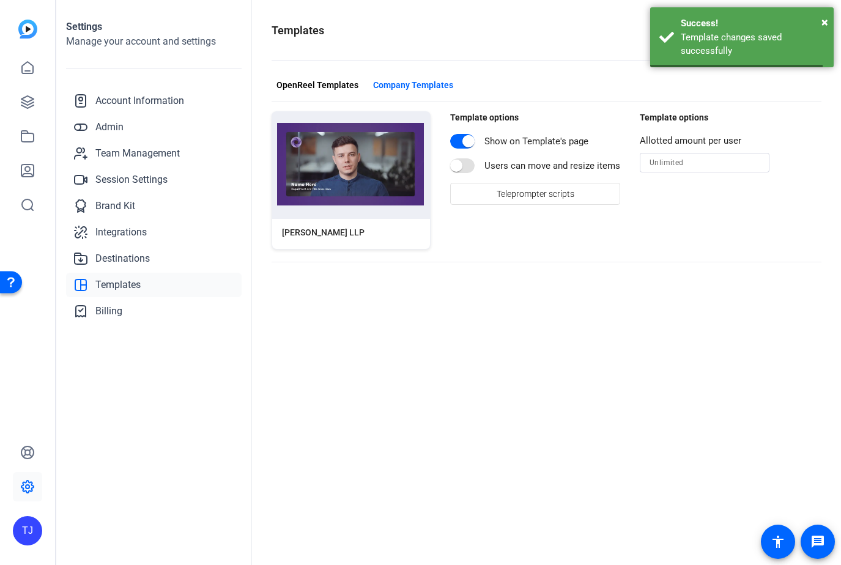
click at [341, 160] on img at bounding box center [350, 164] width 147 height 83
click at [35, 169] on link at bounding box center [27, 170] width 29 height 29
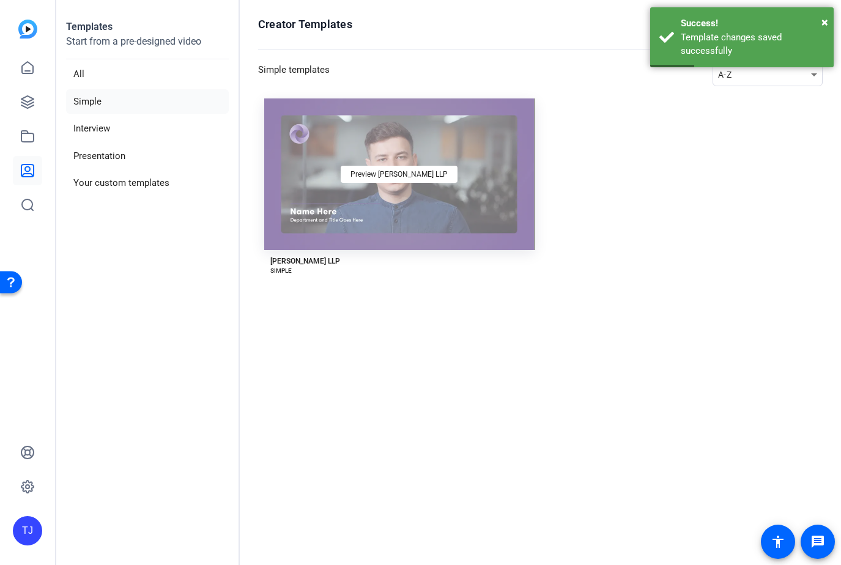
click at [328, 196] on div "Preview [PERSON_NAME] LLP" at bounding box center [399, 174] width 270 height 152
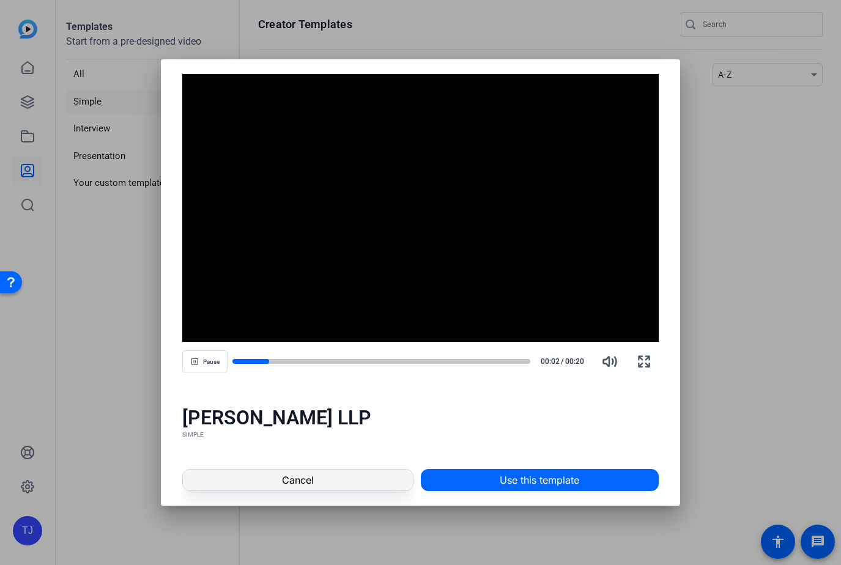
click at [374, 491] on span at bounding box center [297, 480] width 229 height 29
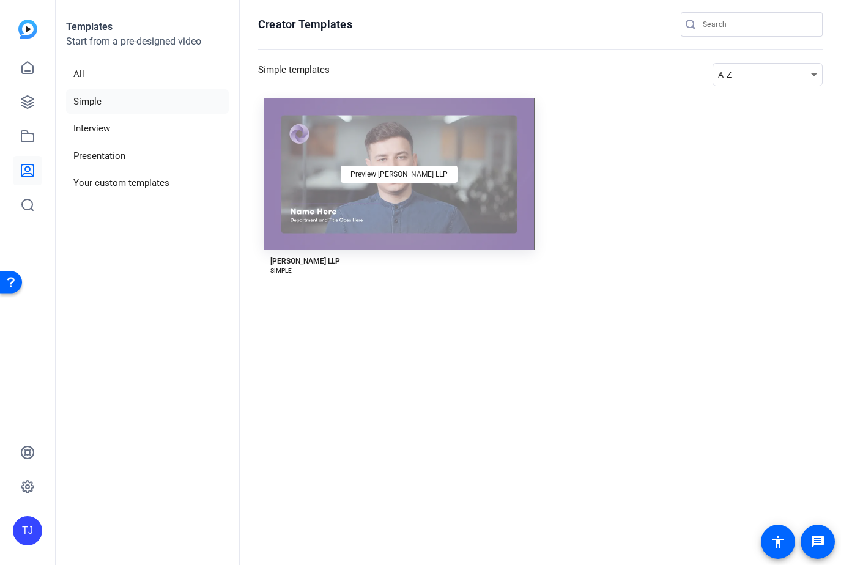
click at [337, 193] on div "Preview [PERSON_NAME] LLP" at bounding box center [399, 174] width 270 height 152
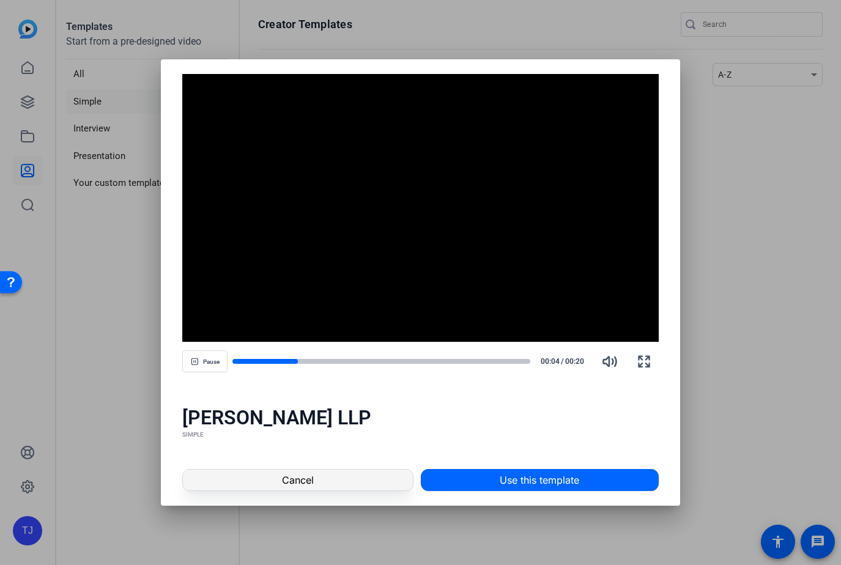
click at [380, 477] on span at bounding box center [297, 480] width 229 height 29
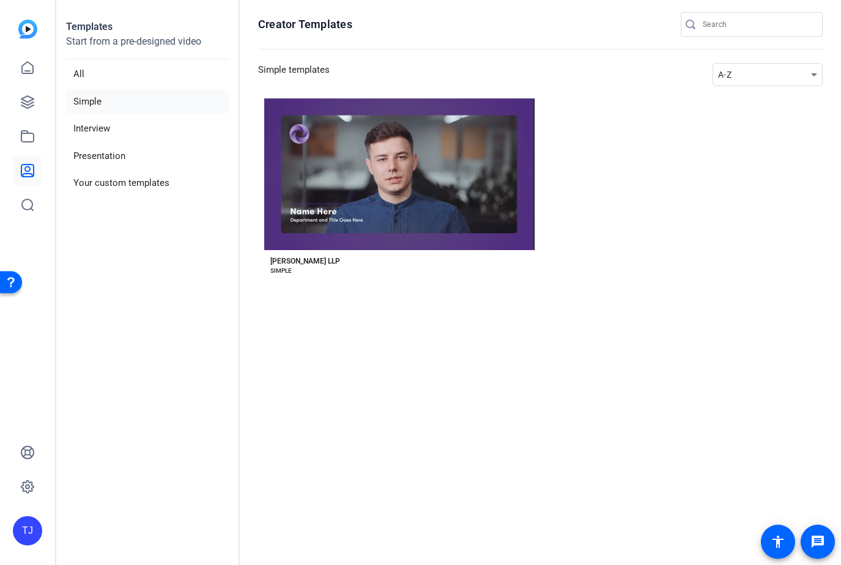
click at [94, 300] on aside "Templates Start from a pre-designed video All Simple Interview Presentation You…" at bounding box center [148, 282] width 184 height 565
click at [25, 59] on link at bounding box center [27, 67] width 29 height 29
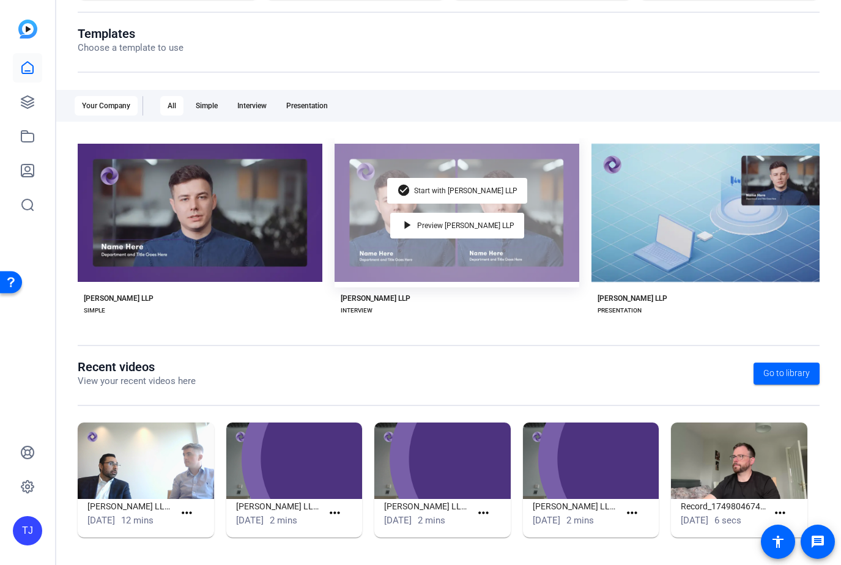
scroll to position [134, 0]
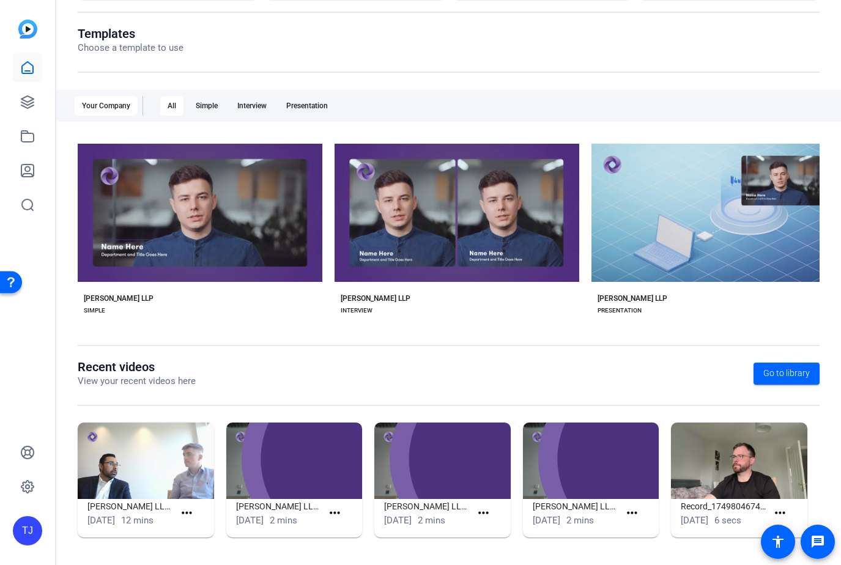
click at [155, 471] on img at bounding box center [146, 461] width 136 height 76
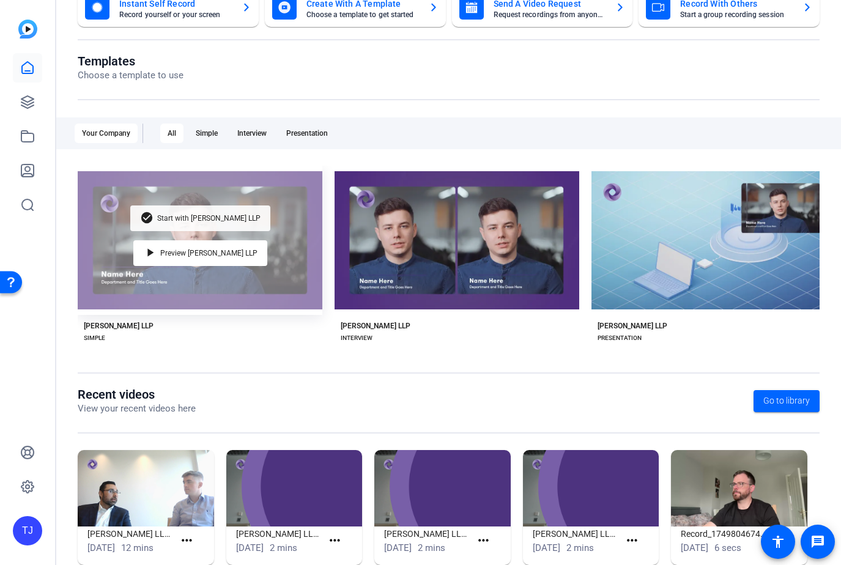
scroll to position [93, 0]
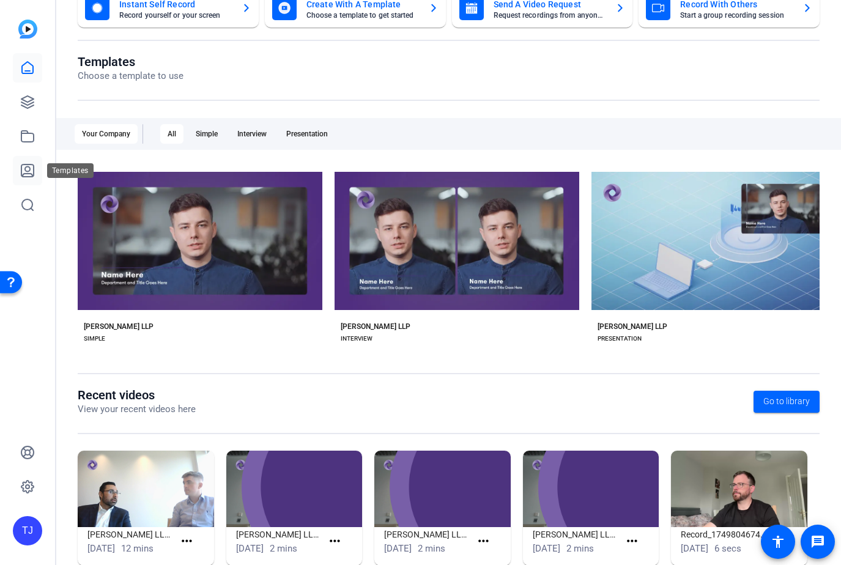
click at [39, 166] on link at bounding box center [27, 170] width 29 height 29
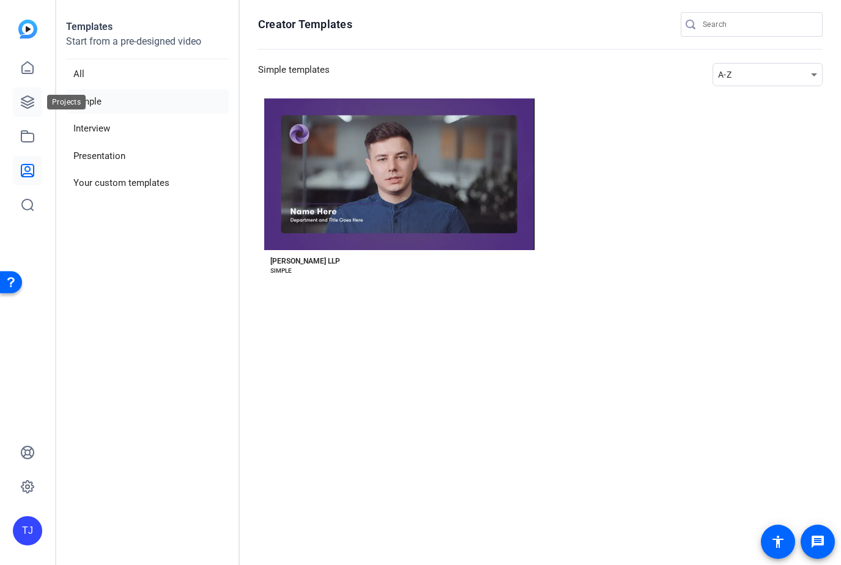
click at [28, 105] on icon at bounding box center [27, 102] width 12 height 12
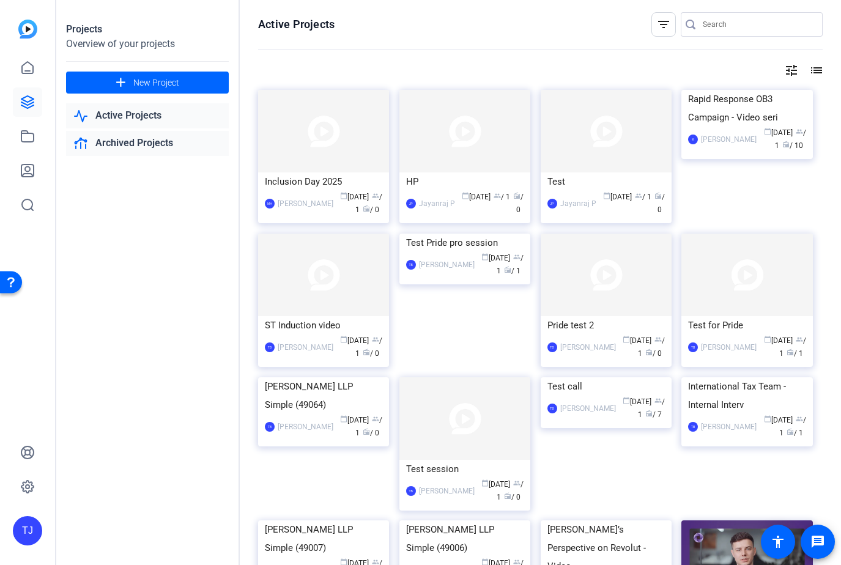
click at [140, 150] on link "Archived Projects" at bounding box center [147, 143] width 163 height 25
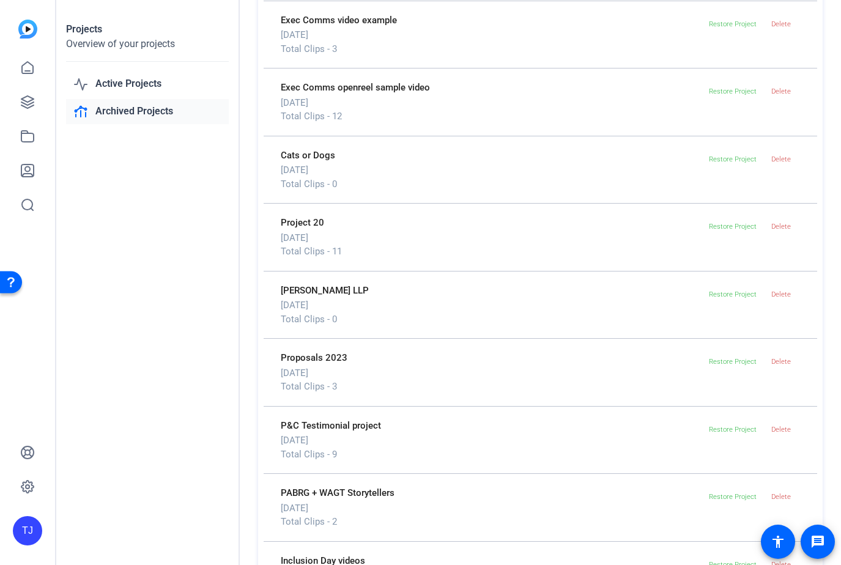
scroll to position [1237, 0]
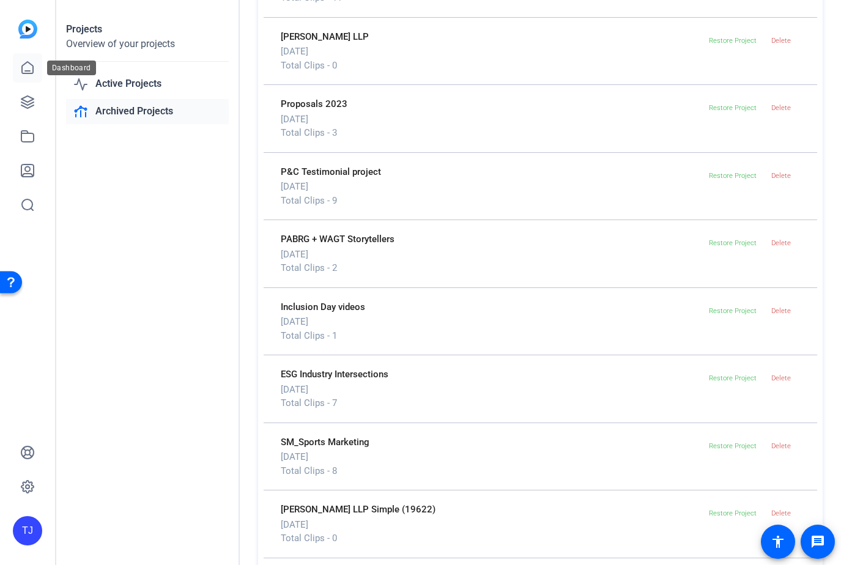
click at [13, 68] on link at bounding box center [27, 67] width 29 height 29
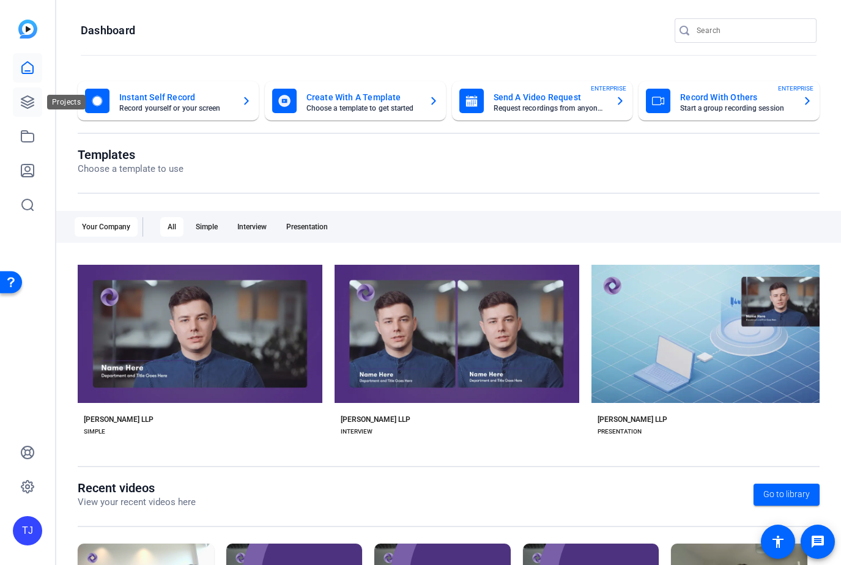
click at [28, 100] on icon at bounding box center [27, 102] width 15 height 15
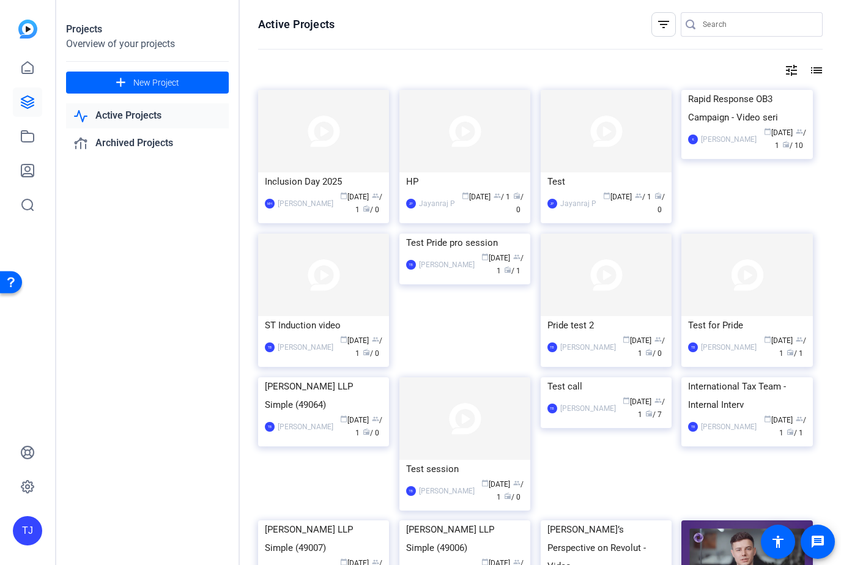
click at [810, 72] on mat-icon "list" at bounding box center [815, 70] width 15 height 15
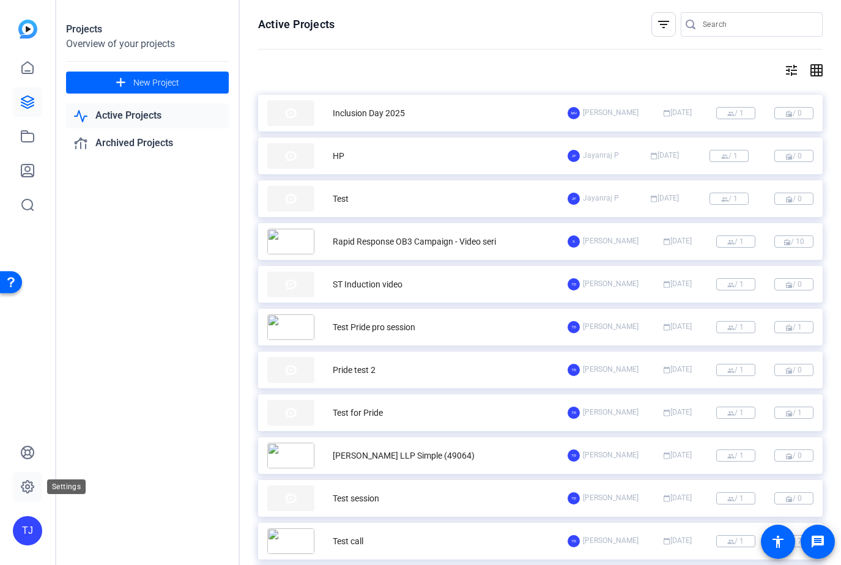
click at [28, 481] on icon at bounding box center [27, 487] width 12 height 12
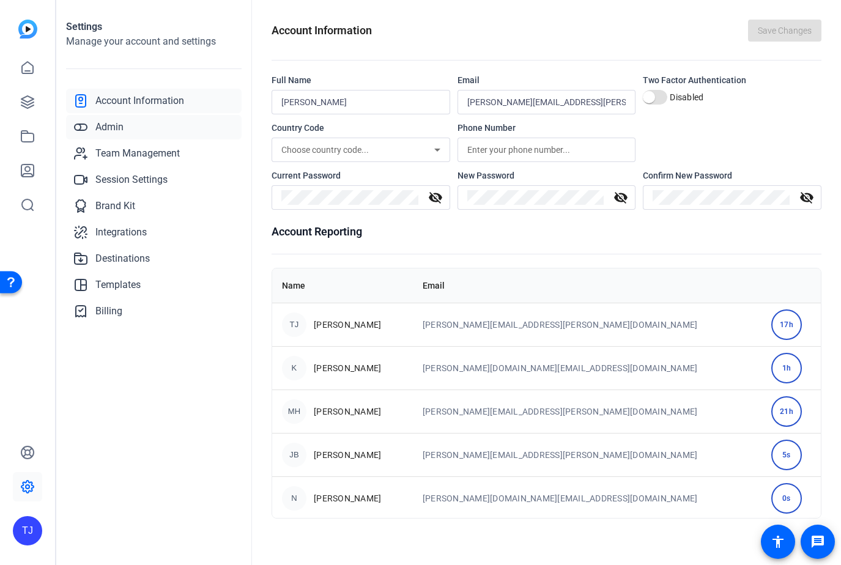
click at [135, 124] on link "Admin" at bounding box center [154, 127] width 176 height 24
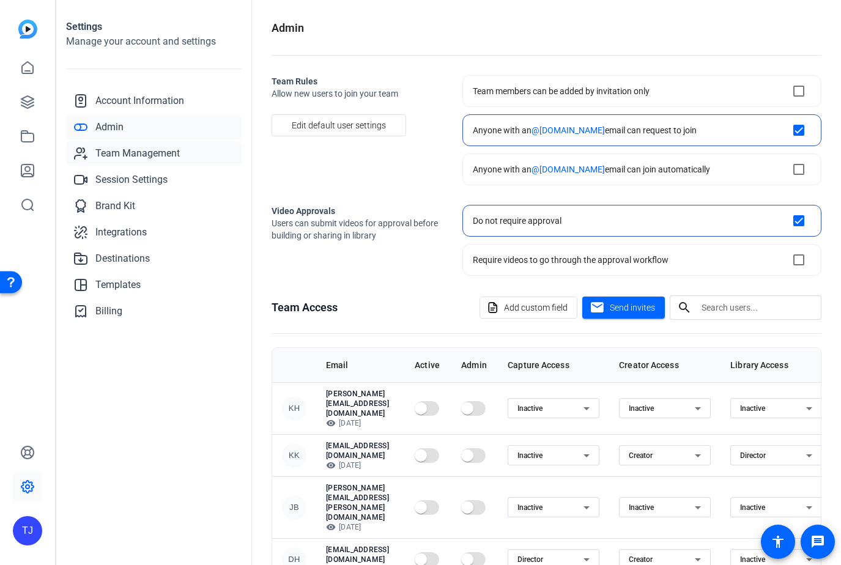
click at [144, 150] on span "Team Management" at bounding box center [137, 153] width 84 height 15
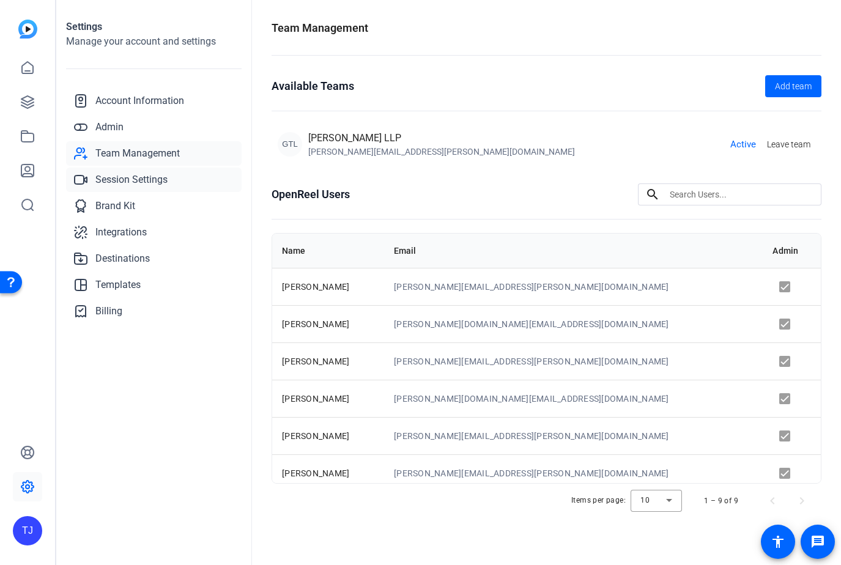
click at [149, 183] on span "Session Settings" at bounding box center [131, 179] width 72 height 15
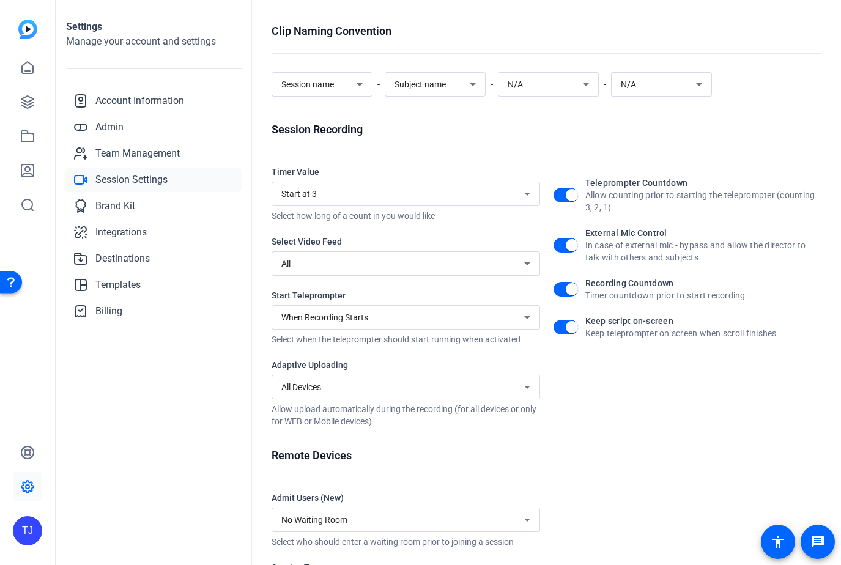
scroll to position [124, 0]
